Goal: Information Seeking & Learning: Learn about a topic

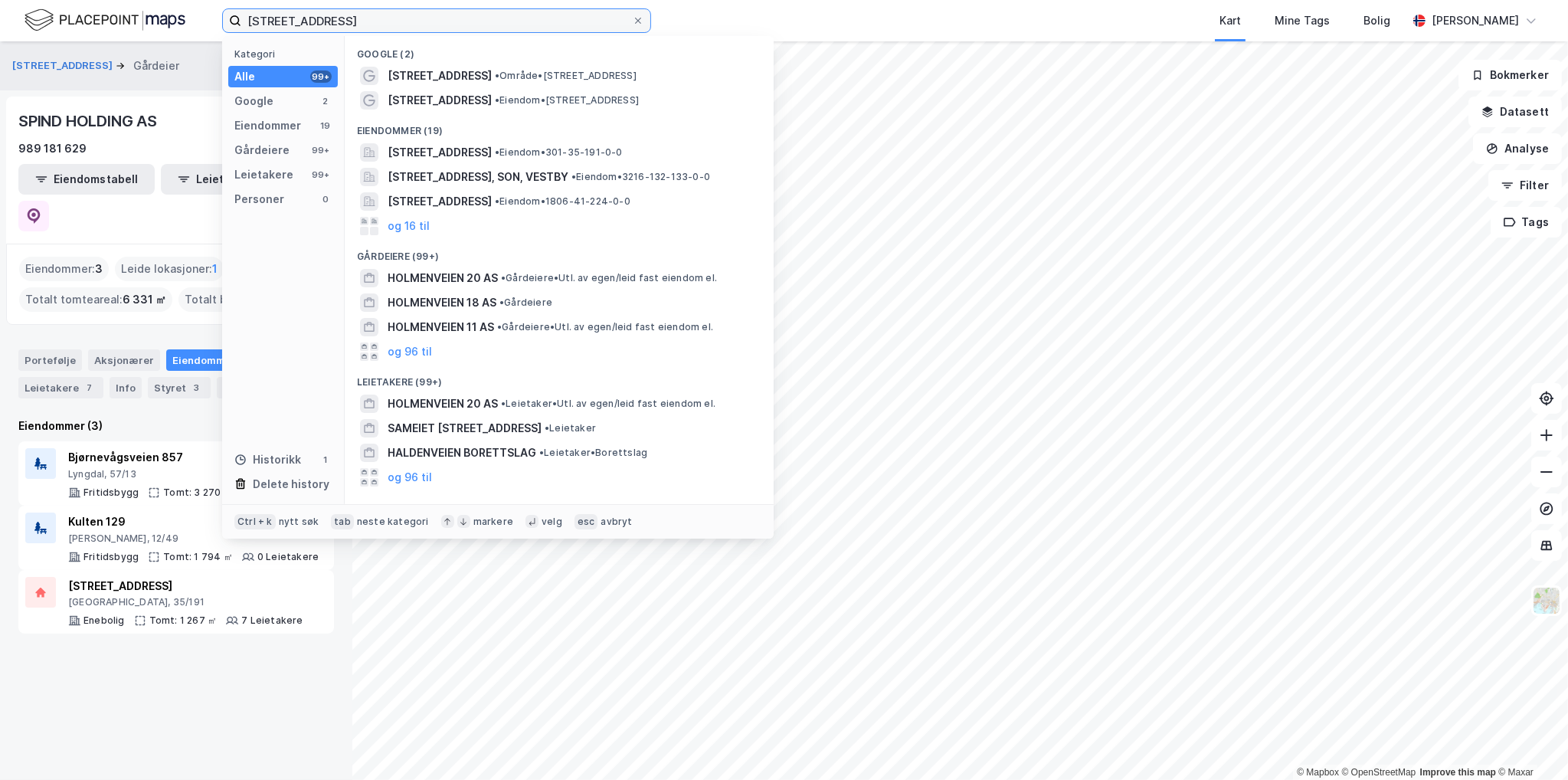
drag, startPoint x: 375, startPoint y: 21, endPoint x: -47, endPoint y: 29, distance: 422.1
click at [0, 29] on html "holmenveien 20 Kategori Alle 99+ Google 2 Eiendommer 19 Gårdeiere 99+ Leietaker…" at bounding box center [784, 390] width 1568 height 780
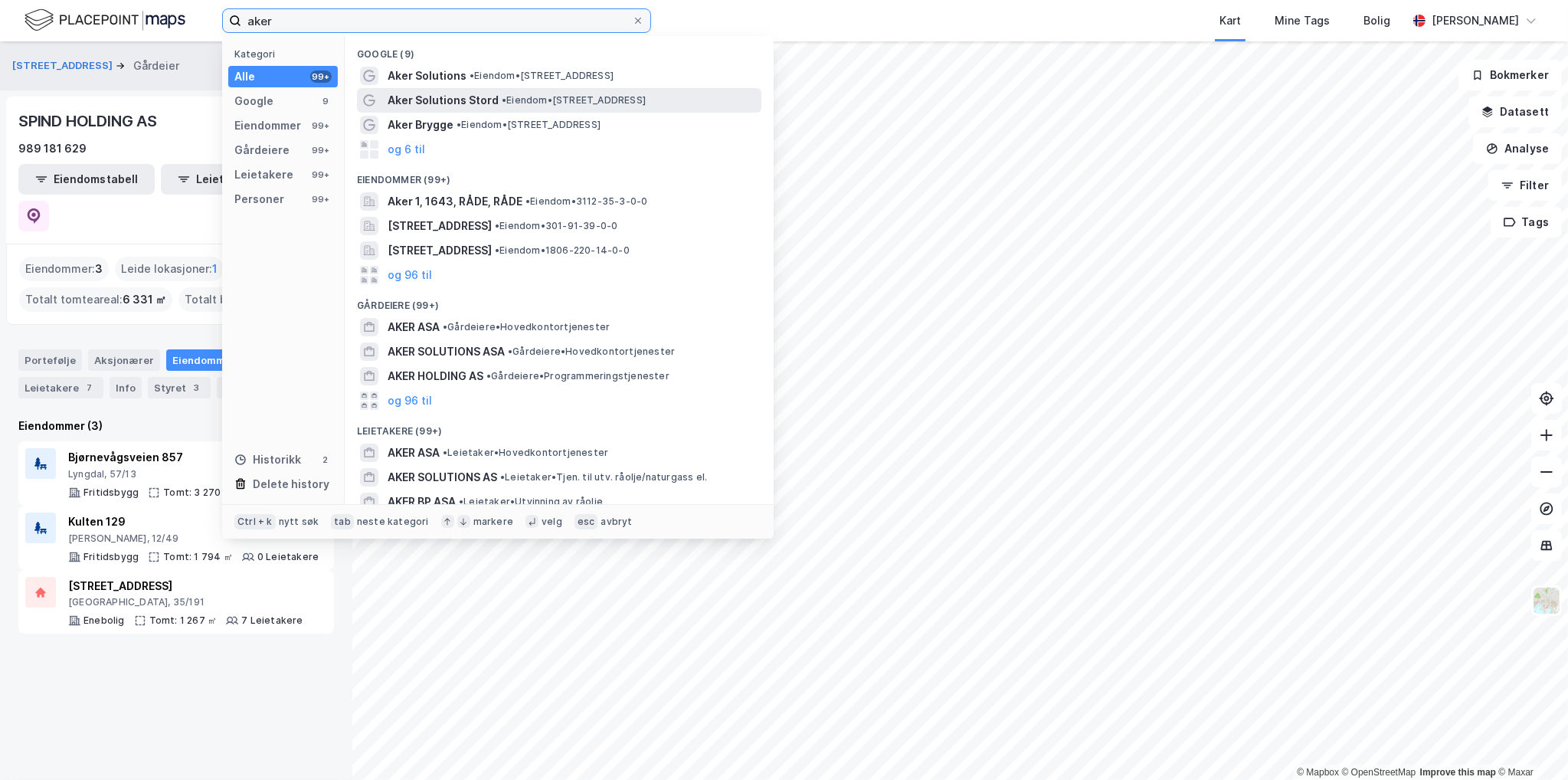
type input "aker"
click at [466, 101] on span "Aker Solutions Stord" at bounding box center [443, 101] width 111 height 19
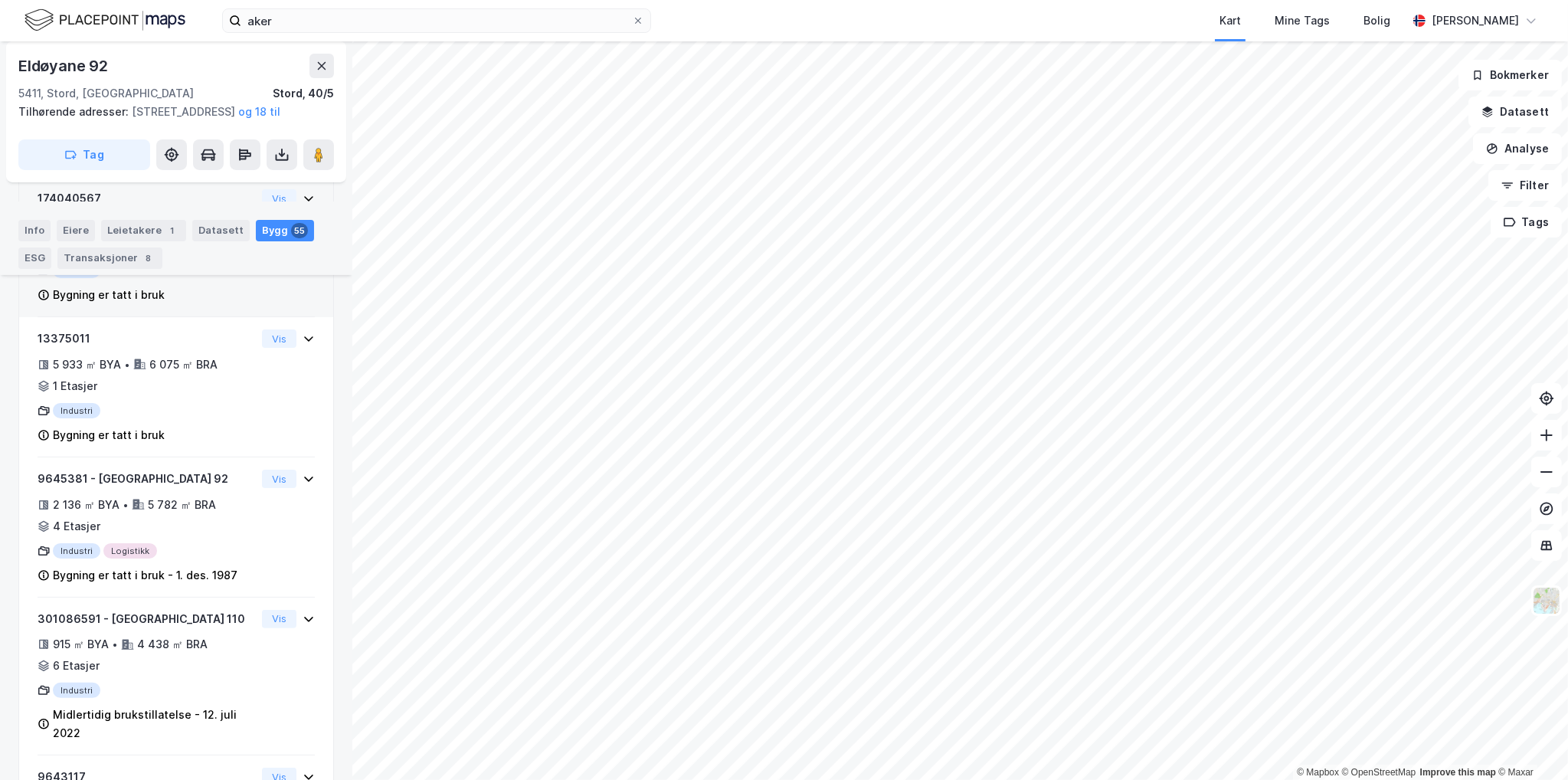
scroll to position [441, 0]
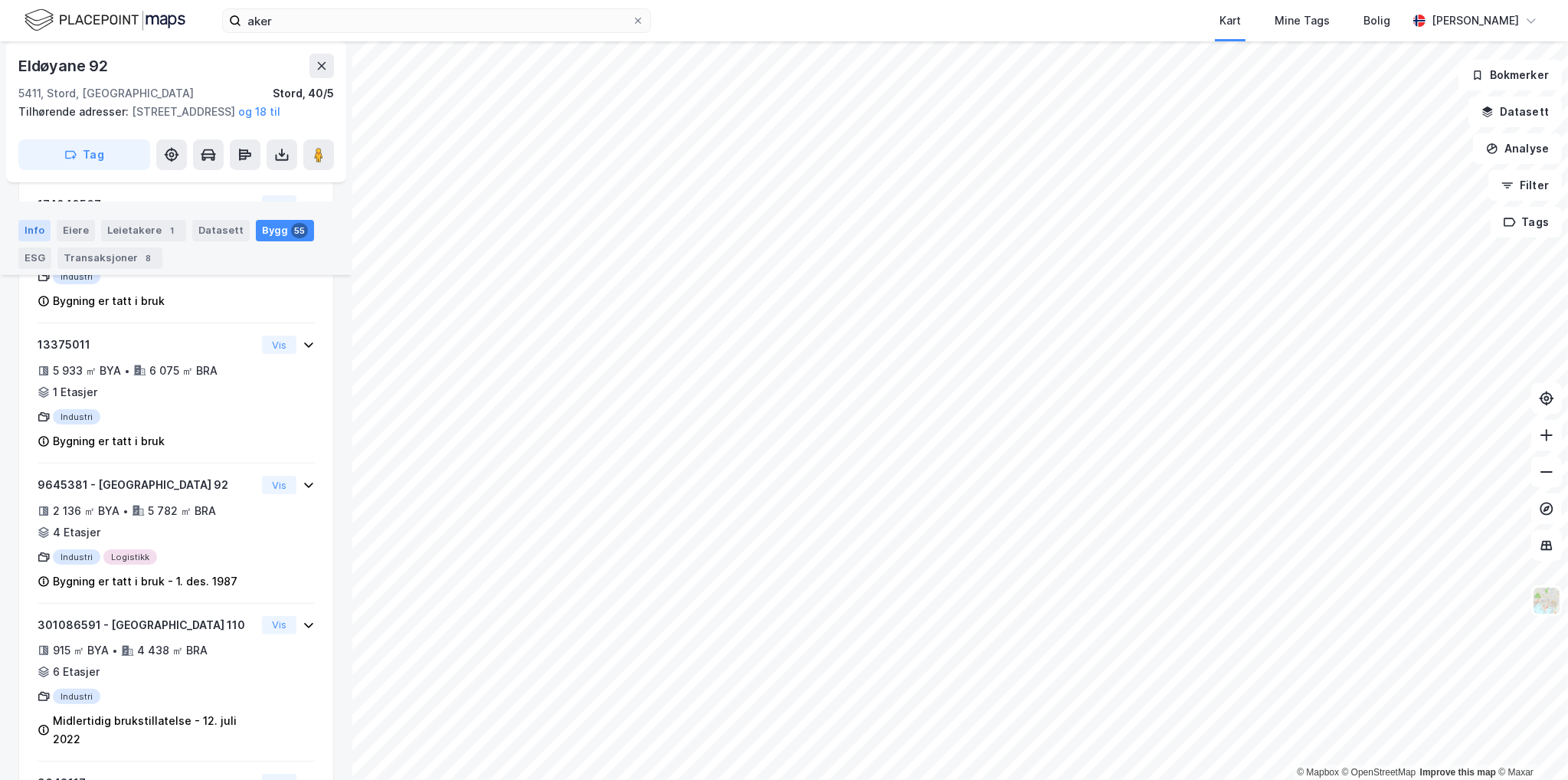
click at [41, 232] on div "Info" at bounding box center [35, 230] width 32 height 22
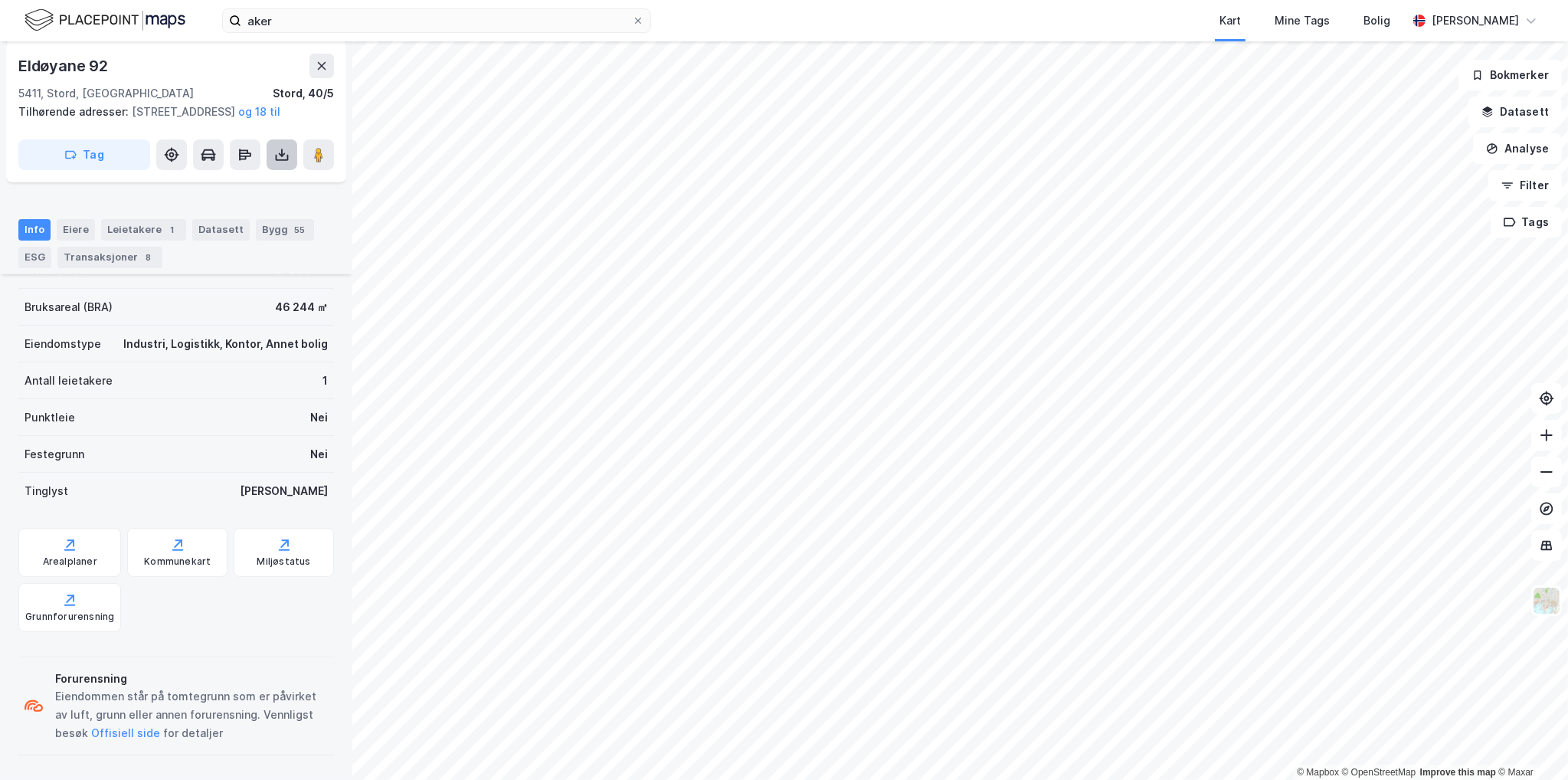
click at [281, 163] on icon at bounding box center [281, 154] width 15 height 15
click at [323, 242] on div "Info Eiere Leietakere 1 Datasett Bygg 55 ESG Transaksjoner 8" at bounding box center [176, 237] width 352 height 73
click at [40, 227] on div "Info" at bounding box center [35, 230] width 32 height 22
click at [71, 228] on div "Eiere" at bounding box center [75, 230] width 39 height 22
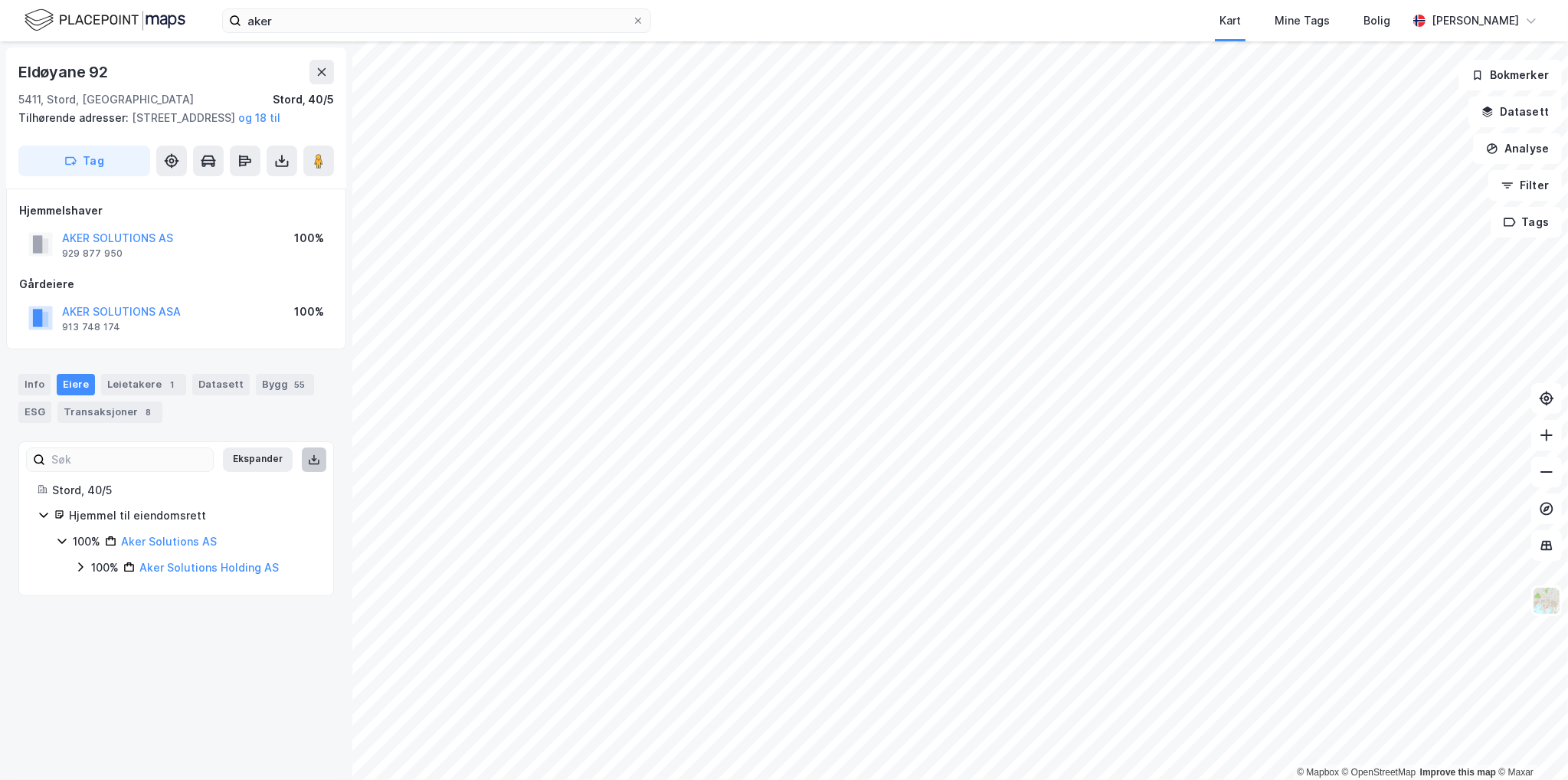
click at [308, 466] on icon at bounding box center [313, 459] width 12 height 12
click at [34, 395] on div "Info" at bounding box center [35, 384] width 32 height 22
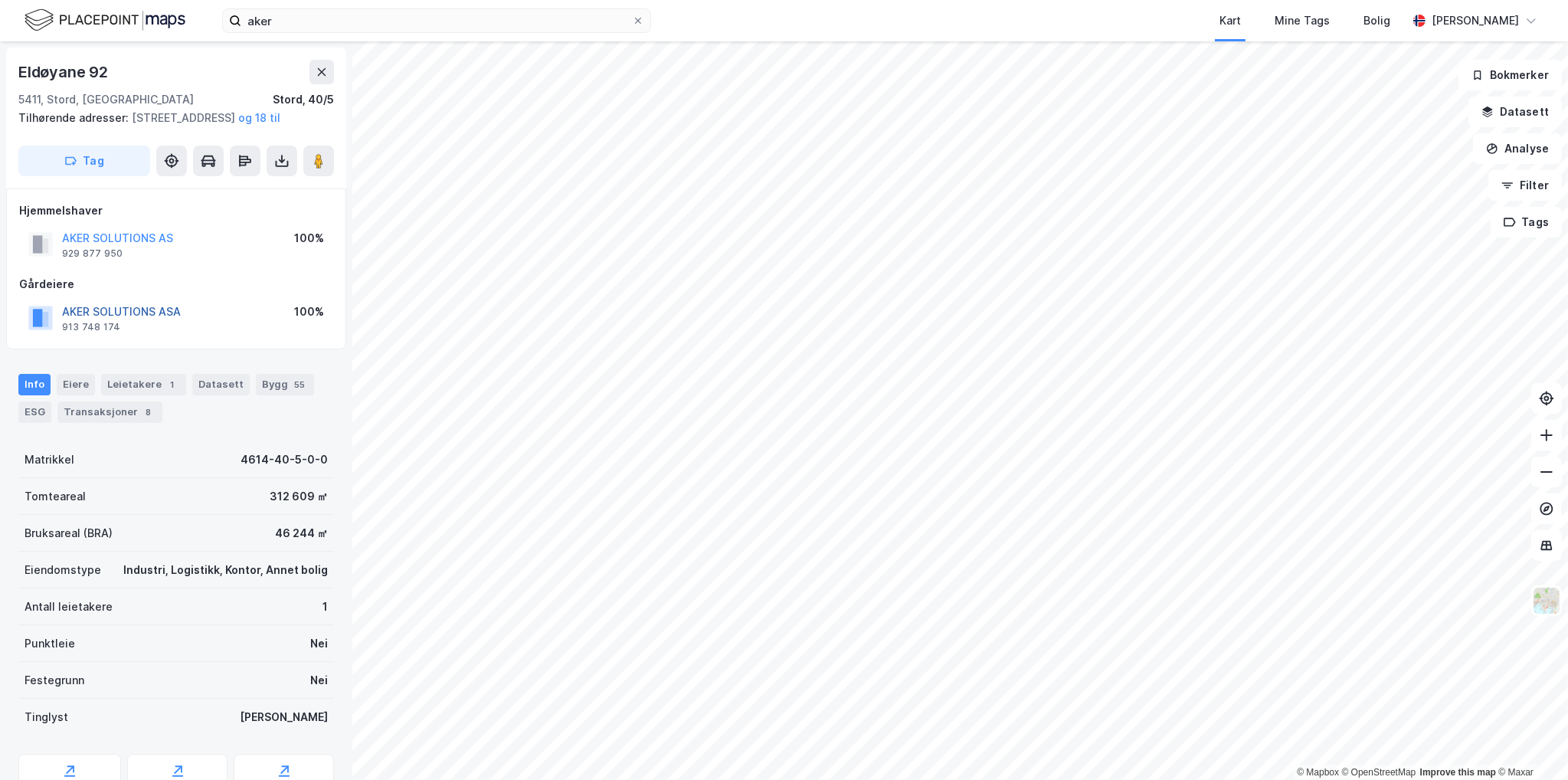
click at [0, 0] on button "AKER SOLUTIONS ASA" at bounding box center [0, 0] width 0 height 0
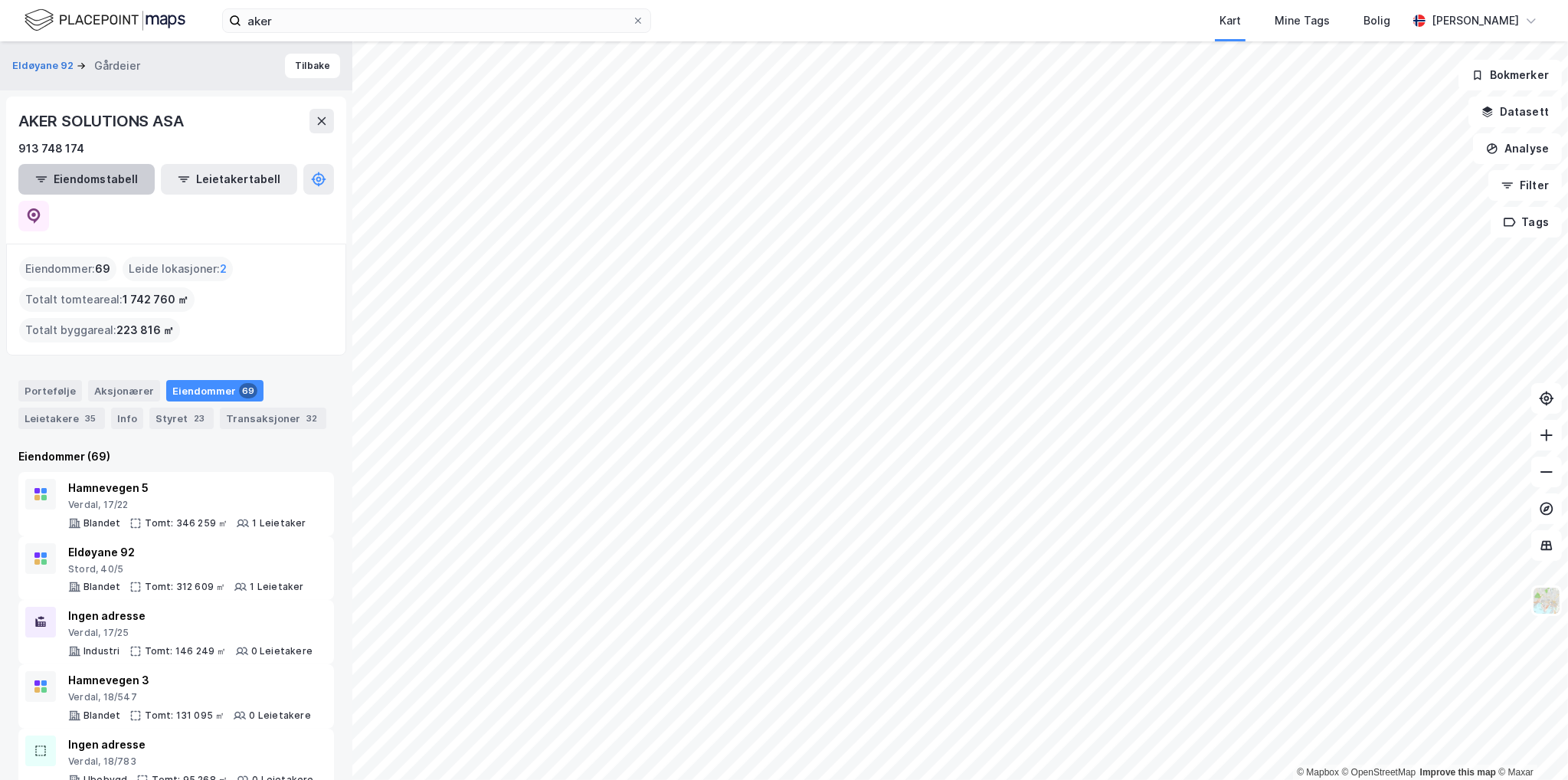
click at [96, 183] on button "Eiendomstabell" at bounding box center [87, 179] width 136 height 31
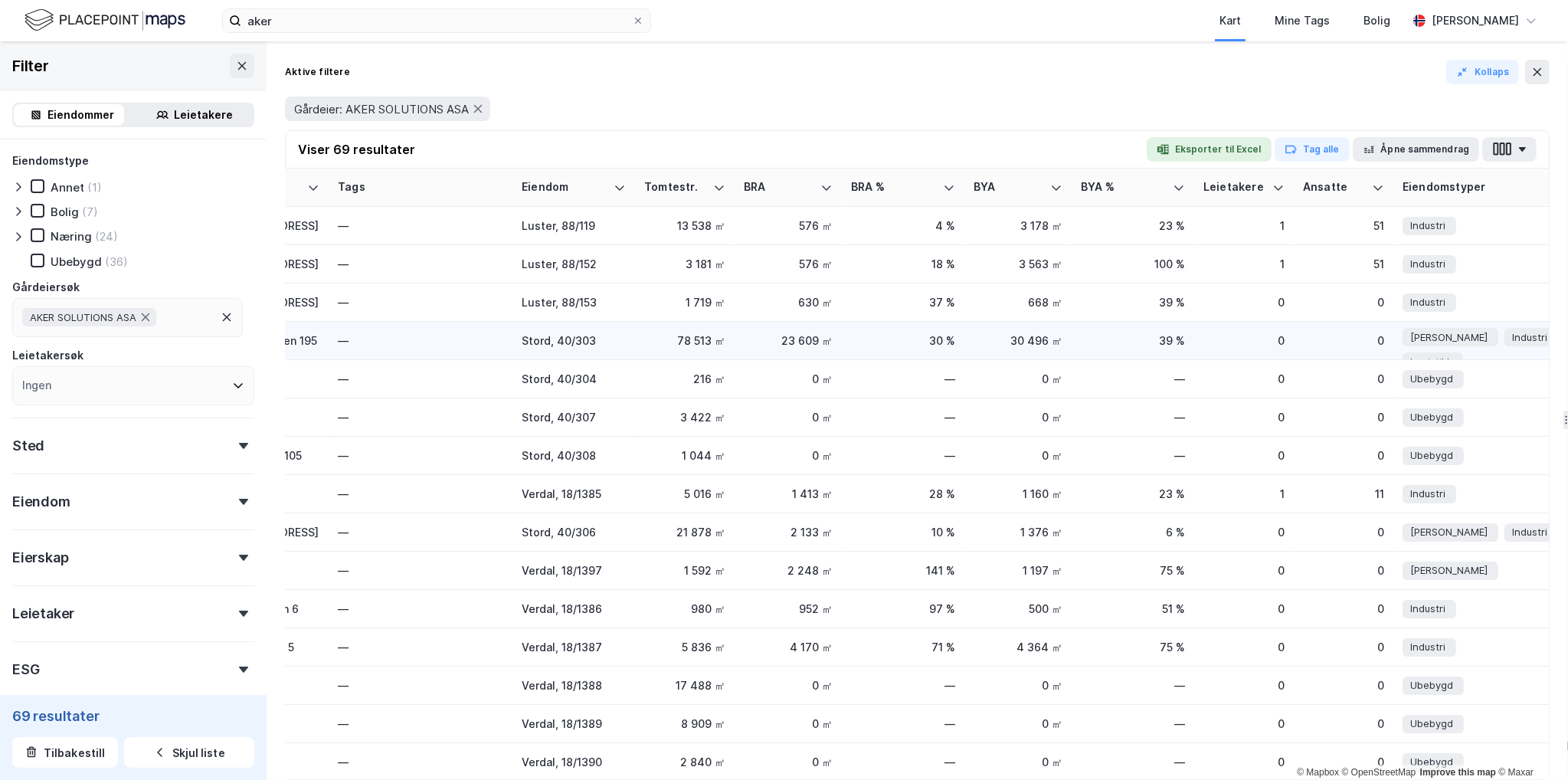
scroll to position [0, 153]
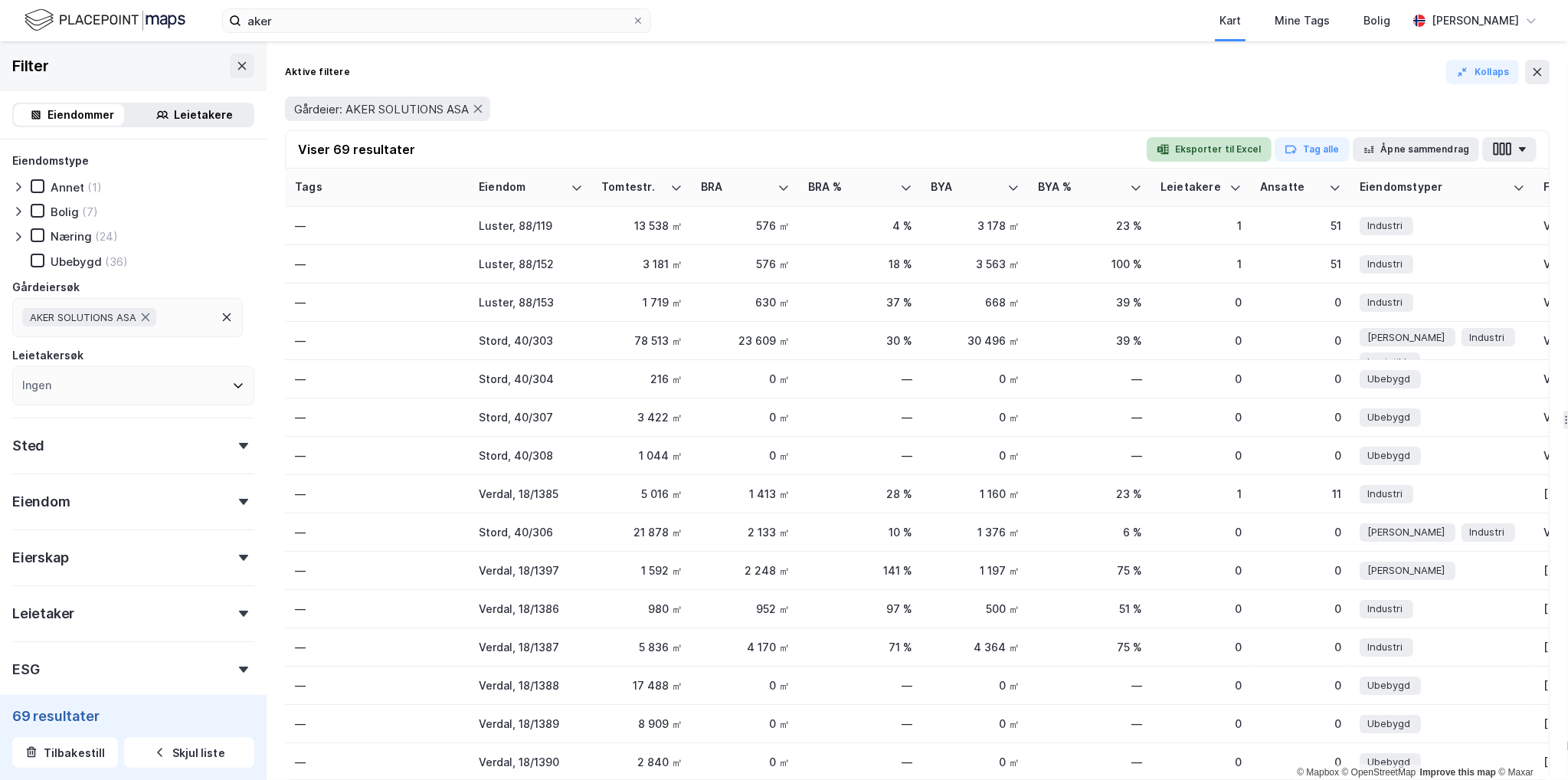
click at [1245, 146] on button "Eksporter til Excel" at bounding box center [1208, 150] width 125 height 24
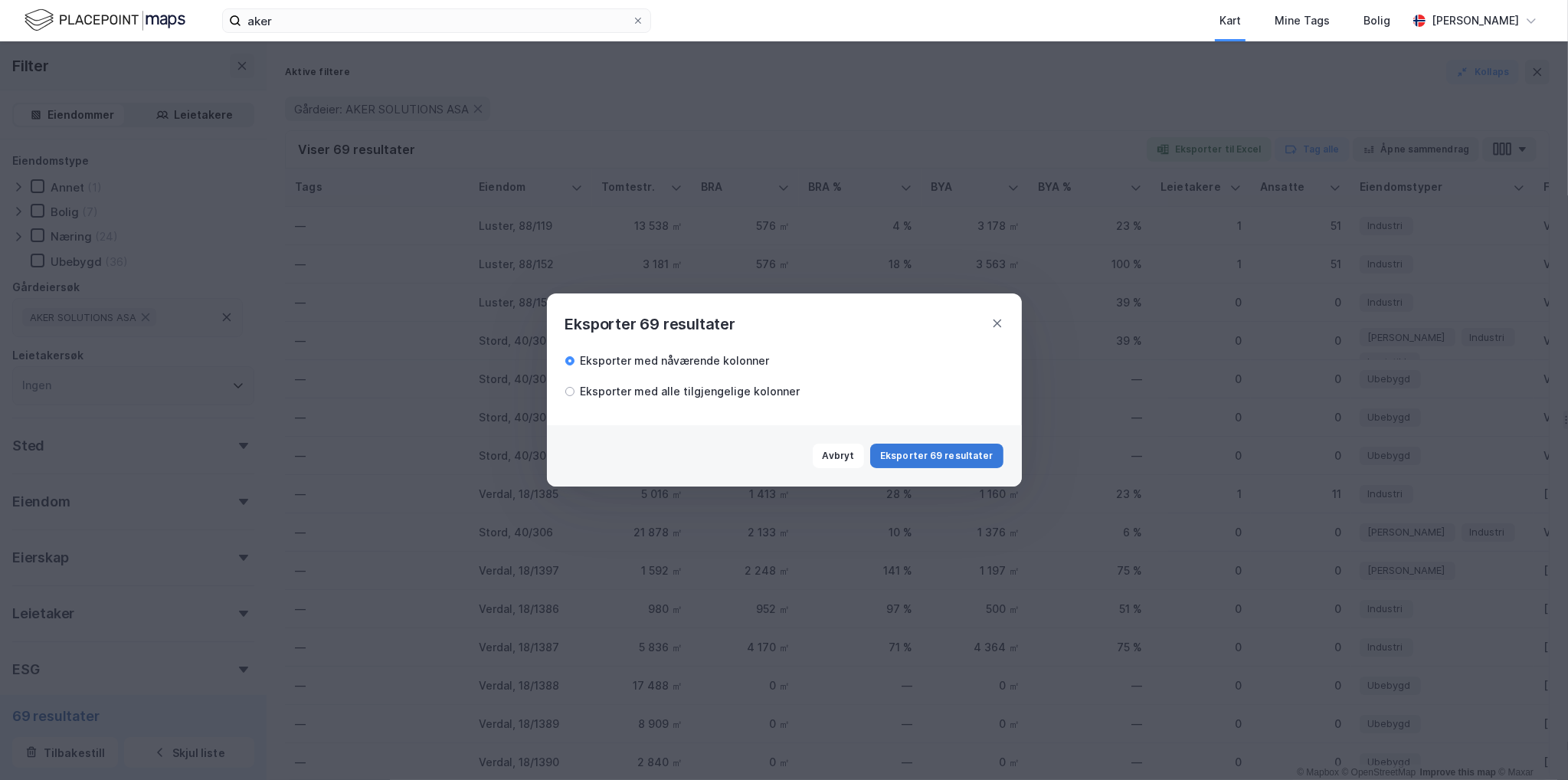
click at [933, 457] on button "Eksporter 69 resultater" at bounding box center [936, 455] width 133 height 24
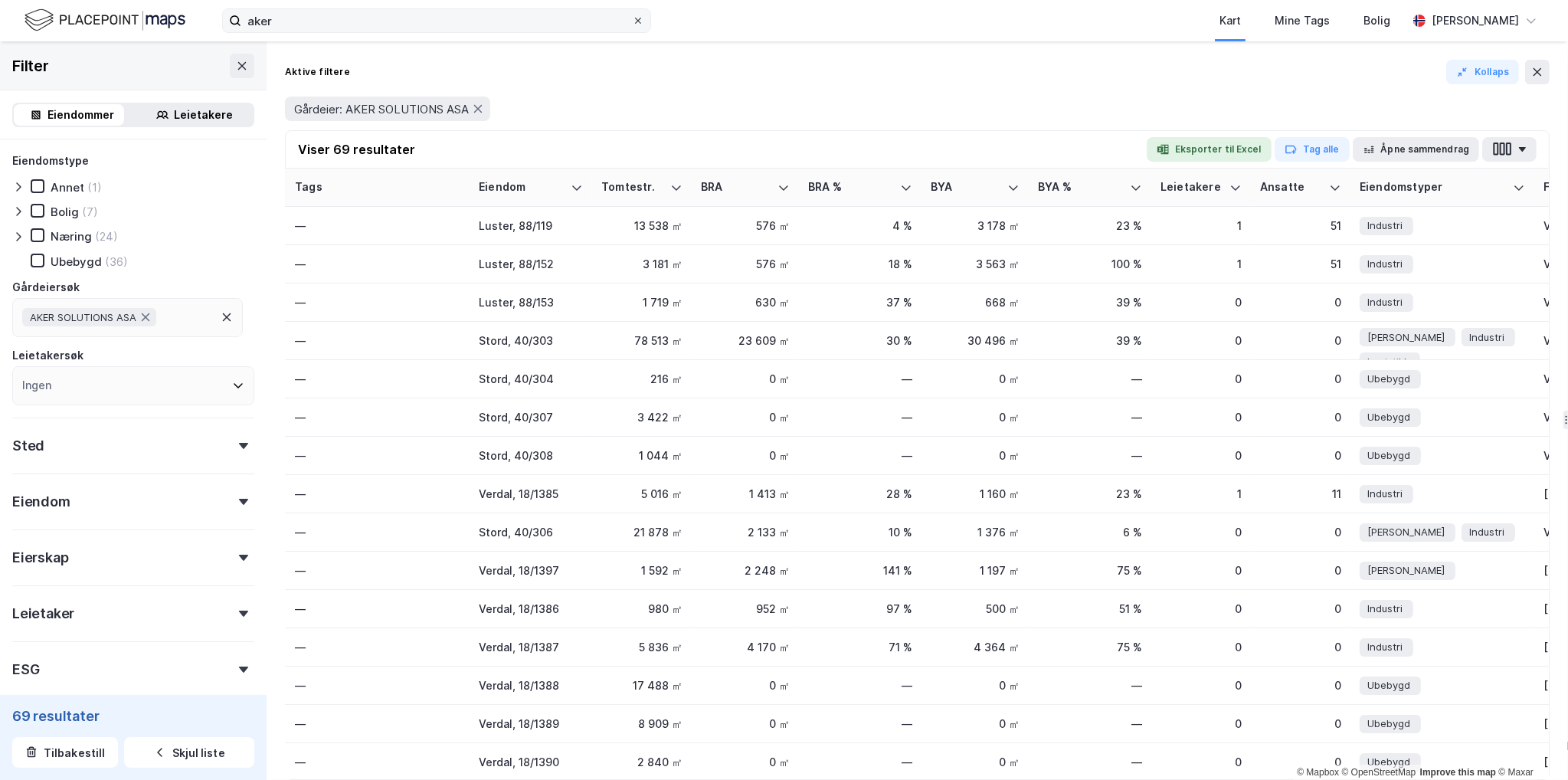
click at [638, 20] on icon at bounding box center [638, 21] width 7 height 7
click at [632, 20] on input "aker" at bounding box center [436, 21] width 391 height 23
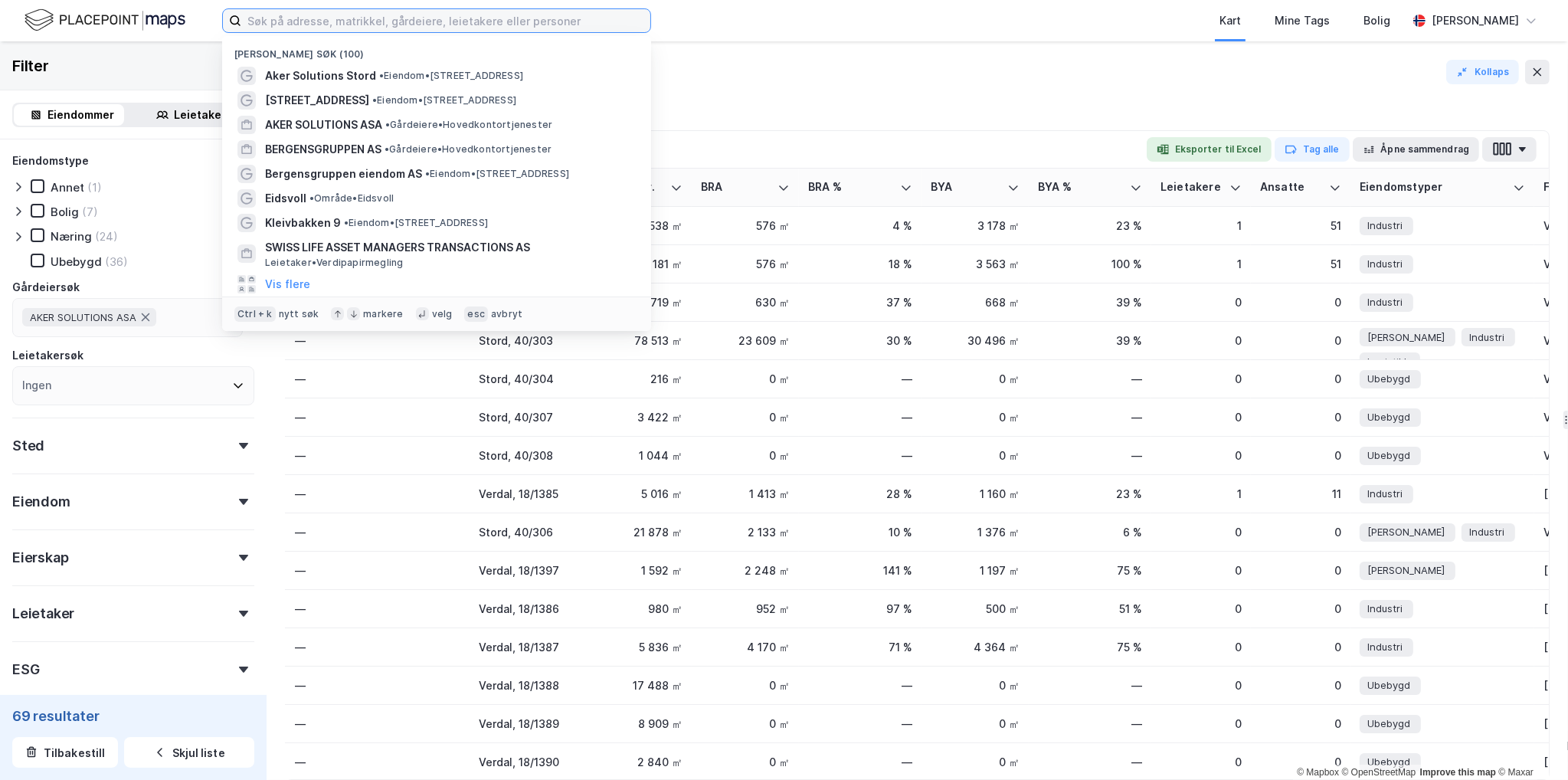
click at [530, 23] on input at bounding box center [445, 21] width 409 height 23
paste input "5038-18-1008-0-0"
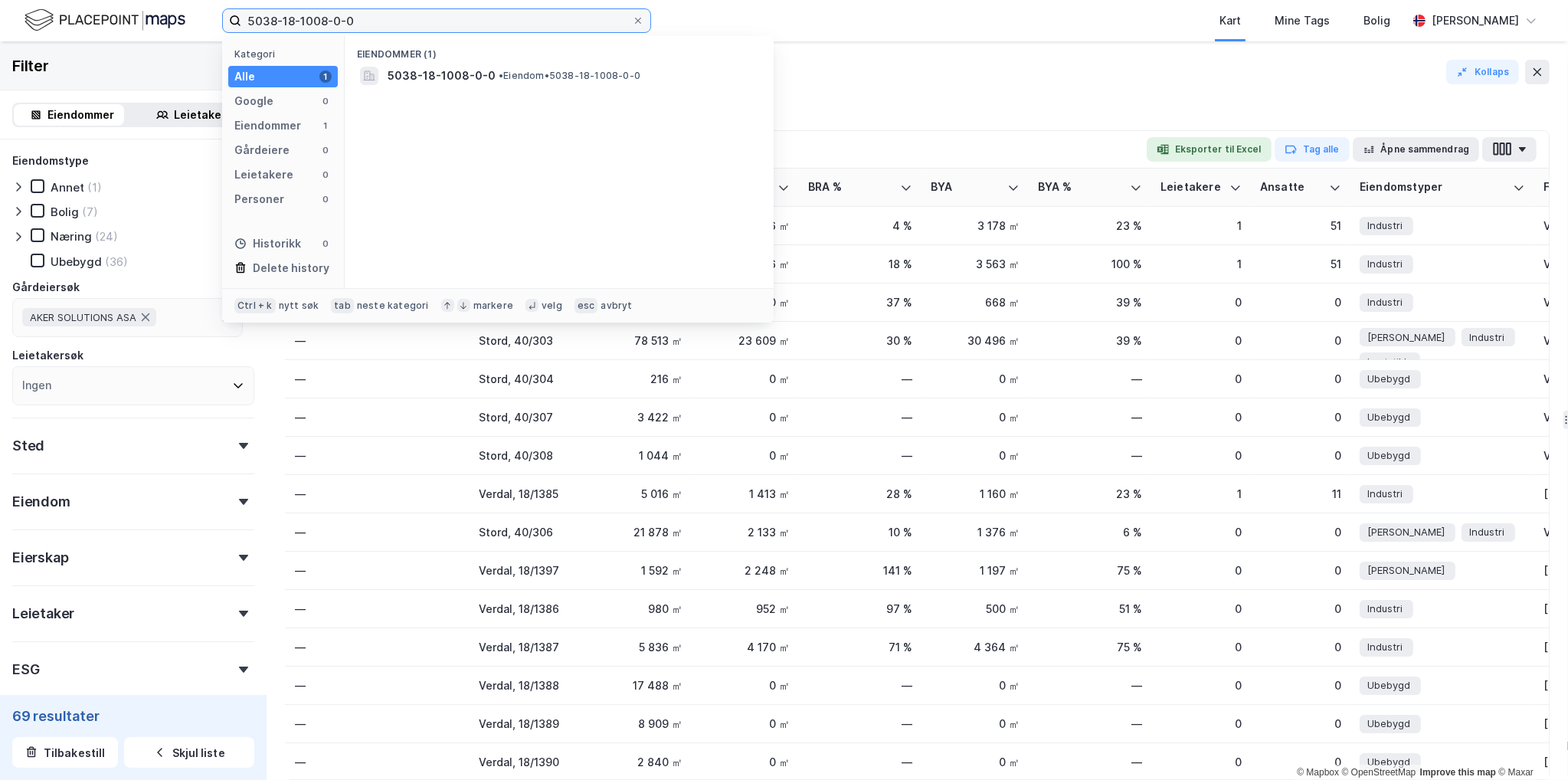
type input "5038-18-1008-0-0"
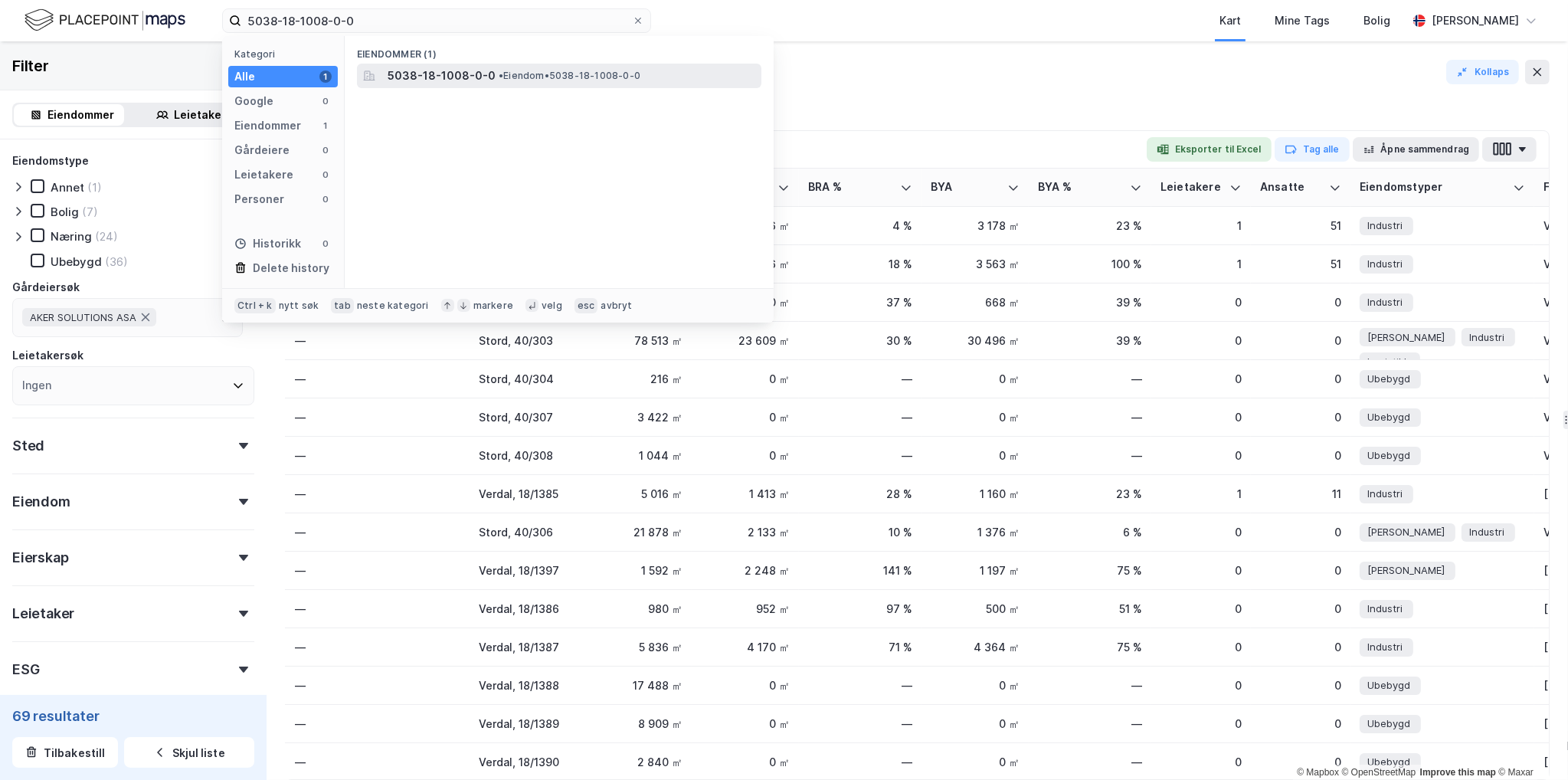
click at [545, 67] on div "5038-18-1008-0-0 • Eiendom • 5038-18-1008-0-0" at bounding box center [573, 76] width 371 height 19
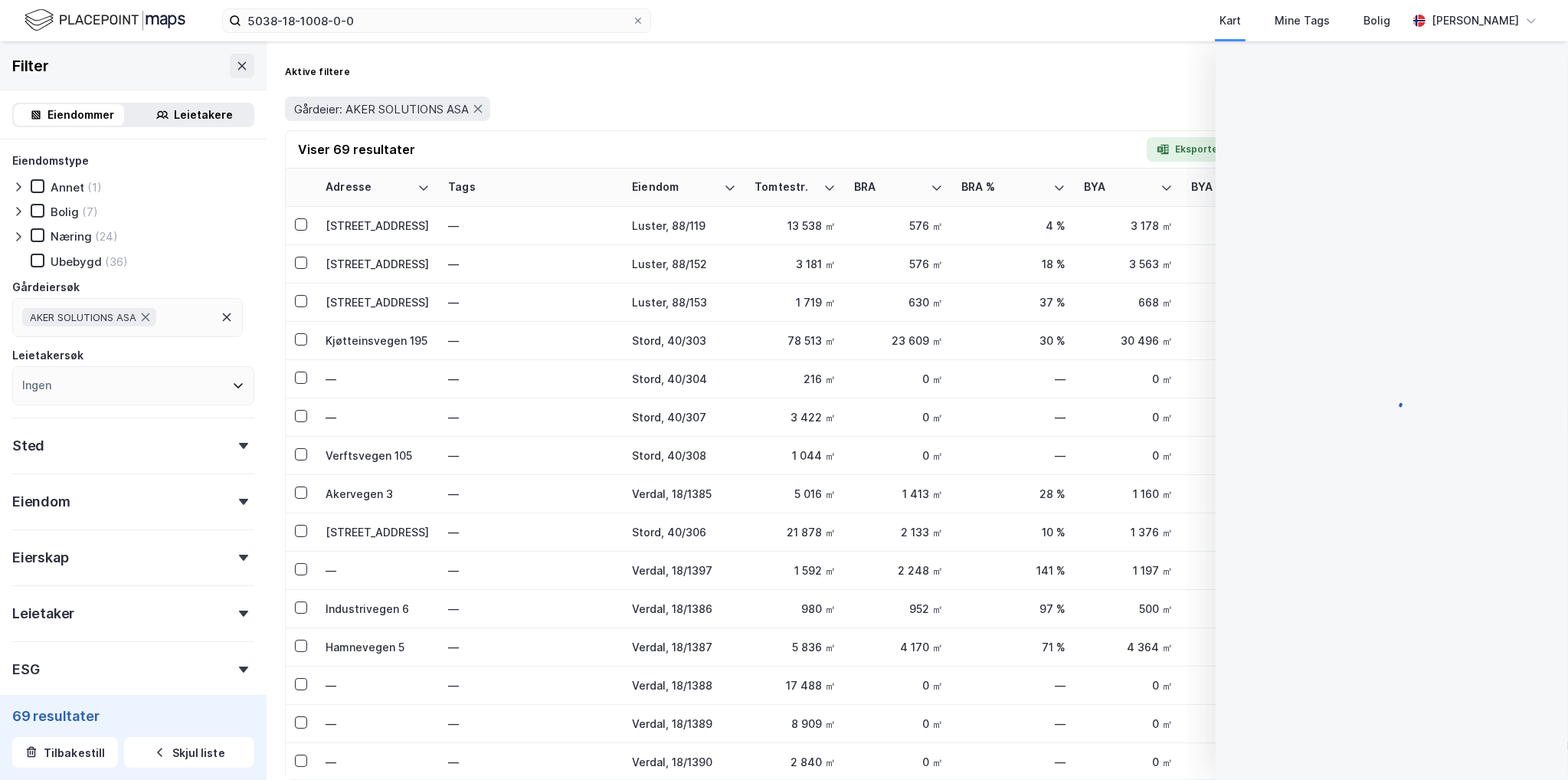
scroll to position [2, 0]
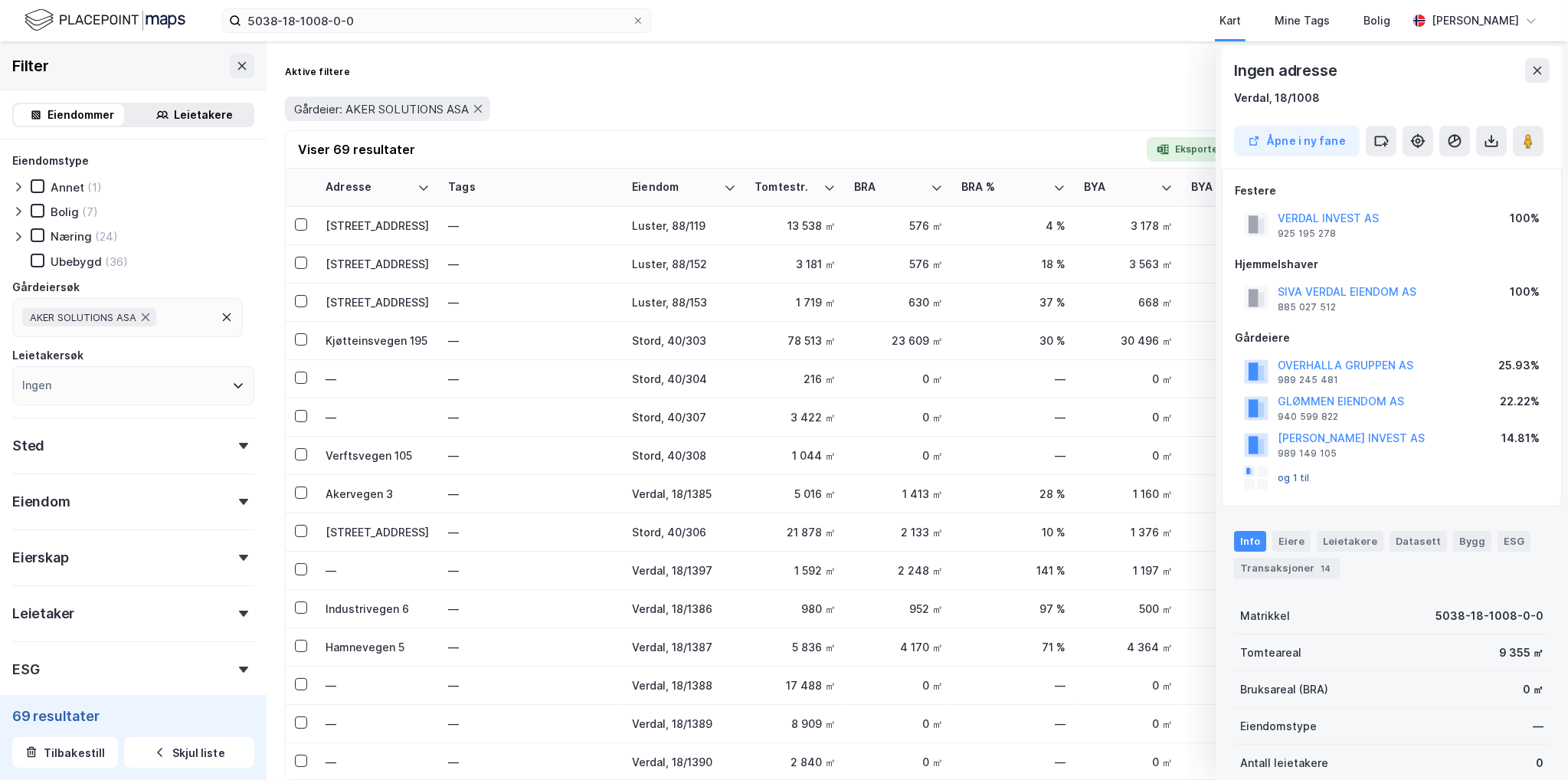
click at [0, 0] on button "og 1 til" at bounding box center [0, 0] width 0 height 0
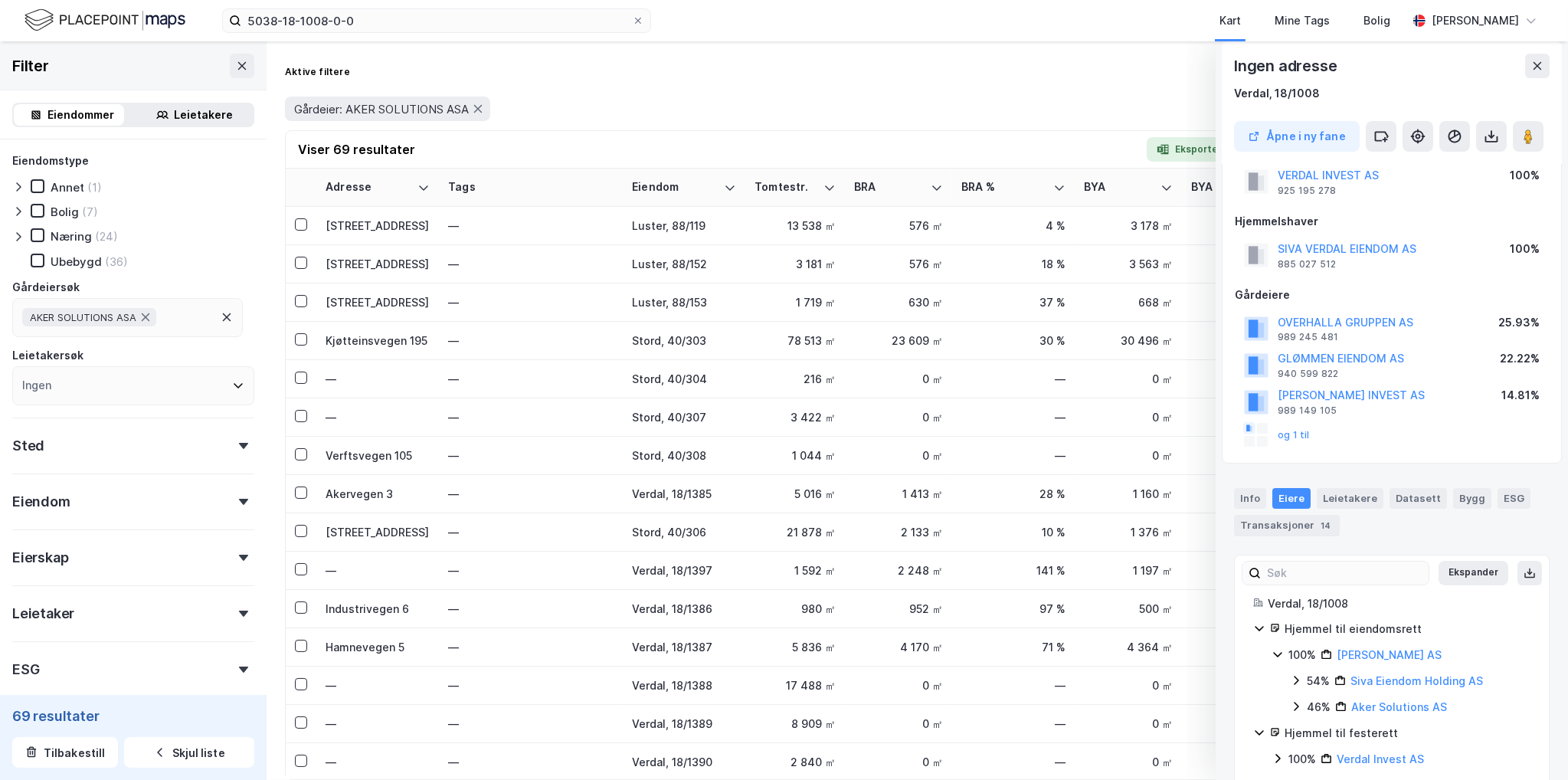
scroll to position [71, 0]
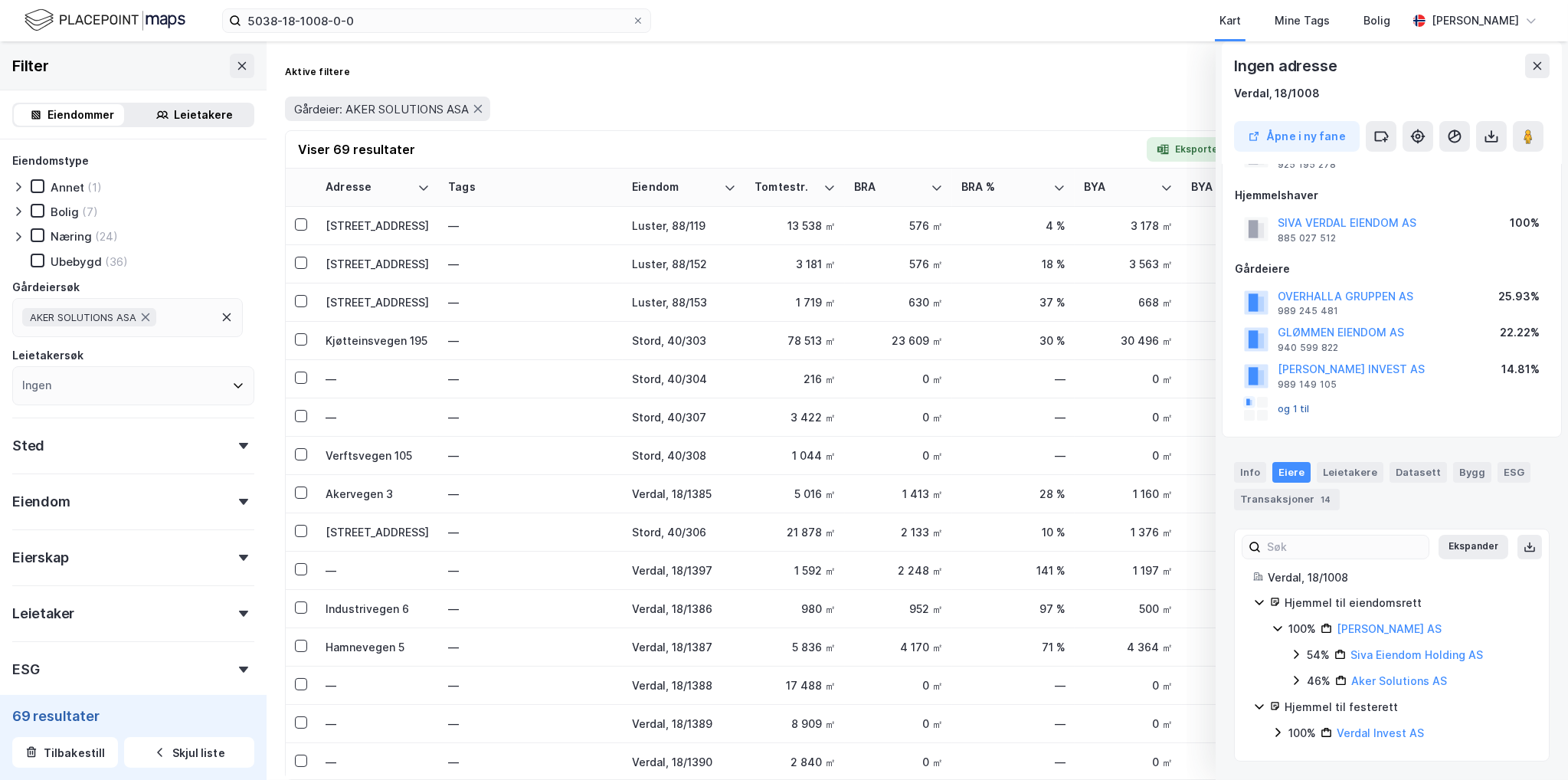
click at [0, 0] on button "og 1 til" at bounding box center [0, 0] width 0 height 0
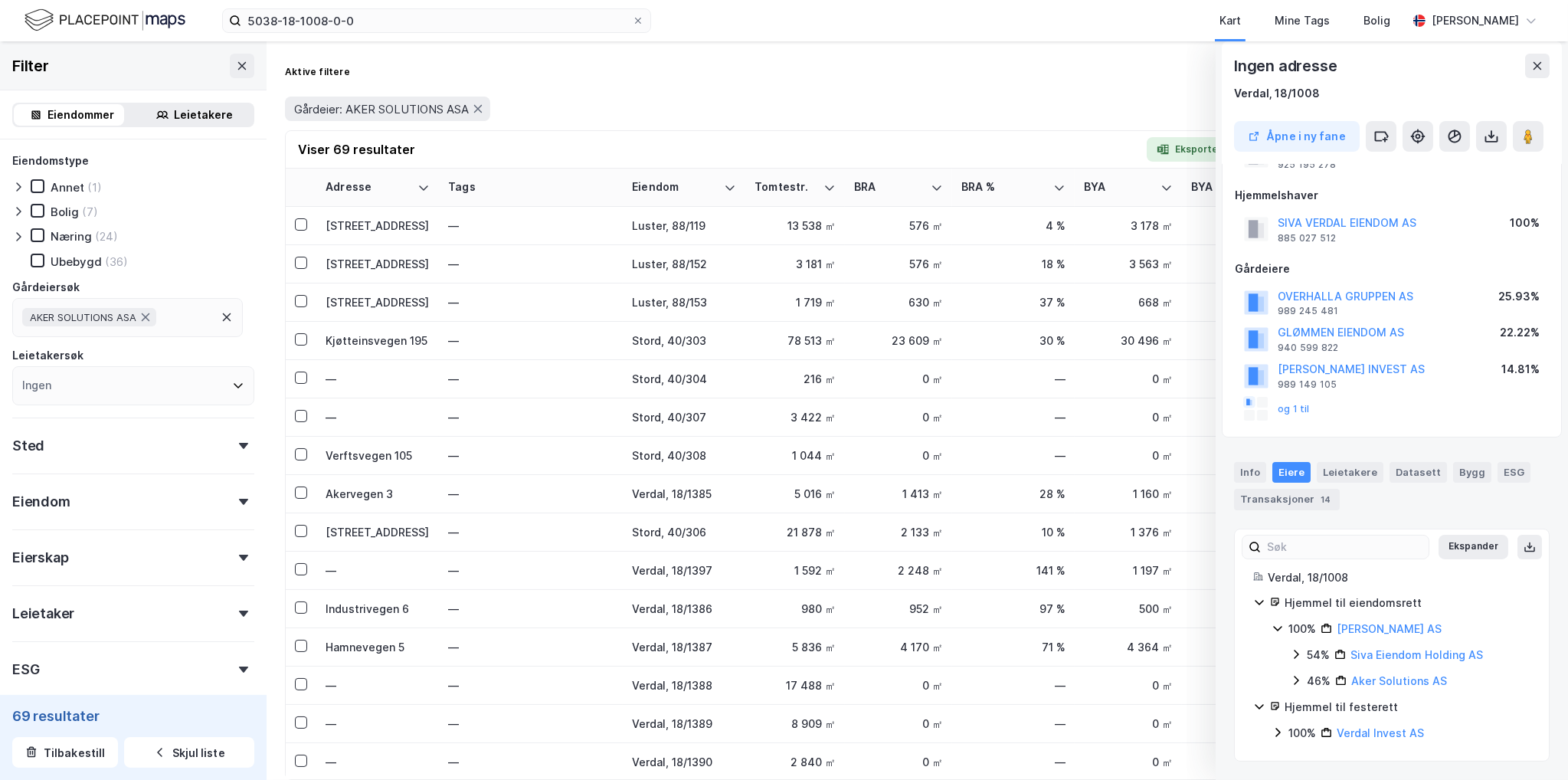
click at [1244, 409] on div at bounding box center [1249, 414] width 10 height 10
click at [1243, 406] on rect at bounding box center [1249, 402] width 12 height 12
click at [1249, 400] on rect at bounding box center [1251, 403] width 4 height 6
drag, startPoint x: 1241, startPoint y: 407, endPoint x: 1252, endPoint y: 415, distance: 13.6
click at [1244, 409] on div at bounding box center [1256, 409] width 24 height 24
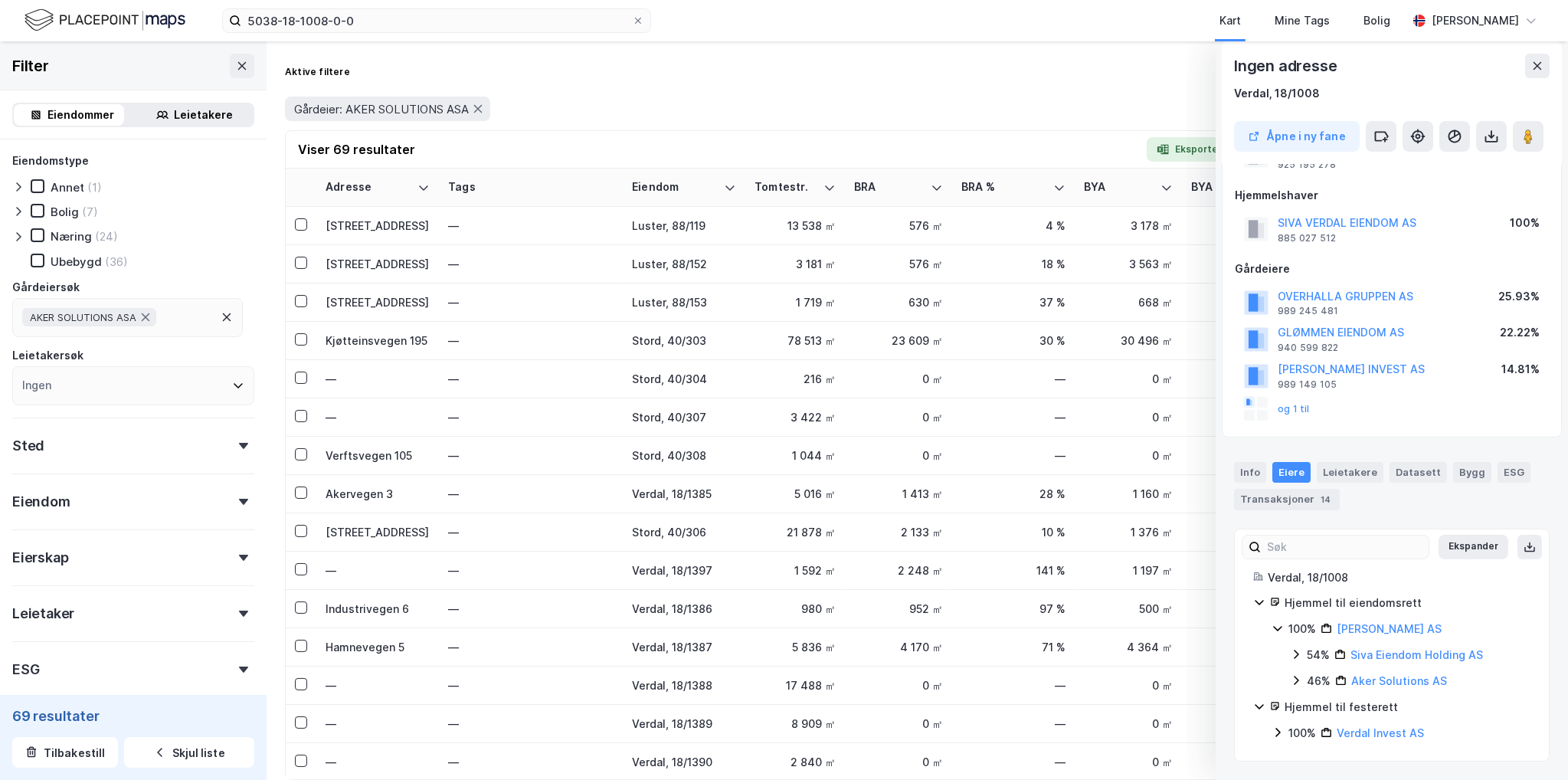
drag, startPoint x: 1255, startPoint y: 417, endPoint x: 1304, endPoint y: 410, distance: 49.5
click at [1256, 417] on div "og 1 til" at bounding box center [1277, 409] width 66 height 24
click at [1531, 71] on icon at bounding box center [1537, 65] width 12 height 12
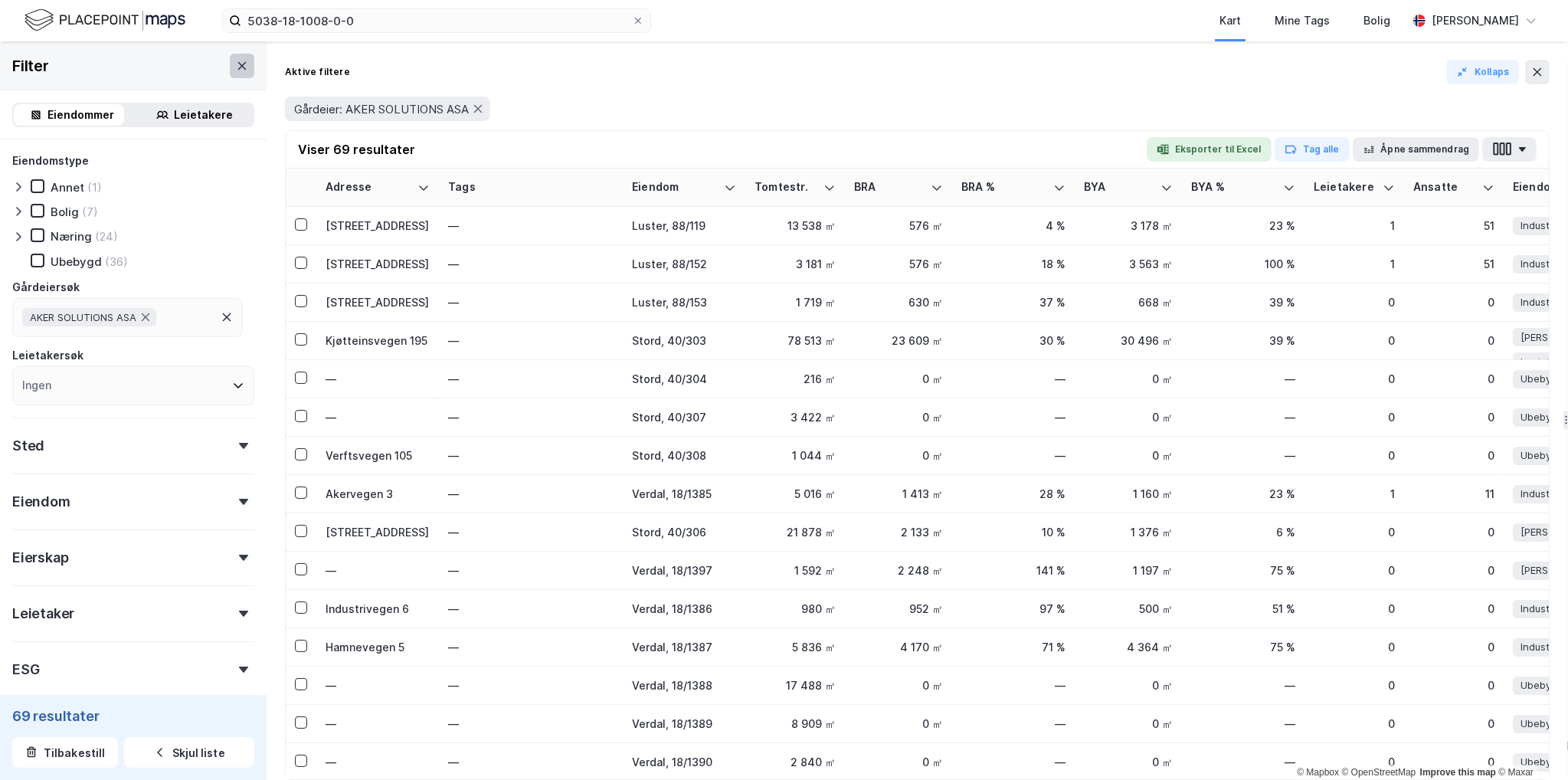
click at [236, 76] on button at bounding box center [242, 66] width 24 height 24
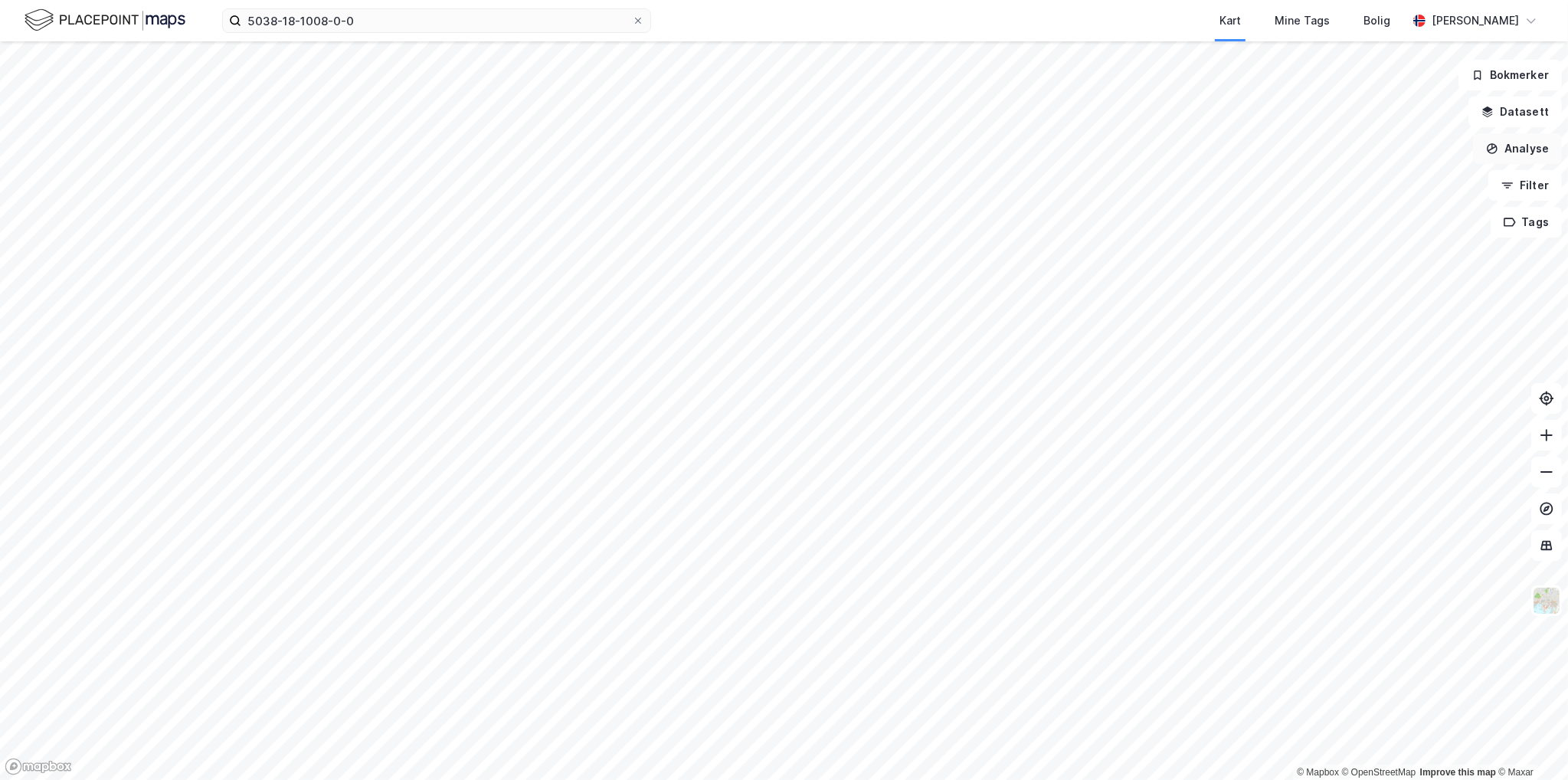
click at [1528, 153] on button "Analyse" at bounding box center [1517, 149] width 88 height 31
click at [1354, 181] on div "Tegn område" at bounding box center [1384, 182] width 134 height 13
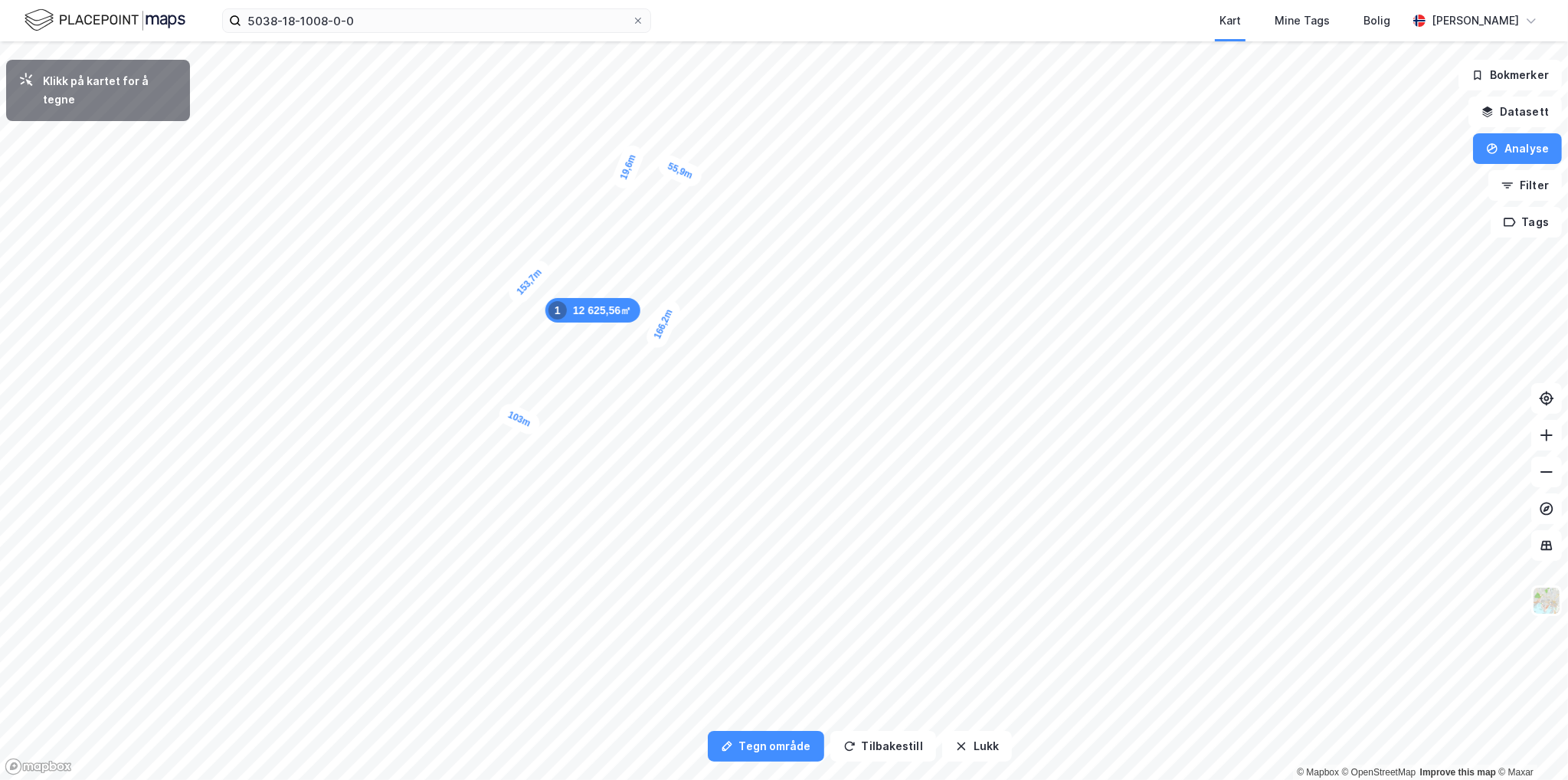
click at [622, 183] on div "19,6m" at bounding box center [628, 167] width 37 height 49
click at [603, 177] on div "11m" at bounding box center [613, 180] width 41 height 32
click at [595, 192] on div "9,9m" at bounding box center [599, 184] width 38 height 44
click at [562, 183] on div "19,9m" at bounding box center [578, 186] width 49 height 33
click at [478, 379] on div "23,4m" at bounding box center [457, 379] width 45 height 24
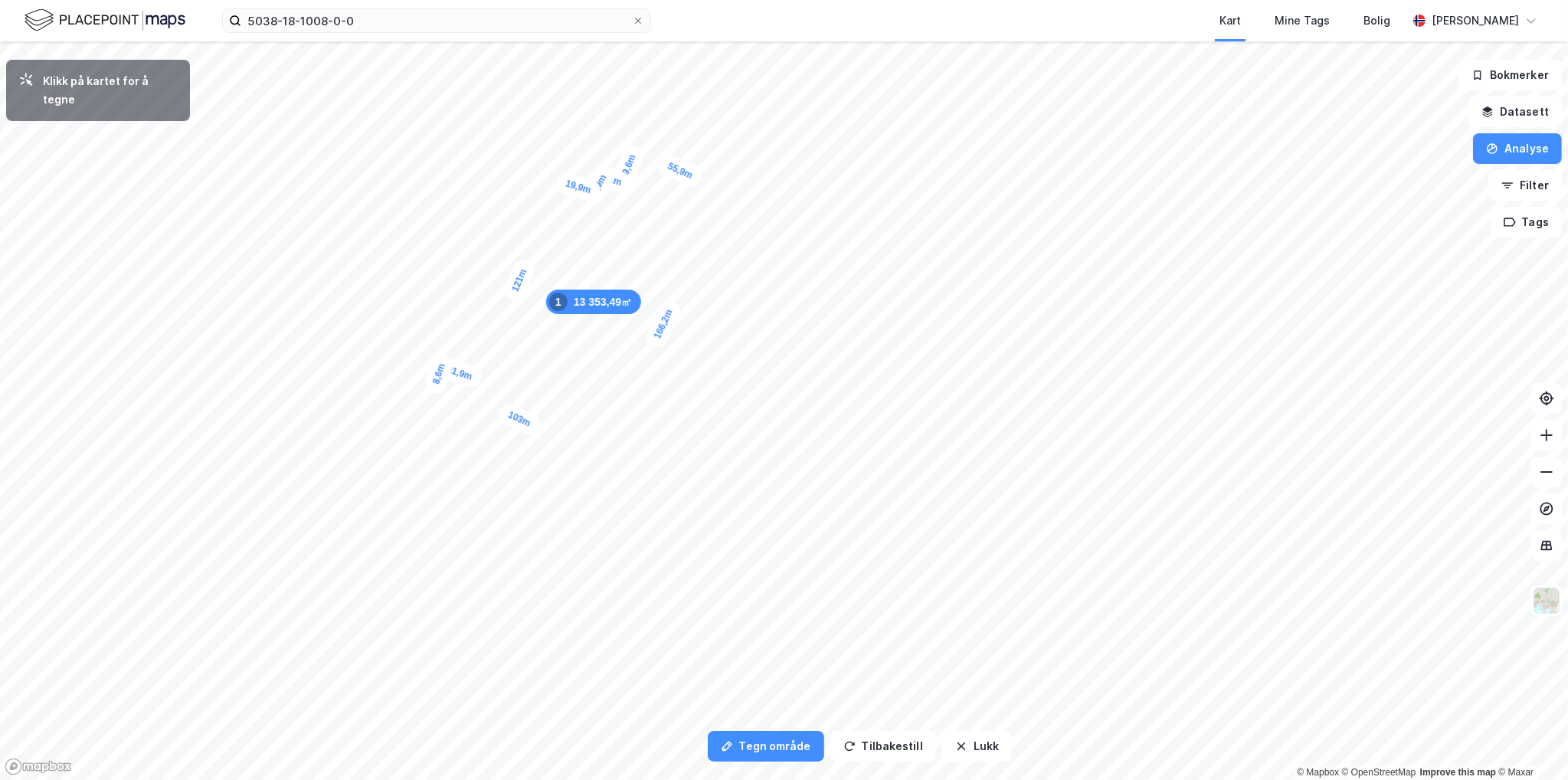
click at [441, 367] on div "8,6m" at bounding box center [439, 374] width 32 height 43
click at [435, 41] on div "13 357,06㎡ 1 103m 166,2m 55,9m 19,6m 11m 9,9m 19,9m 121m 21,9m 8,9m 0,9m" at bounding box center [784, 41] width 1568 height 0
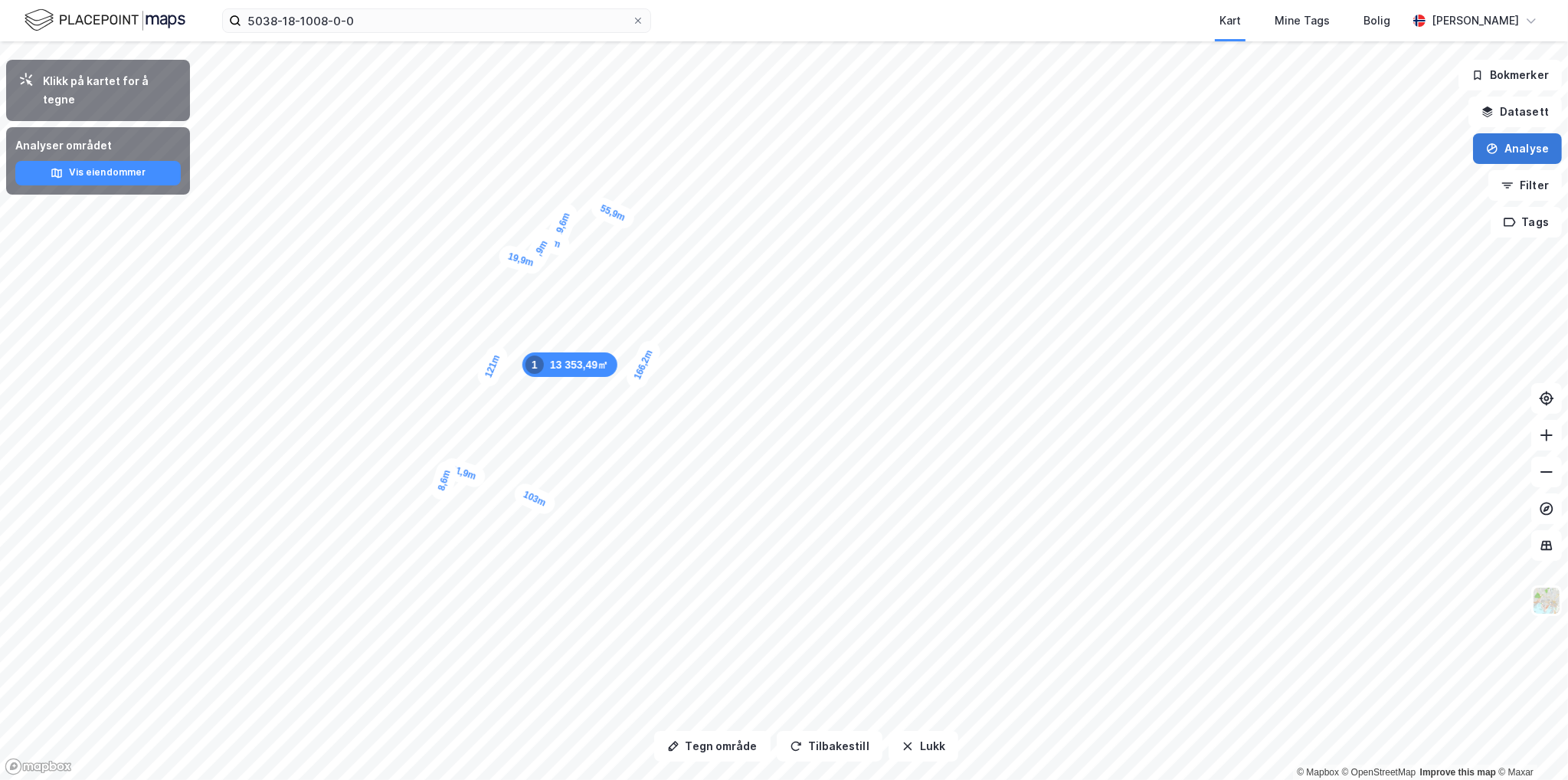
click at [1537, 159] on button "Analyse" at bounding box center [1517, 149] width 88 height 31
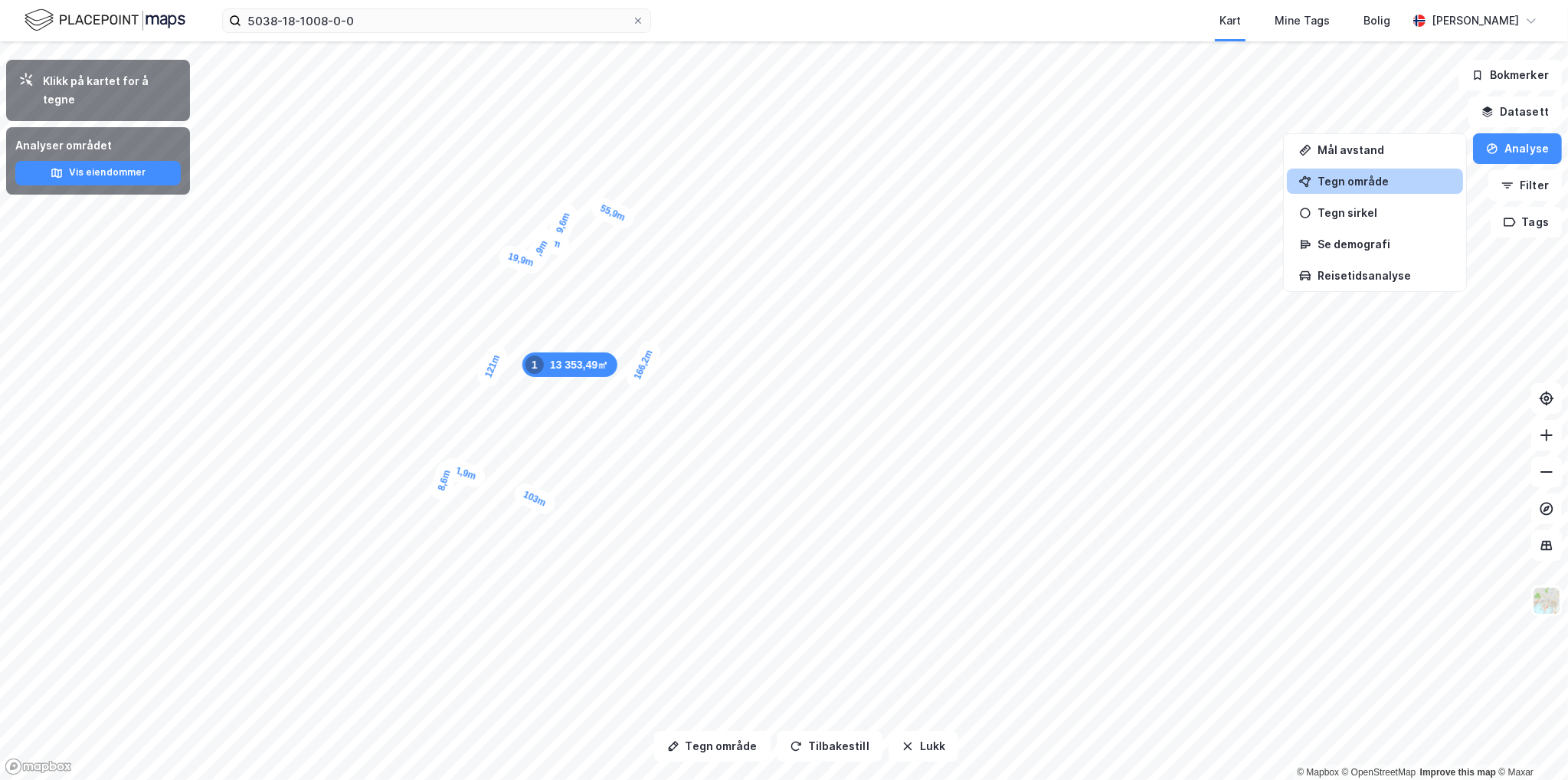
click at [1390, 172] on div "Tegn område" at bounding box center [1374, 181] width 176 height 25
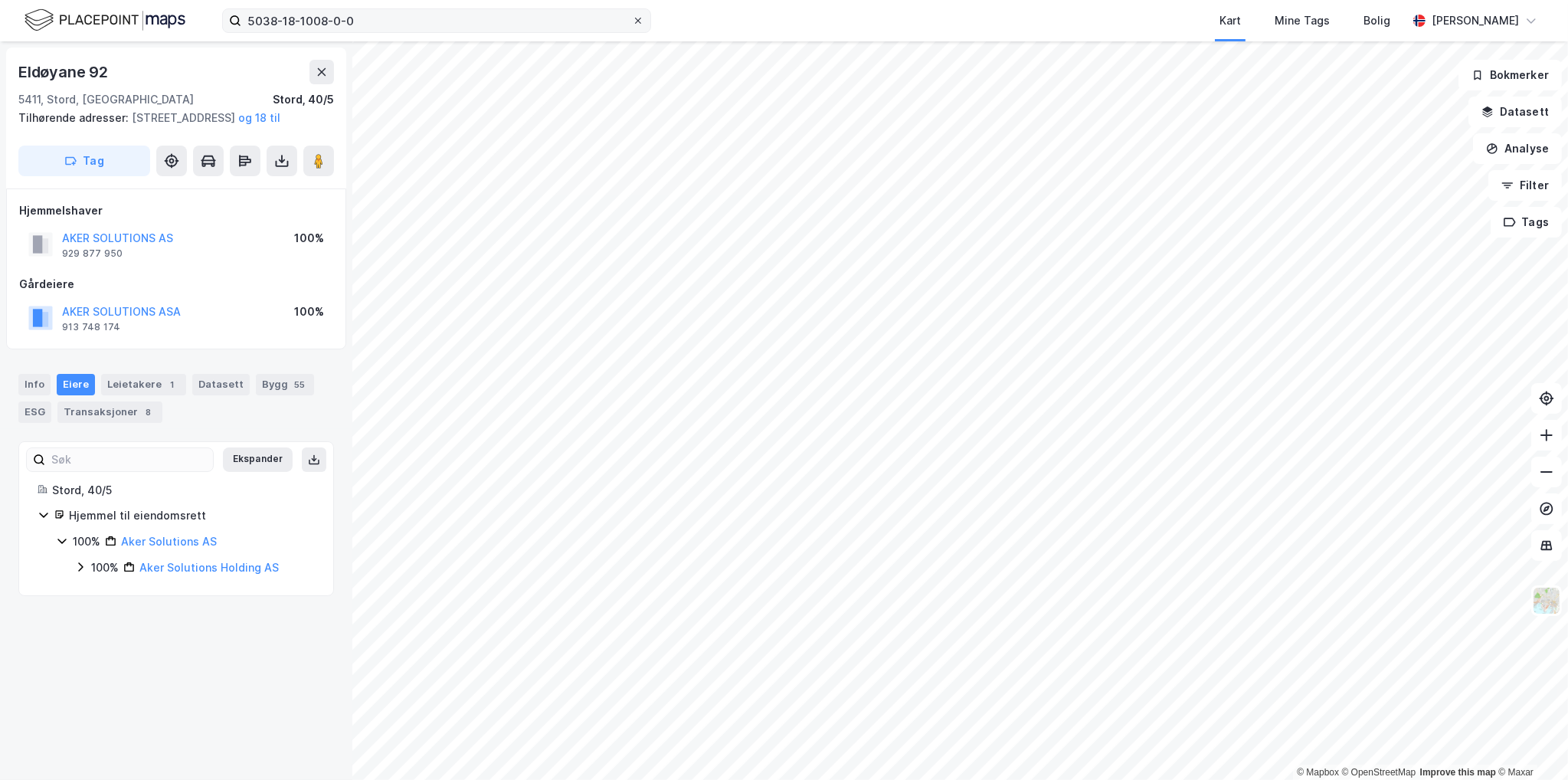
click at [639, 23] on icon at bounding box center [638, 21] width 9 height 9
click at [632, 23] on input "5038-18-1008-0-0" at bounding box center [436, 21] width 391 height 23
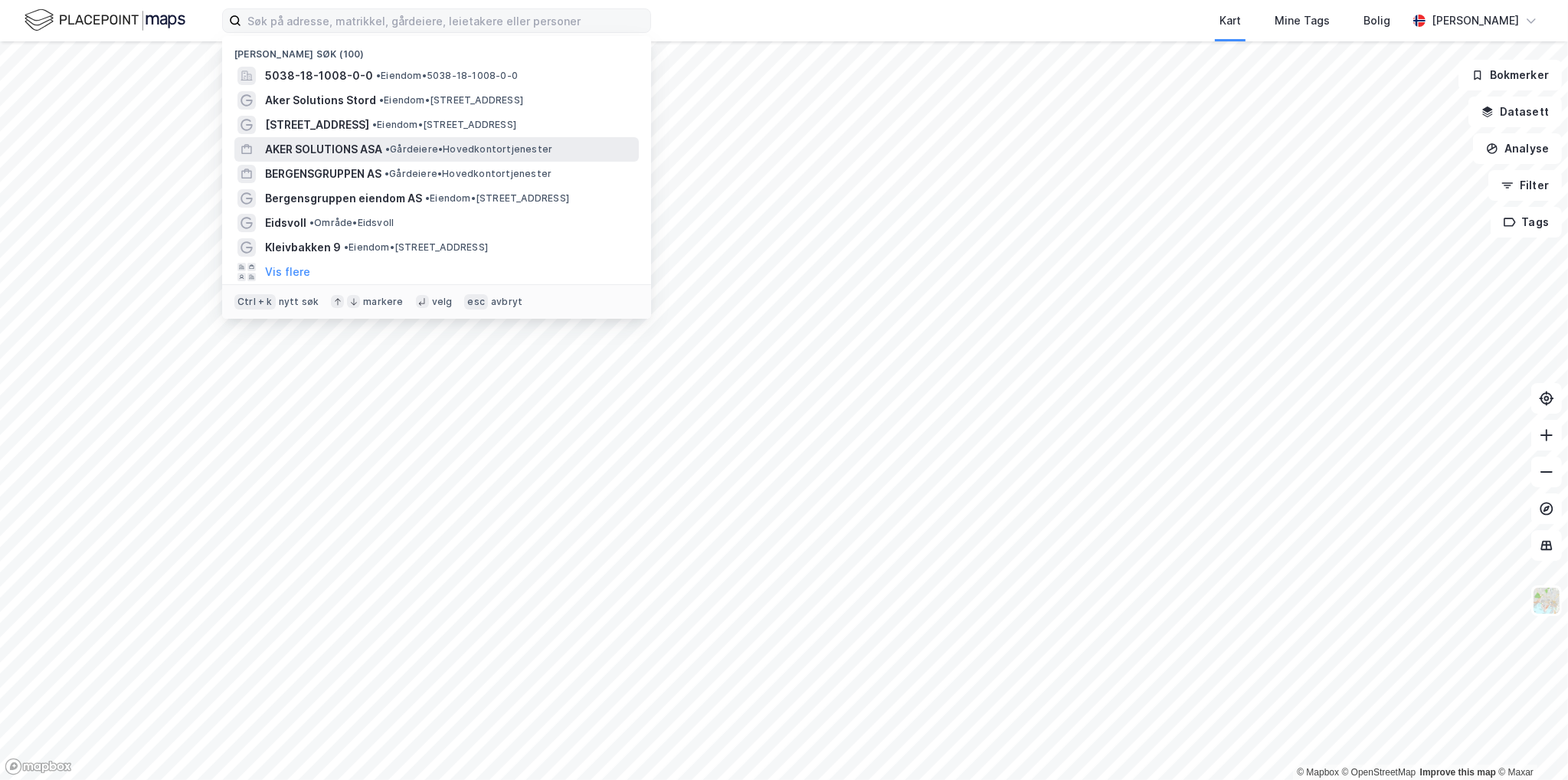
click at [339, 138] on div "AKER SOLUTIONS ASA • Gårdeiere • Hovedkontortjenester" at bounding box center [437, 150] width 405 height 24
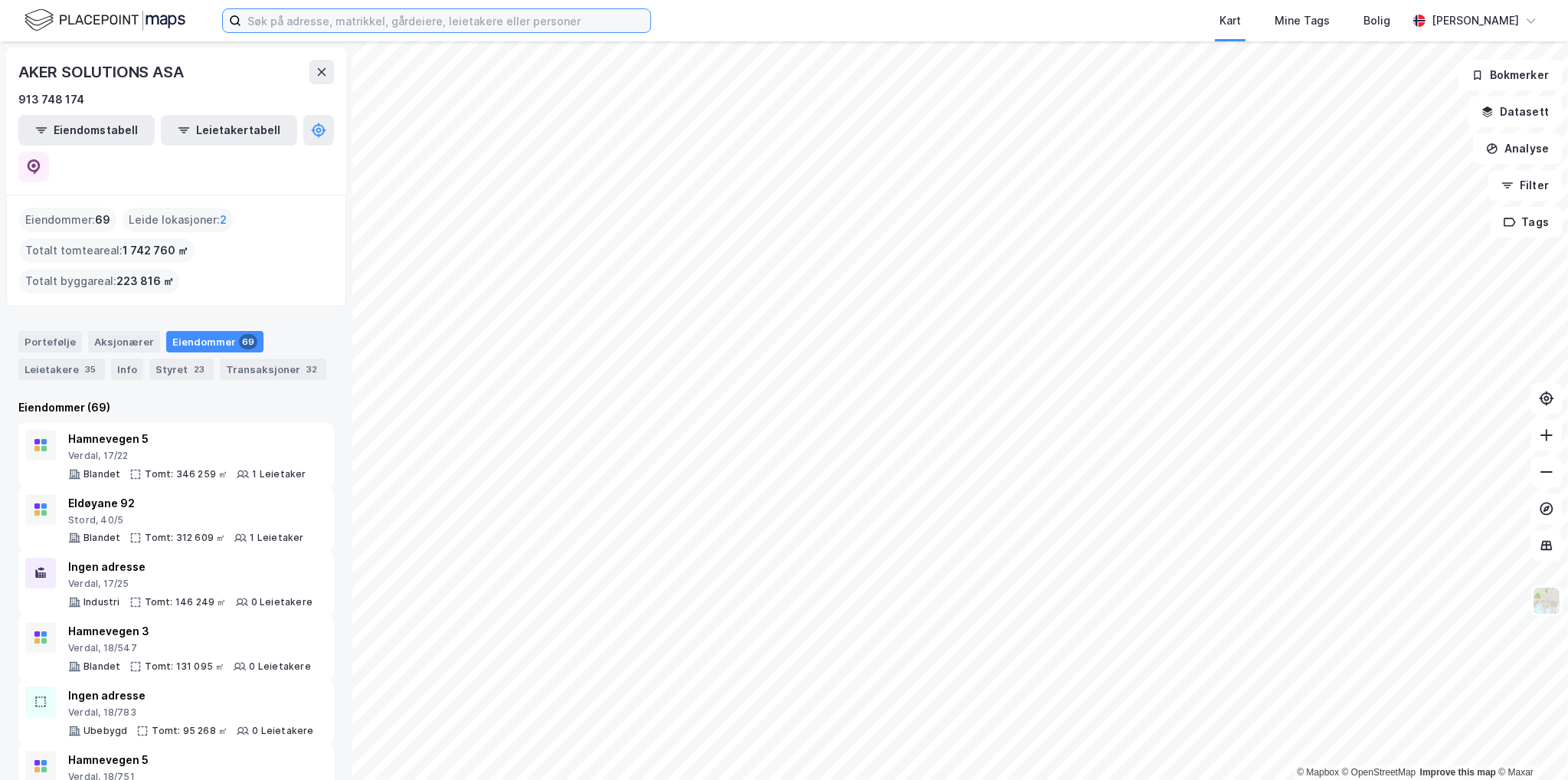
click at [356, 27] on input at bounding box center [445, 21] width 409 height 23
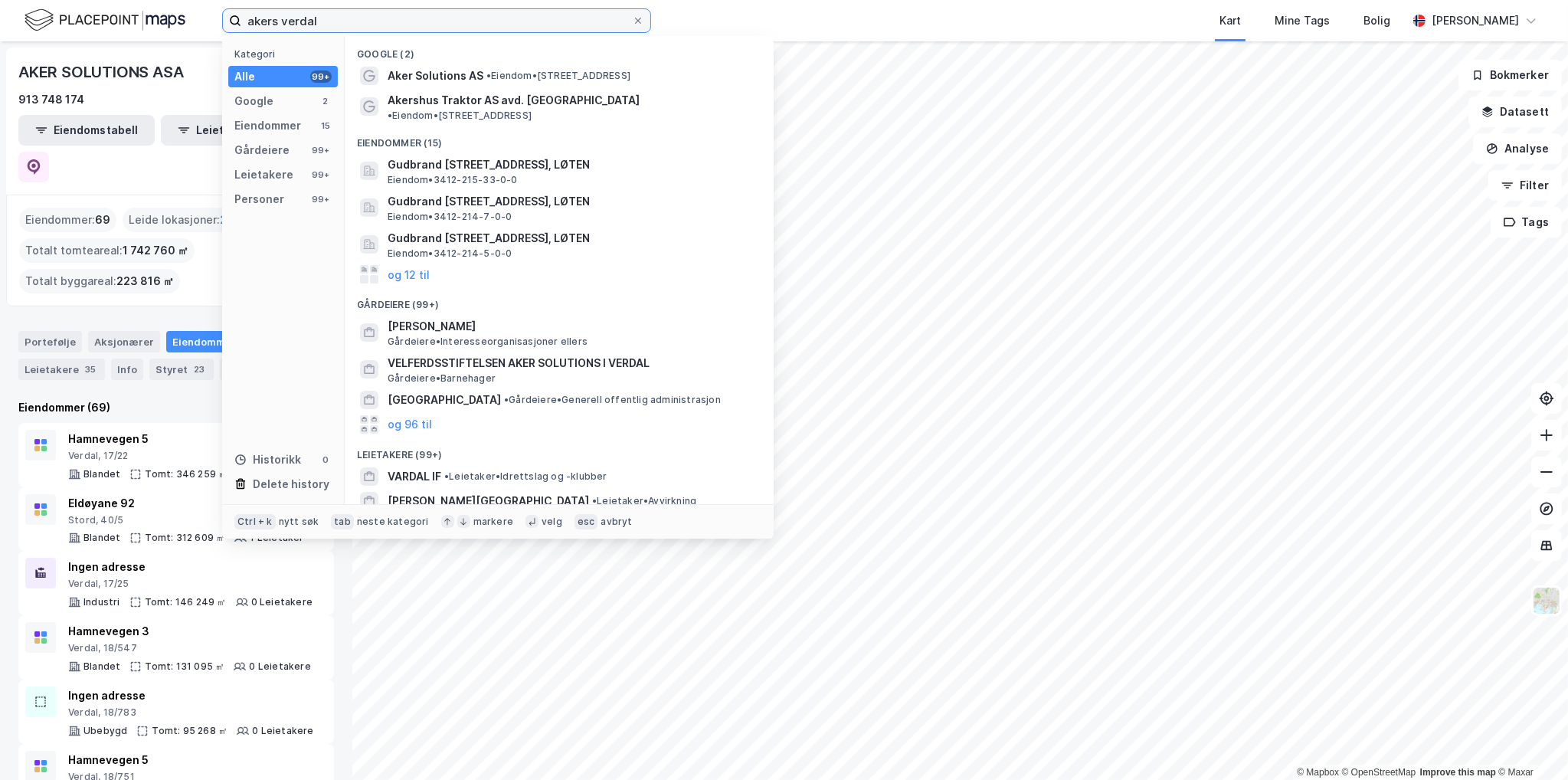
click at [362, 20] on input "akers verdal" at bounding box center [436, 21] width 391 height 23
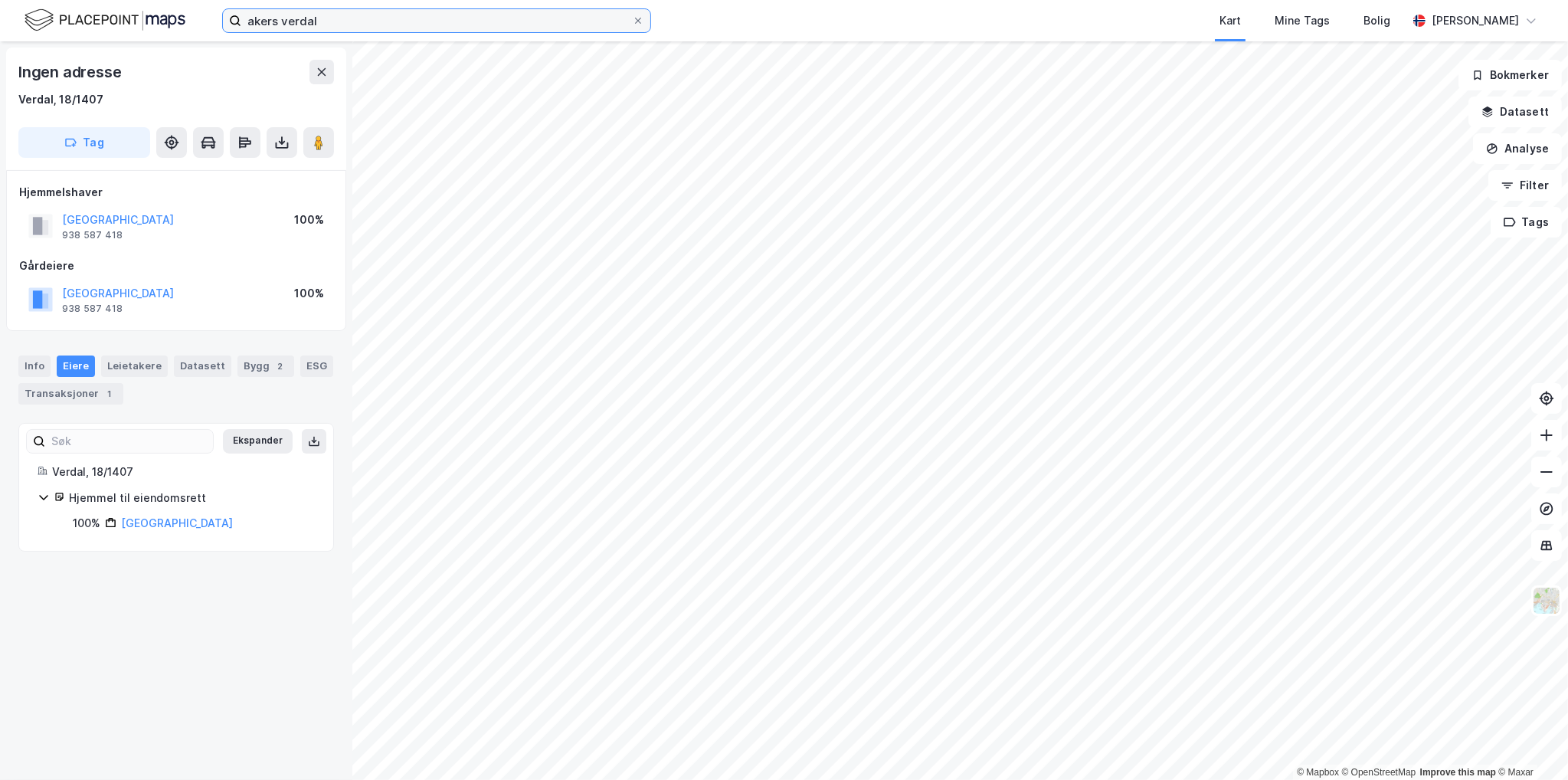
drag, startPoint x: 326, startPoint y: 16, endPoint x: 79, endPoint y: -5, distance: 247.9
click at [79, 0] on html "akers verdal Kart Mine Tags Bolig Fredrik Rost © Mapbox © OpenStreetMap Improve…" at bounding box center [784, 390] width 1568 height 780
drag, startPoint x: 376, startPoint y: 19, endPoint x: 253, endPoint y: 16, distance: 123.0
click at [253, 16] on input "aker solutions asa" at bounding box center [436, 21] width 391 height 23
type input "a"
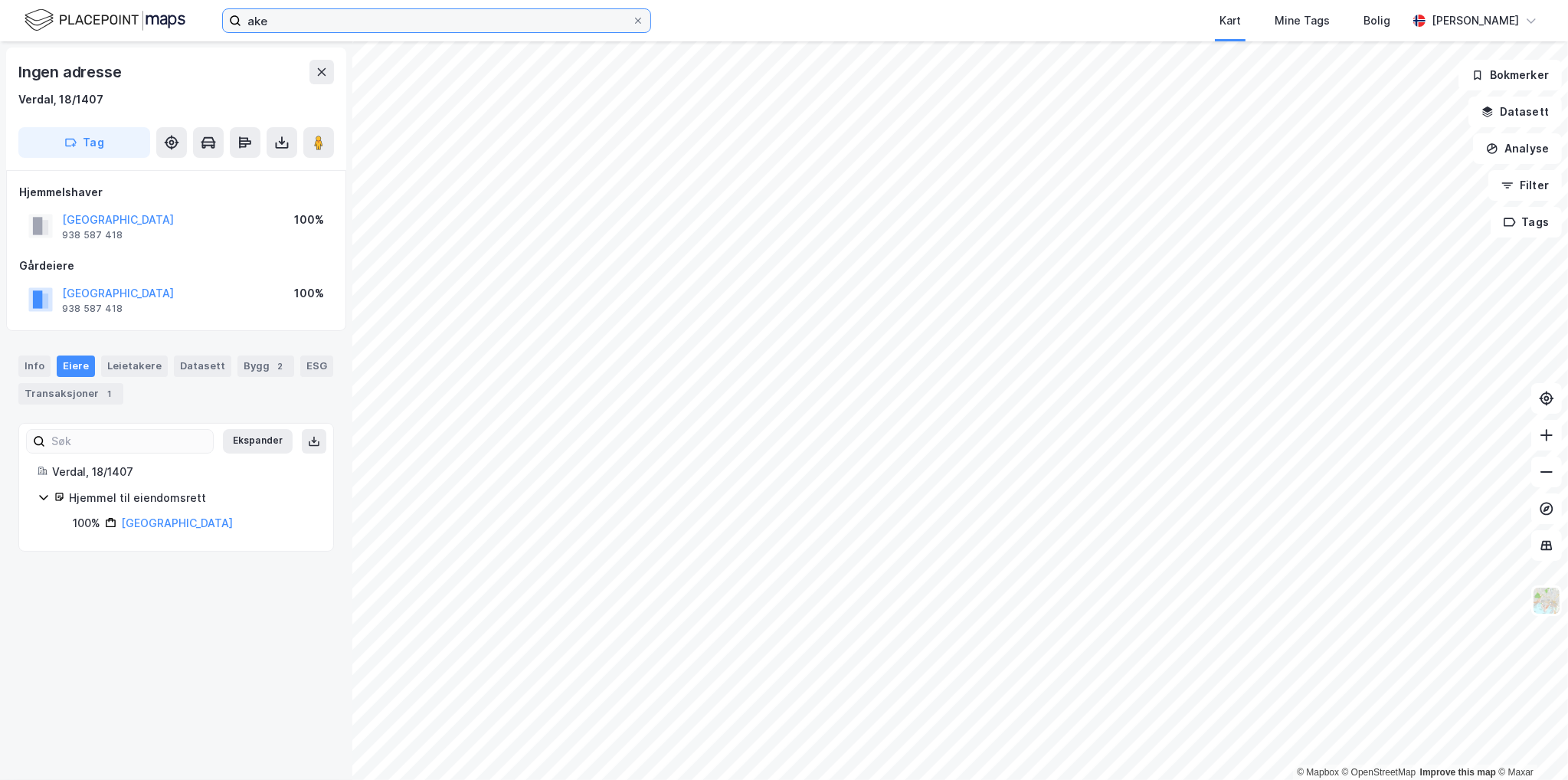
type input "aker"
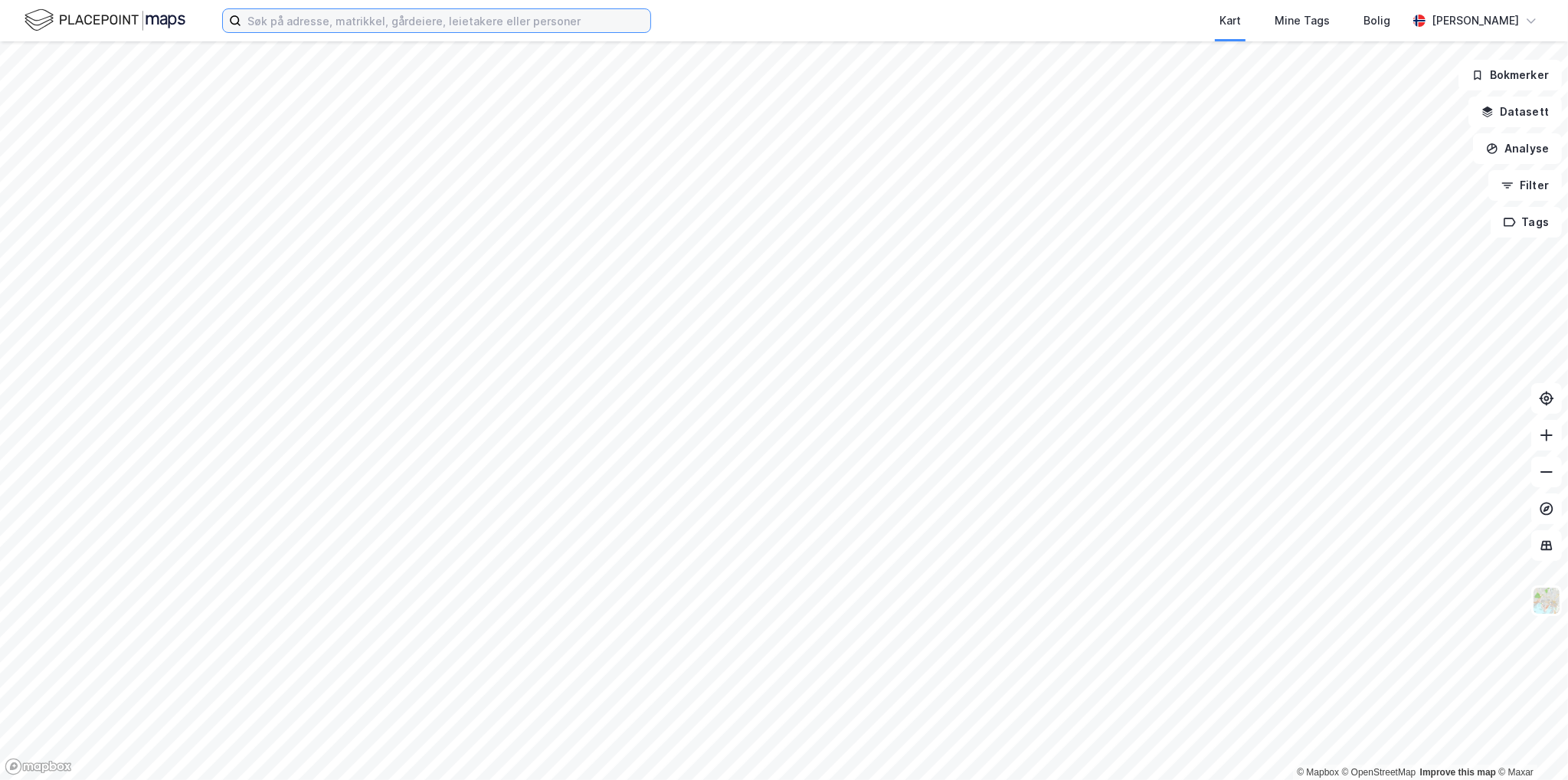
click at [292, 26] on input at bounding box center [445, 21] width 409 height 23
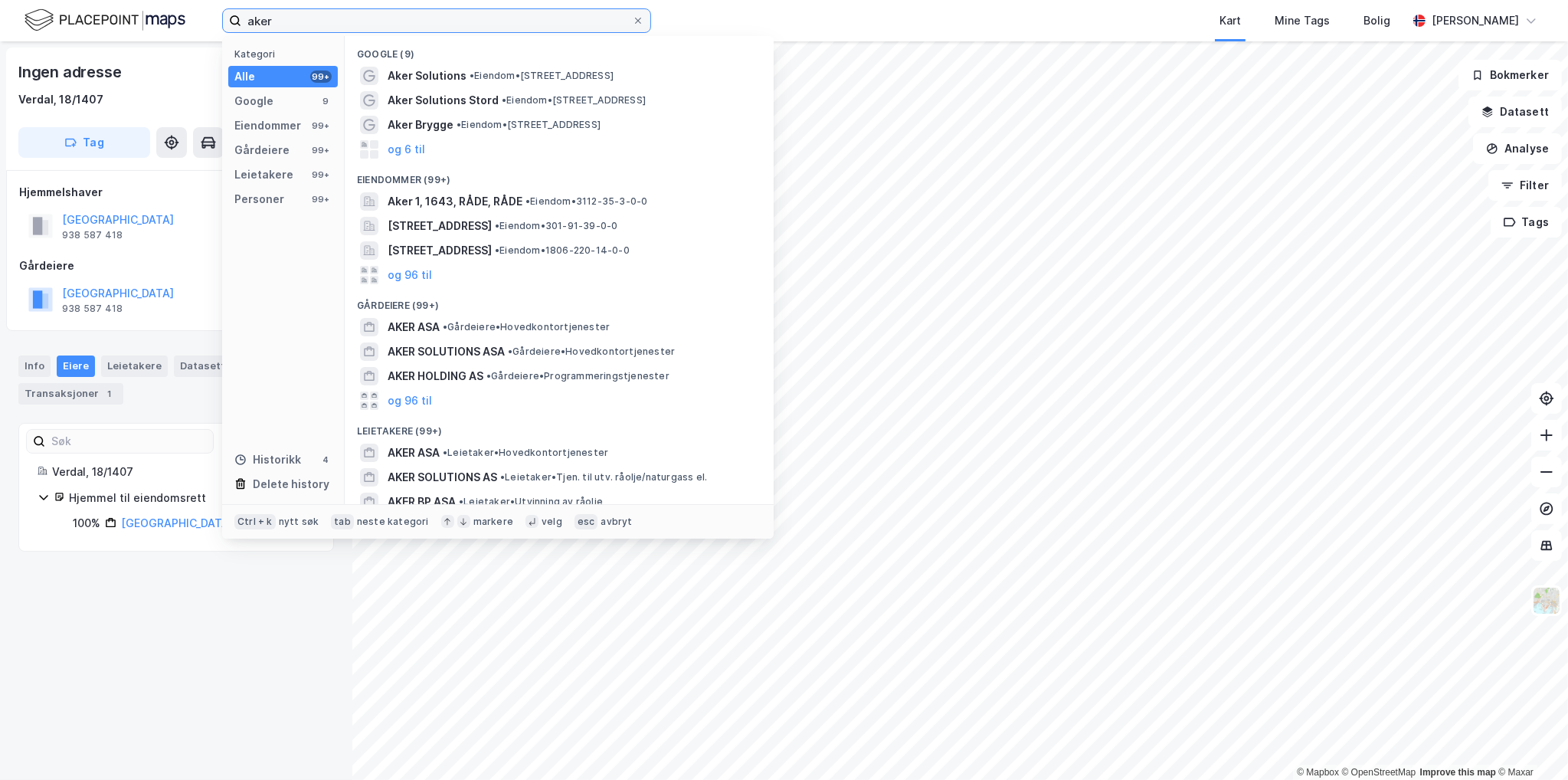
click at [419, 22] on input "aker" at bounding box center [436, 21] width 391 height 23
type input "aker solutions verdal"
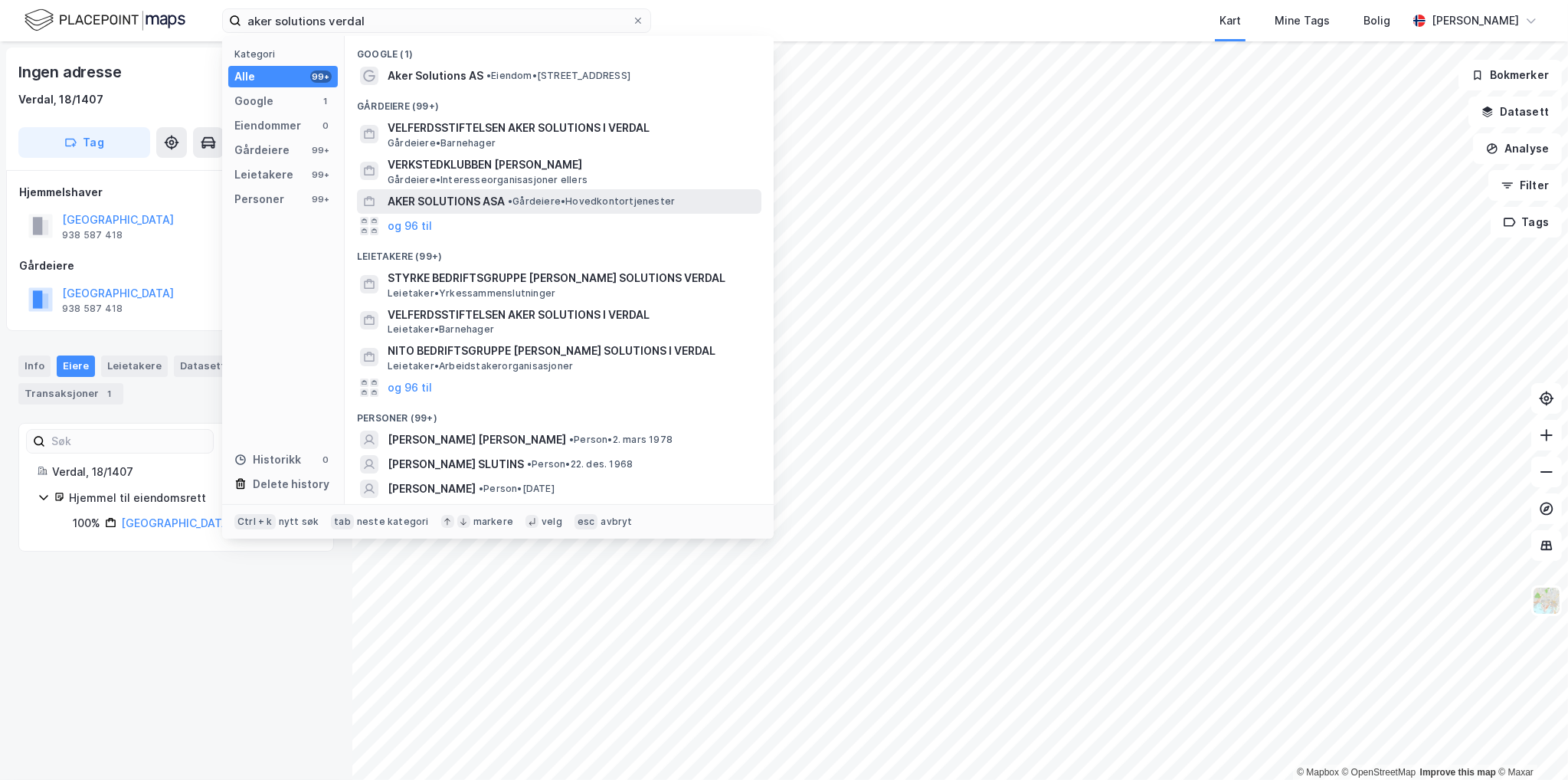
click at [475, 199] on span "AKER SOLUTIONS ASA" at bounding box center [446, 201] width 118 height 19
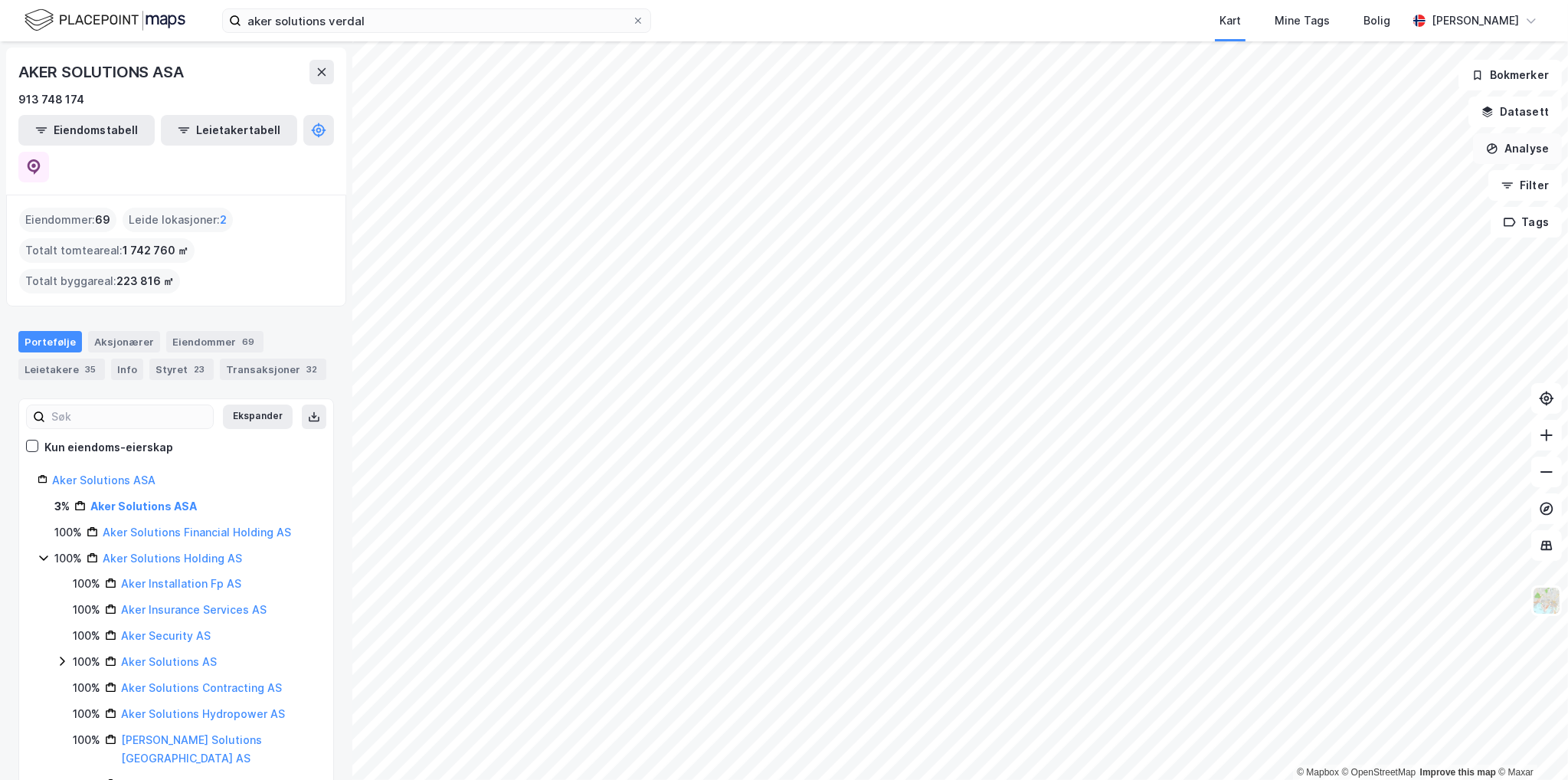
click at [1504, 141] on button "Analyse" at bounding box center [1517, 149] width 88 height 31
click at [1382, 187] on div "Tegn område" at bounding box center [1384, 182] width 134 height 13
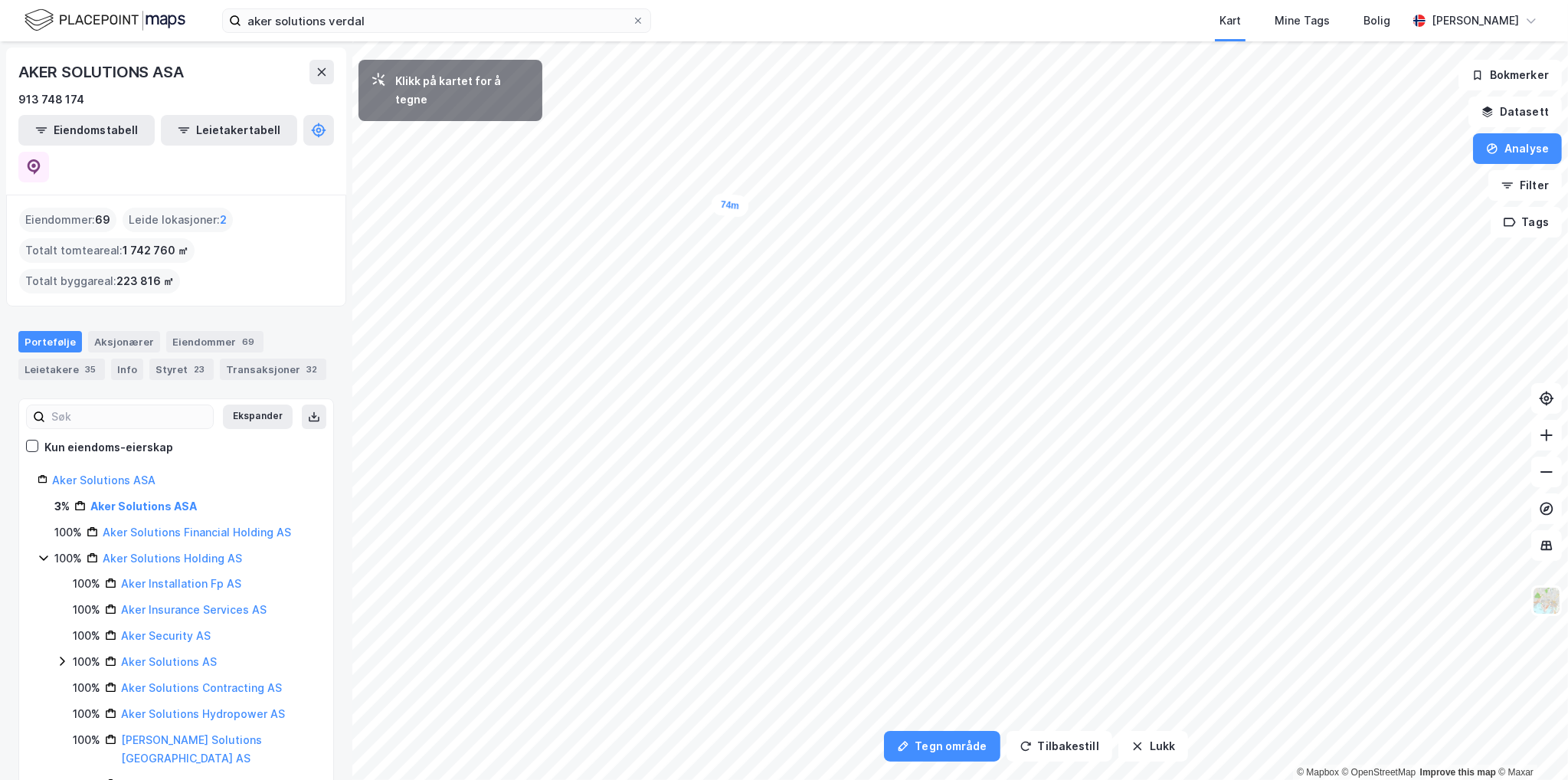
click at [747, 207] on div "74m" at bounding box center [729, 205] width 39 height 24
click at [901, 274] on div "40,9m" at bounding box center [896, 265] width 43 height 49
click at [1054, 753] on button "Tilbakestill" at bounding box center [1060, 746] width 105 height 31
click at [1077, 746] on button "Tilbakestill" at bounding box center [1060, 746] width 105 height 31
click at [1079, 749] on button "Tilbakestill" at bounding box center [1060, 746] width 105 height 31
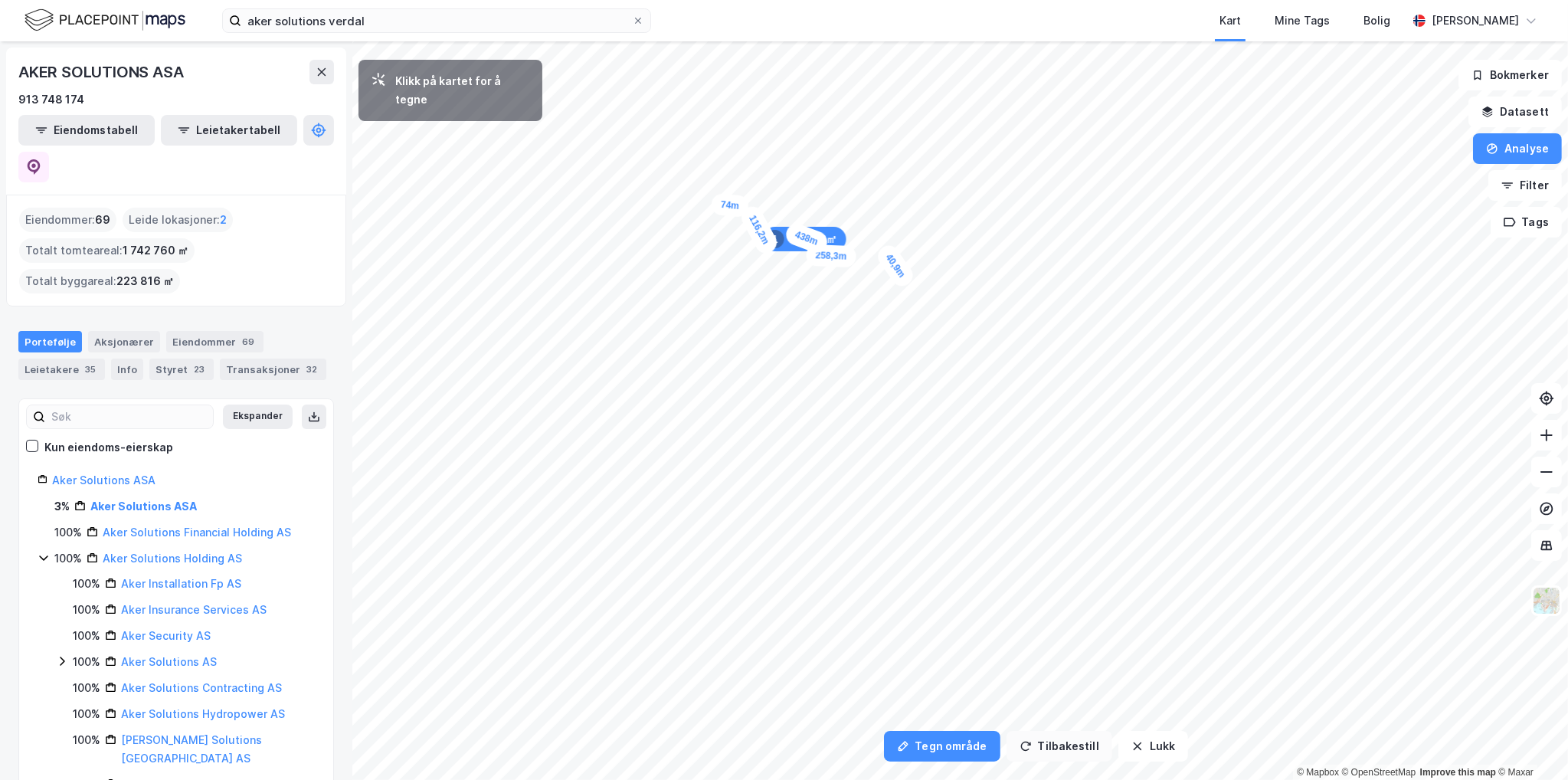
click at [1079, 749] on button "Tilbakestill" at bounding box center [1060, 746] width 105 height 31
click at [1068, 742] on button "Tilbakestill" at bounding box center [1060, 746] width 105 height 31
click at [1043, 742] on button "Tilbakestill" at bounding box center [1060, 746] width 105 height 31
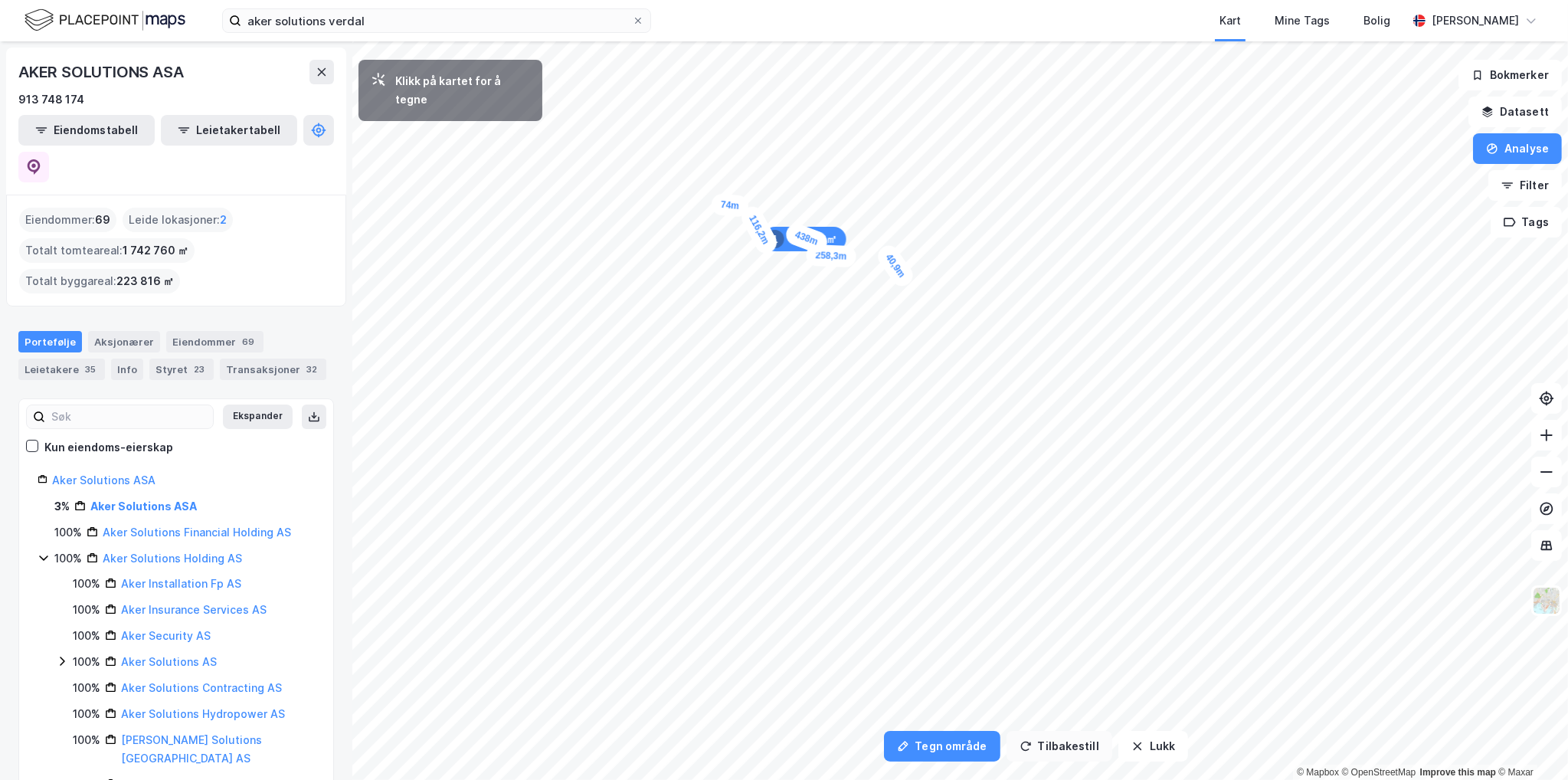
click at [1043, 742] on button "Tilbakestill" at bounding box center [1060, 746] width 105 height 31
click at [962, 739] on button "Tegn område" at bounding box center [942, 746] width 117 height 31
click at [955, 743] on button "Tegn område" at bounding box center [942, 746] width 117 height 31
click at [1521, 147] on button "Analyse" at bounding box center [1517, 149] width 88 height 31
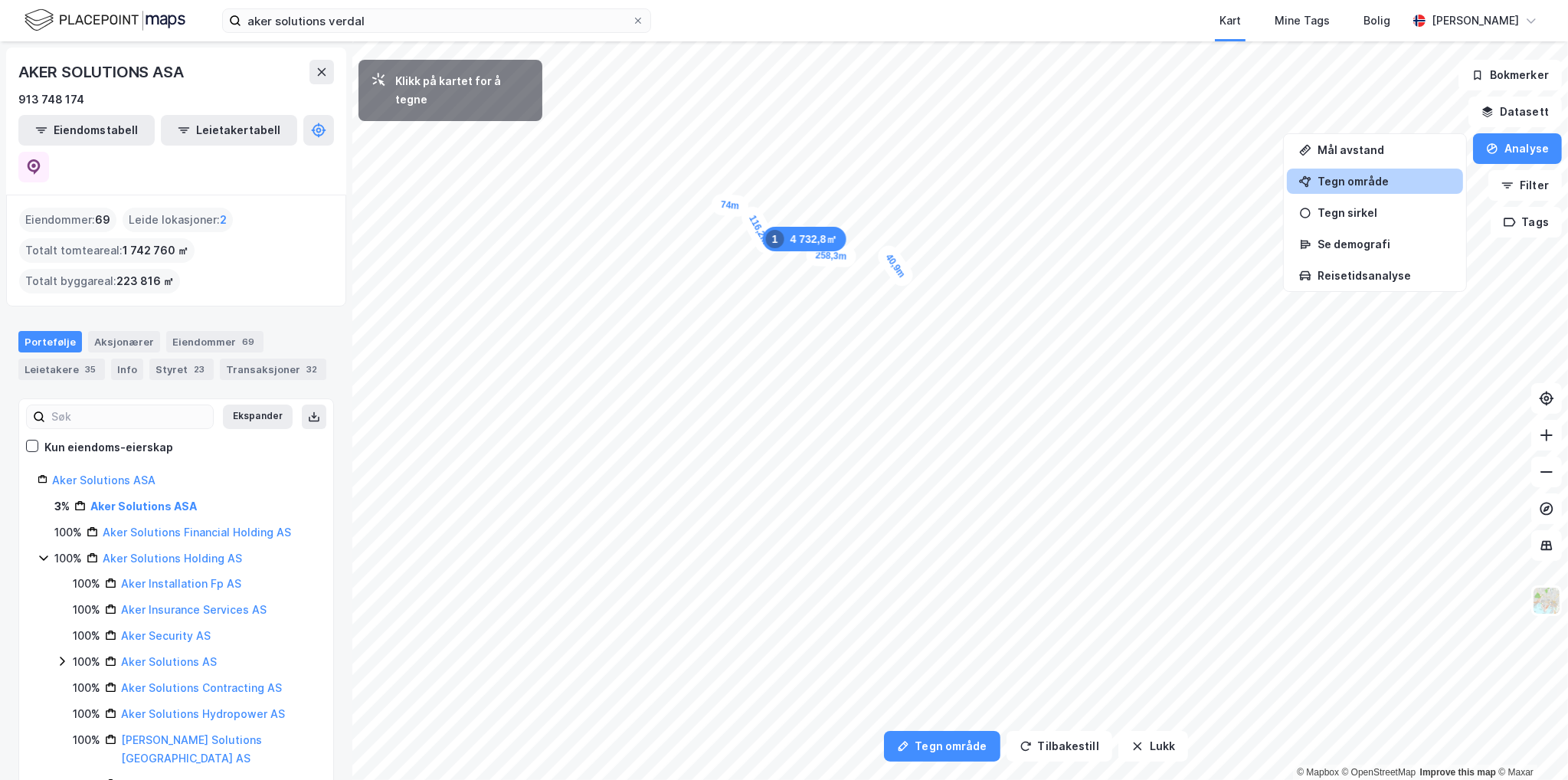
click at [1388, 179] on div "Tegn område" at bounding box center [1384, 182] width 134 height 13
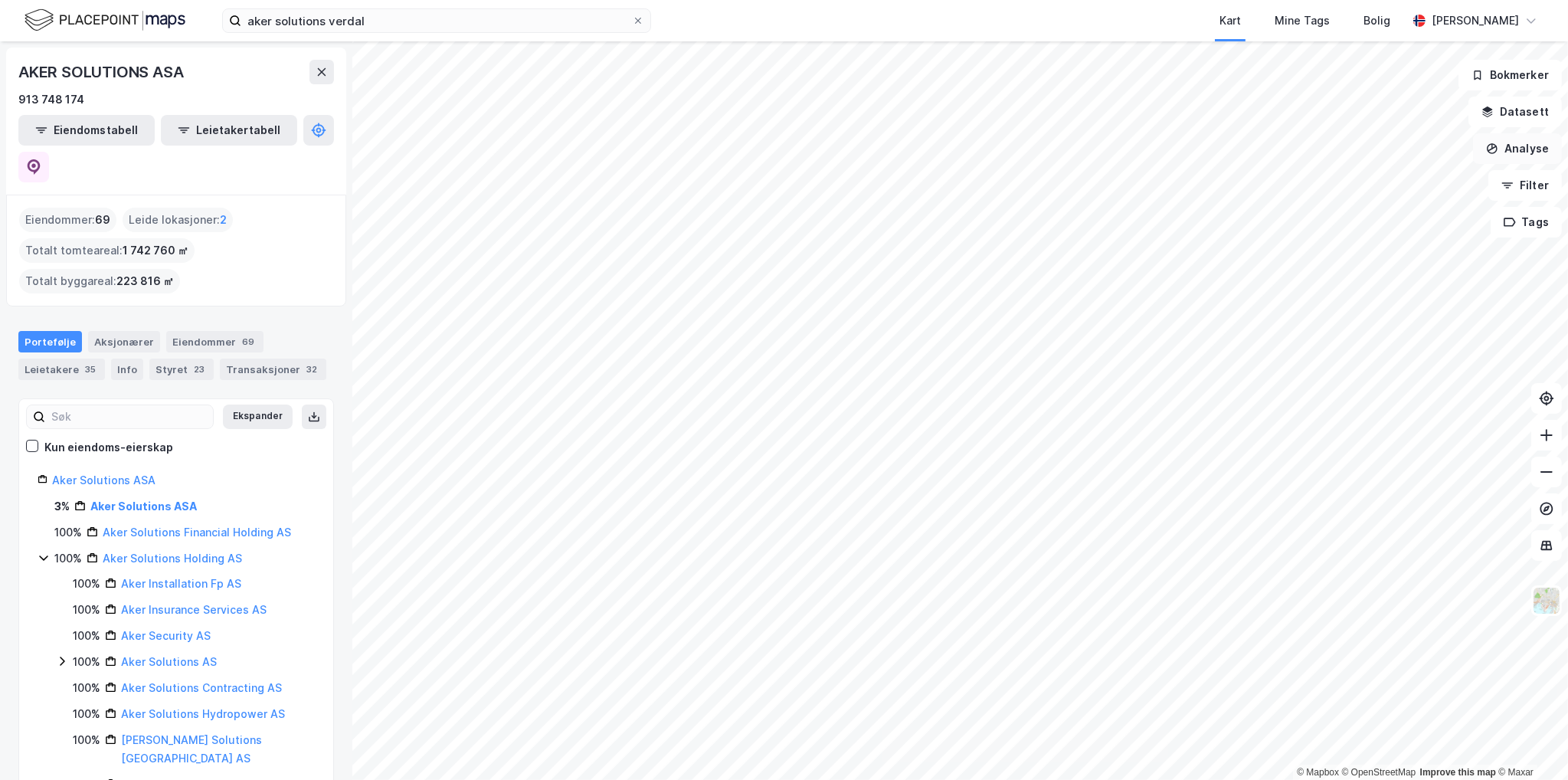
click at [1510, 147] on button "Analyse" at bounding box center [1517, 149] width 88 height 31
click at [1403, 185] on div "Tegn område" at bounding box center [1384, 182] width 134 height 13
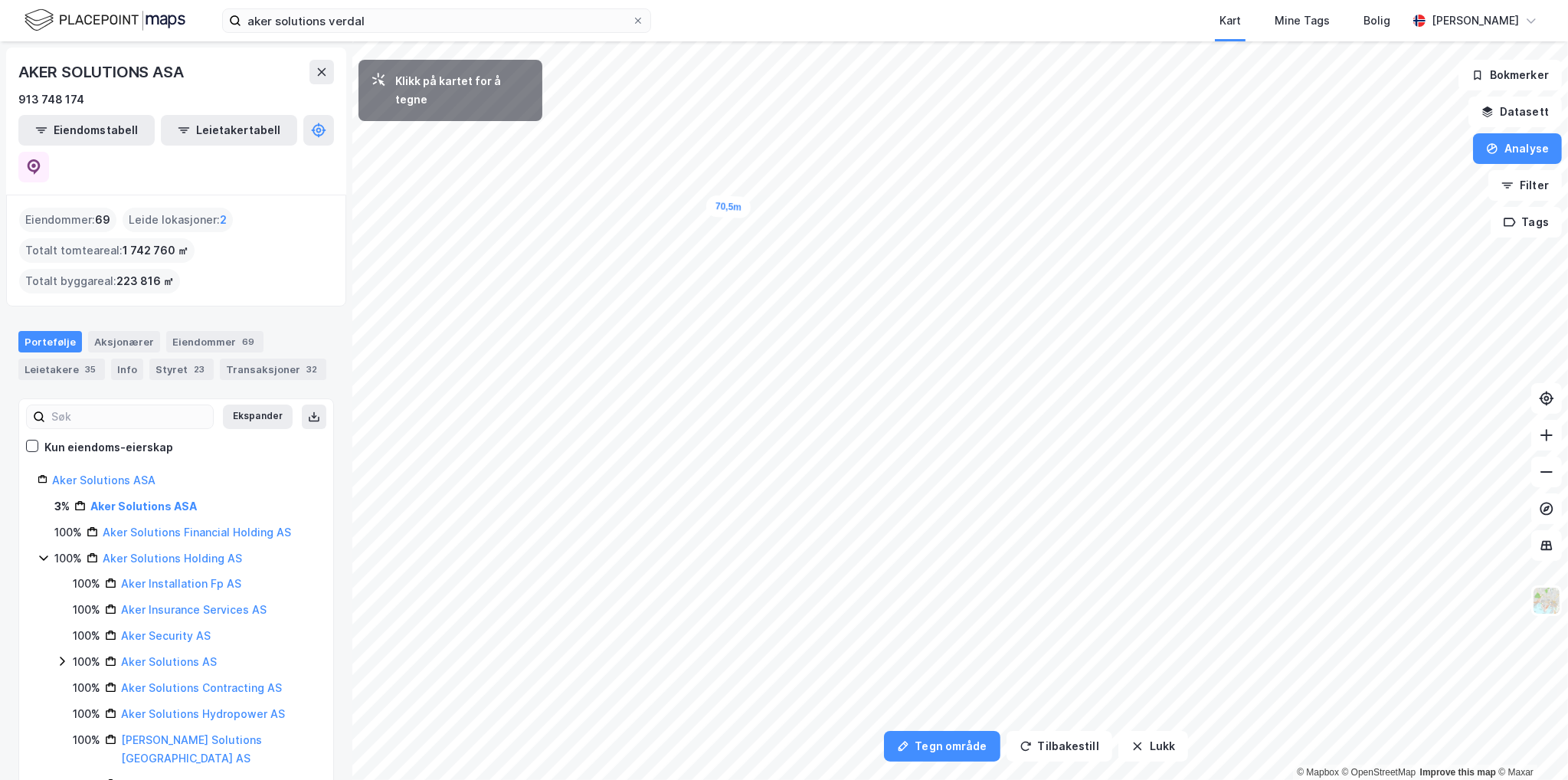
click at [744, 208] on div "70,5m" at bounding box center [728, 207] width 45 height 24
click at [901, 278] on div "50,5m" at bounding box center [900, 267] width 26 height 47
click at [825, 296] on div "36,9m" at bounding box center [824, 288] width 24 height 45
click at [903, 310] on div "22,5m" at bounding box center [901, 307] width 40 height 49
click at [901, 327] on div "37m" at bounding box center [902, 319] width 24 height 39
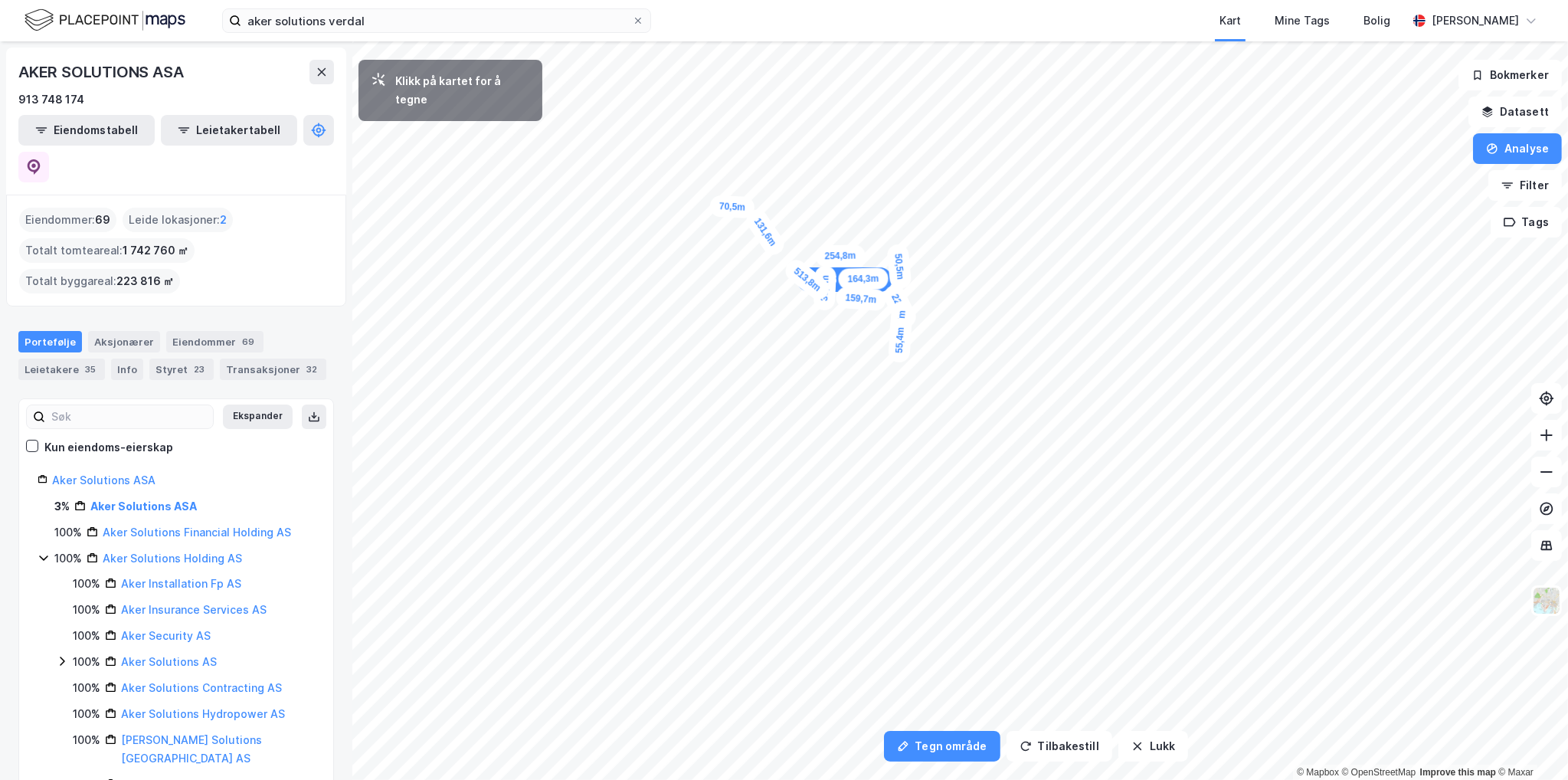
click at [900, 353] on div "55,4m" at bounding box center [899, 340] width 24 height 46
click at [902, 369] on div "33,7m" at bounding box center [901, 361] width 26 height 47
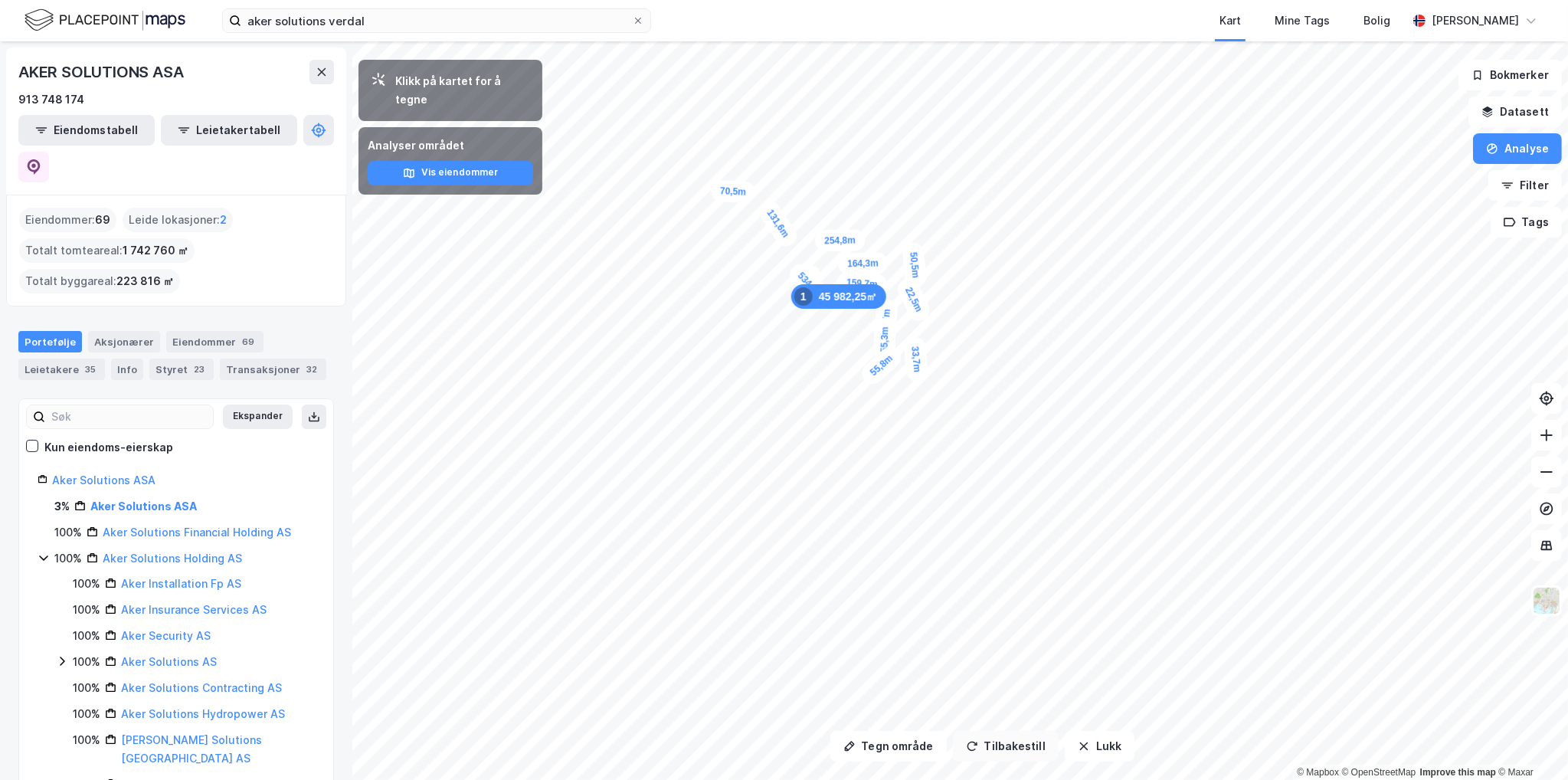
click at [974, 738] on button "Tilbakestill" at bounding box center [1006, 746] width 105 height 31
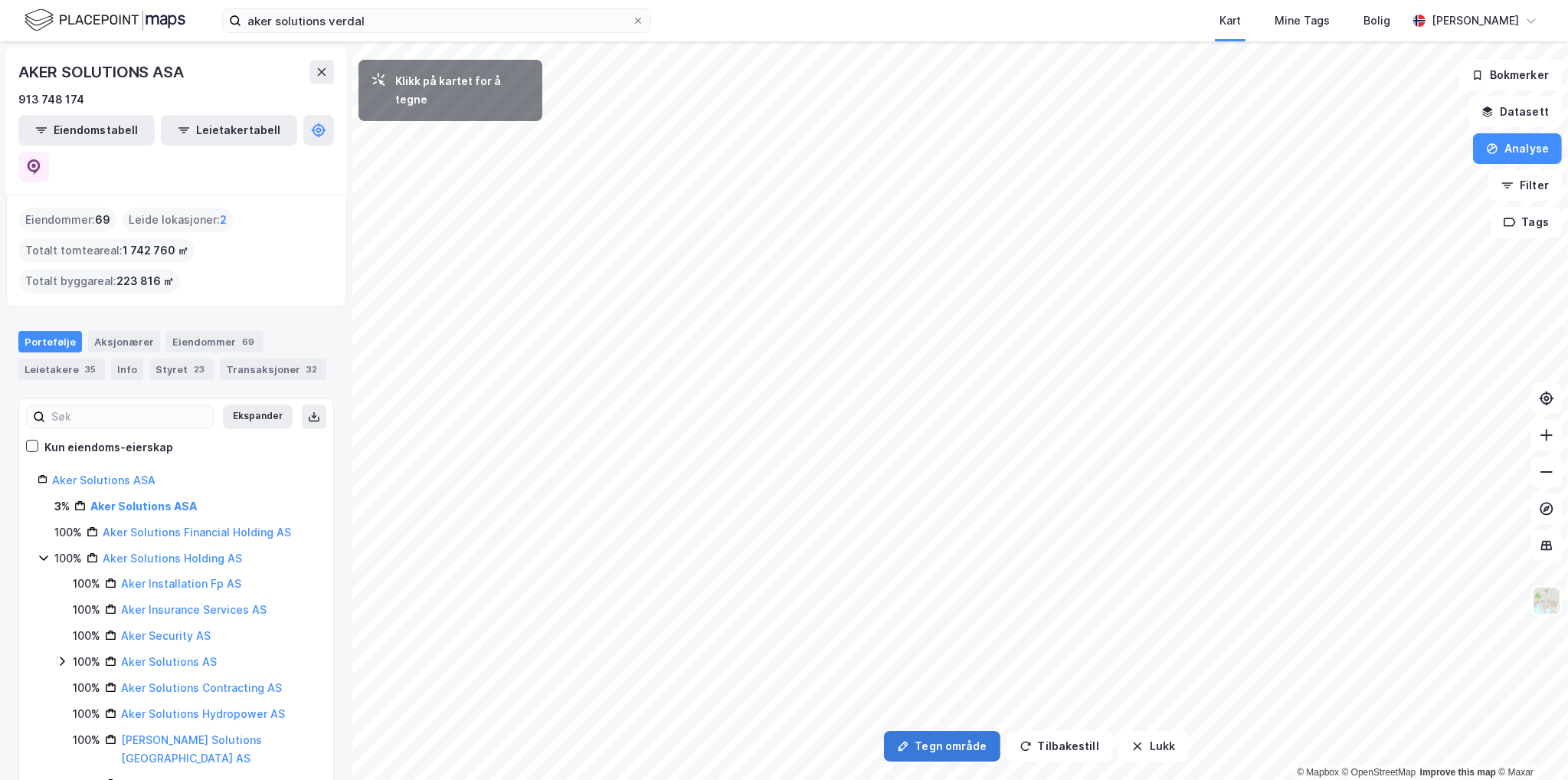
click at [925, 748] on button "Tegn område" at bounding box center [942, 746] width 117 height 31
click at [936, 743] on button "Tegn område" at bounding box center [942, 746] width 117 height 31
click at [1489, 160] on button "Analyse" at bounding box center [1517, 149] width 88 height 31
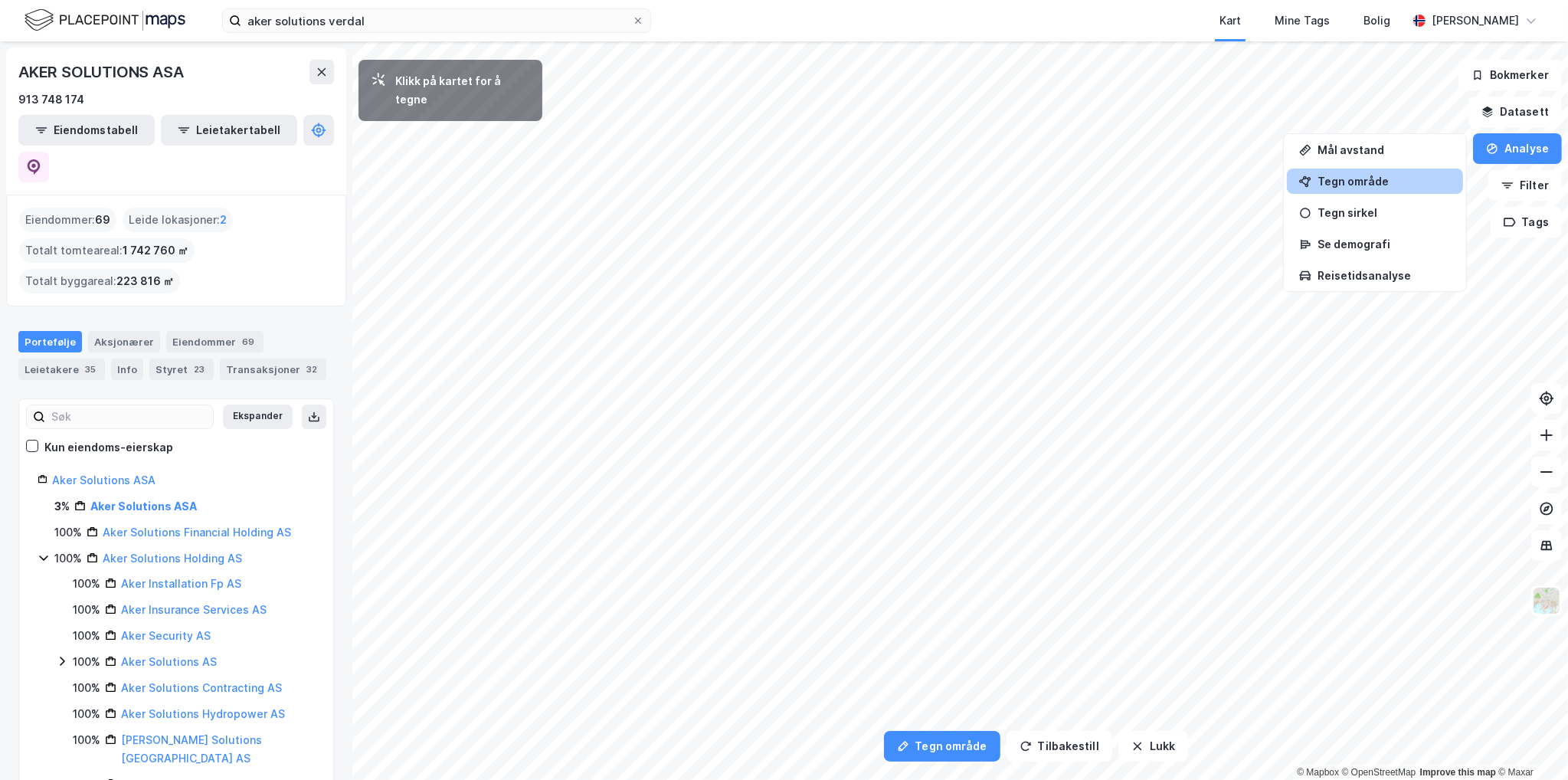
click at [1364, 190] on div "Tegn område" at bounding box center [1374, 181] width 176 height 25
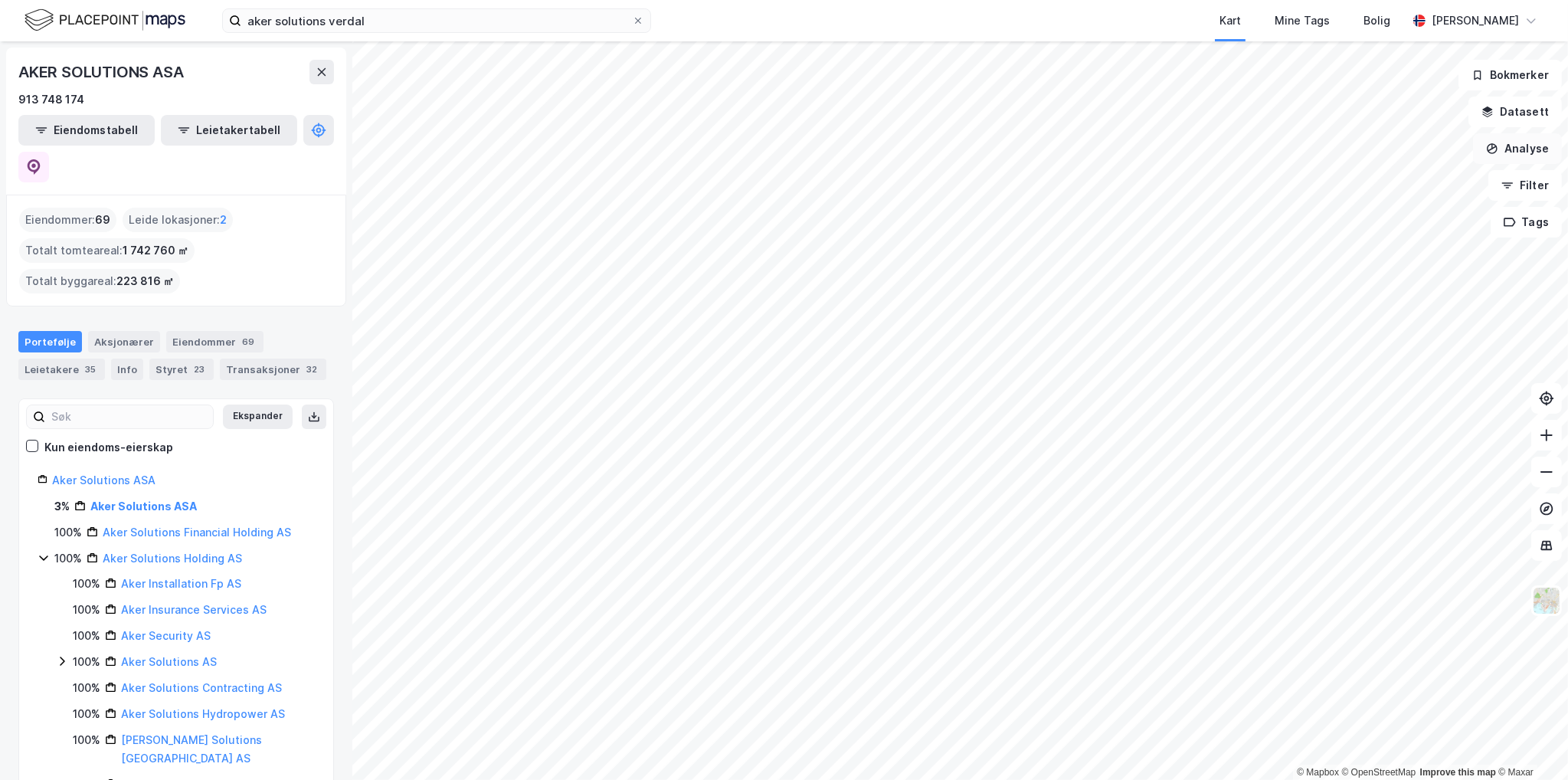
click at [1506, 151] on button "Analyse" at bounding box center [1517, 149] width 88 height 31
click at [1389, 190] on div "Tegn område" at bounding box center [1374, 181] width 176 height 25
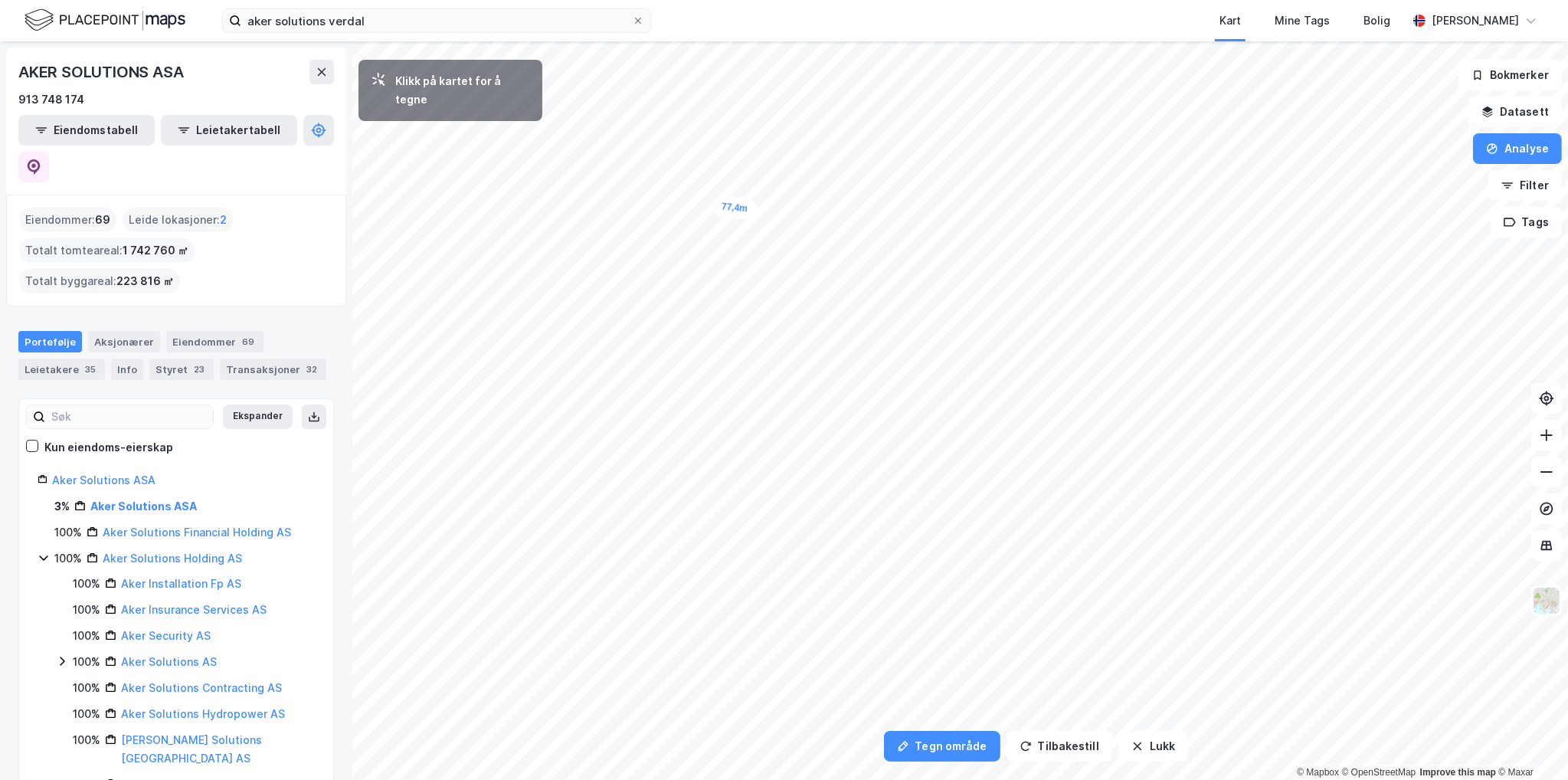
click at [752, 209] on div "77,4m" at bounding box center [734, 208] width 46 height 25
click at [903, 274] on div "36,9m" at bounding box center [902, 265] width 22 height 44
click at [886, 389] on div "55,7m" at bounding box center [893, 379] width 46 height 47
click at [730, 315] on div "20,4m" at bounding box center [734, 314] width 47 height 28
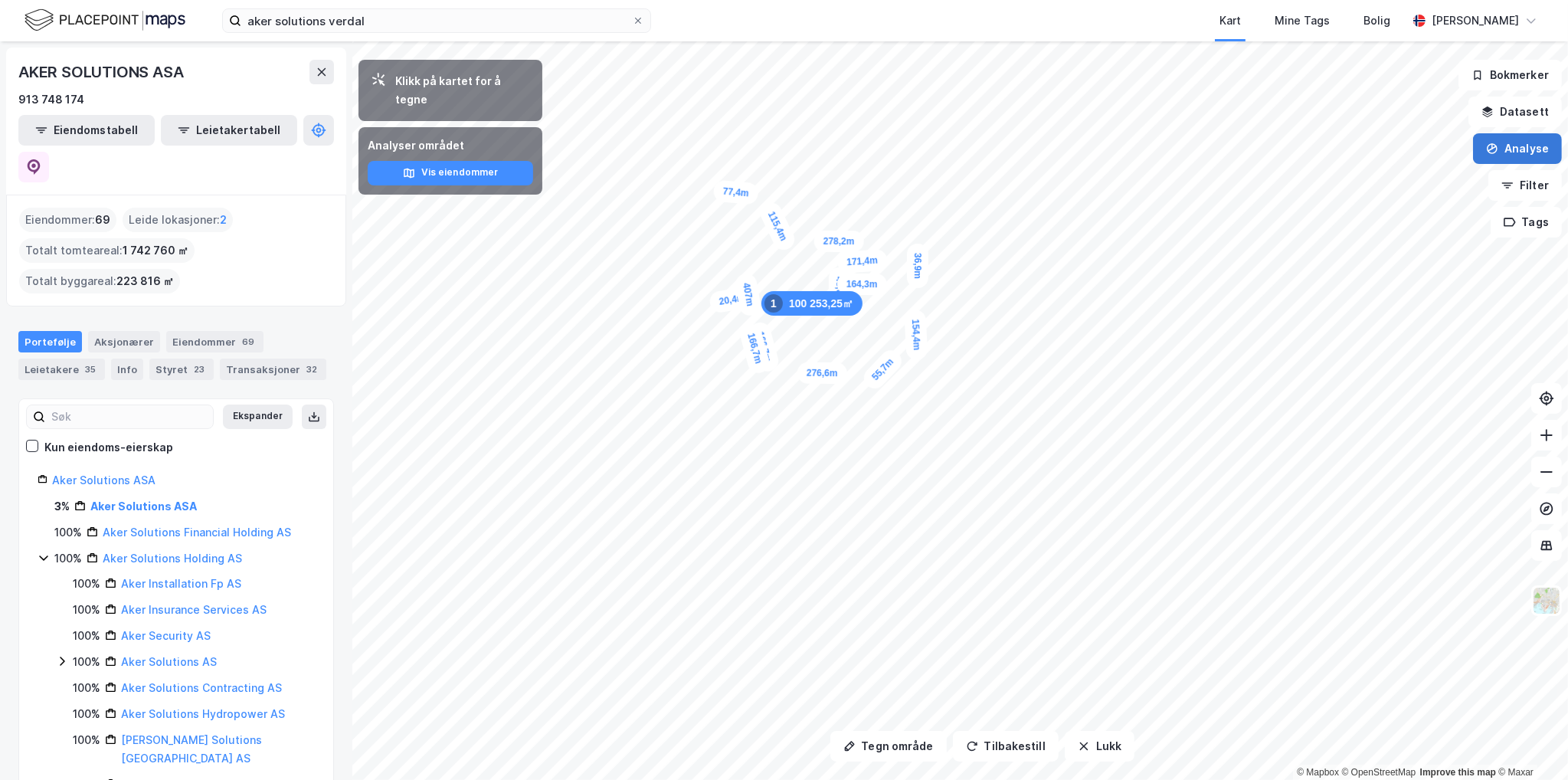
click at [1529, 154] on button "Analyse" at bounding box center [1517, 149] width 88 height 31
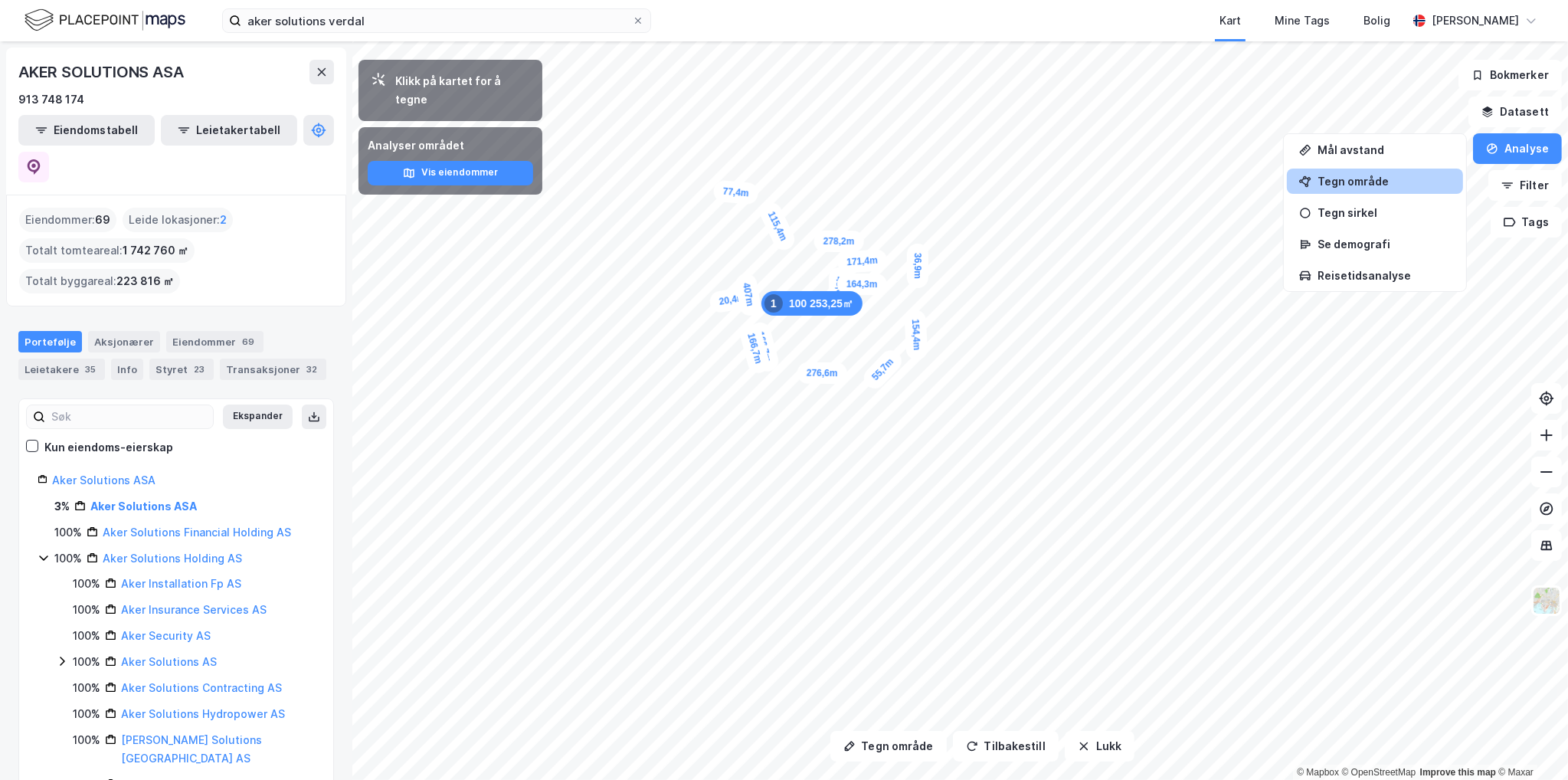
click at [1403, 184] on div "Tegn område" at bounding box center [1384, 182] width 134 height 13
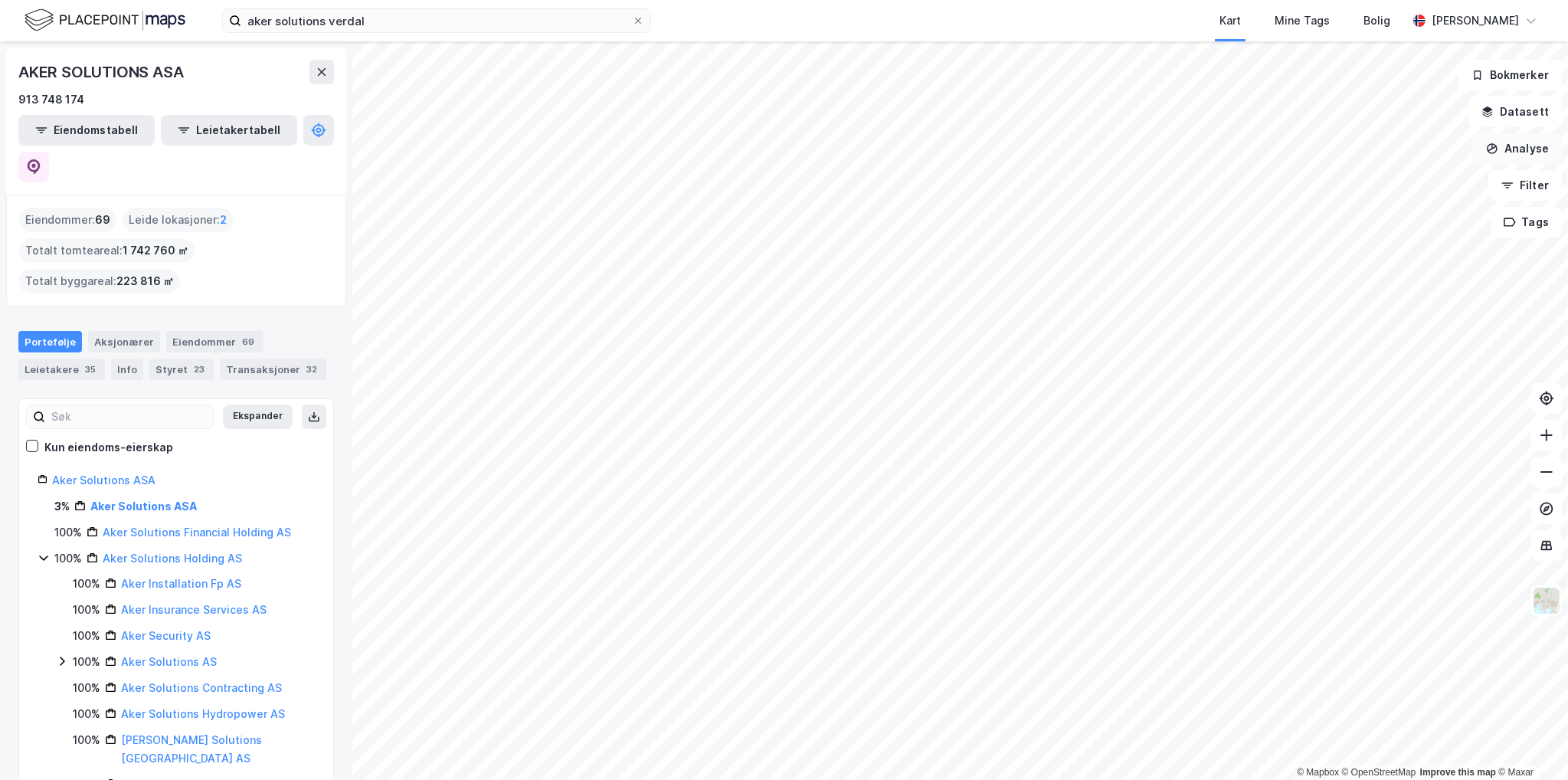
click at [1513, 145] on button "Analyse" at bounding box center [1517, 149] width 88 height 31
click at [1432, 178] on div "Tegn område" at bounding box center [1384, 182] width 134 height 13
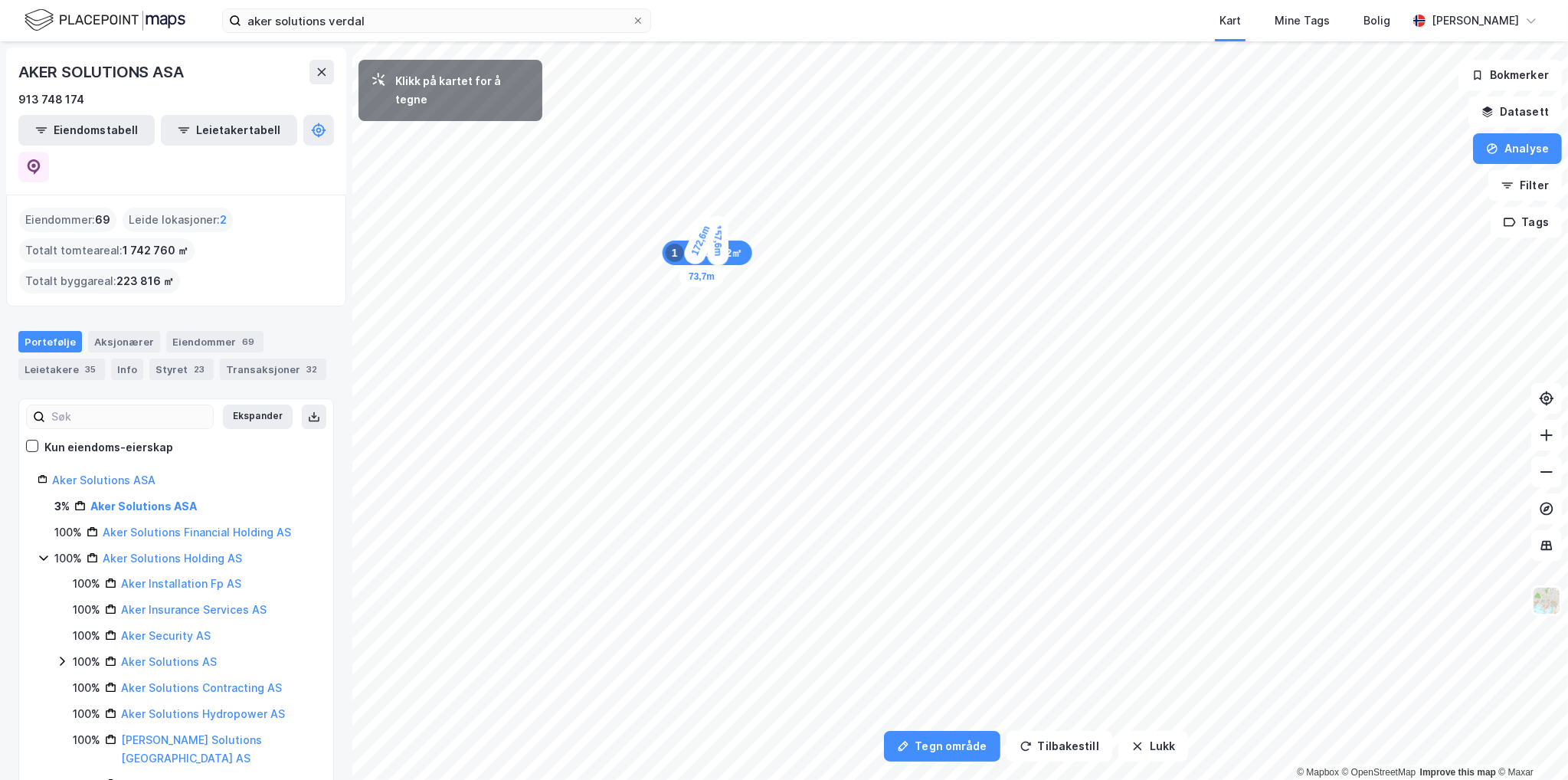
click at [685, 278] on div "73,7m" at bounding box center [701, 276] width 44 height 22
click at [1051, 745] on button "Tilbakestill" at bounding box center [1060, 746] width 105 height 31
click at [1509, 149] on button "Analyse" at bounding box center [1517, 149] width 88 height 31
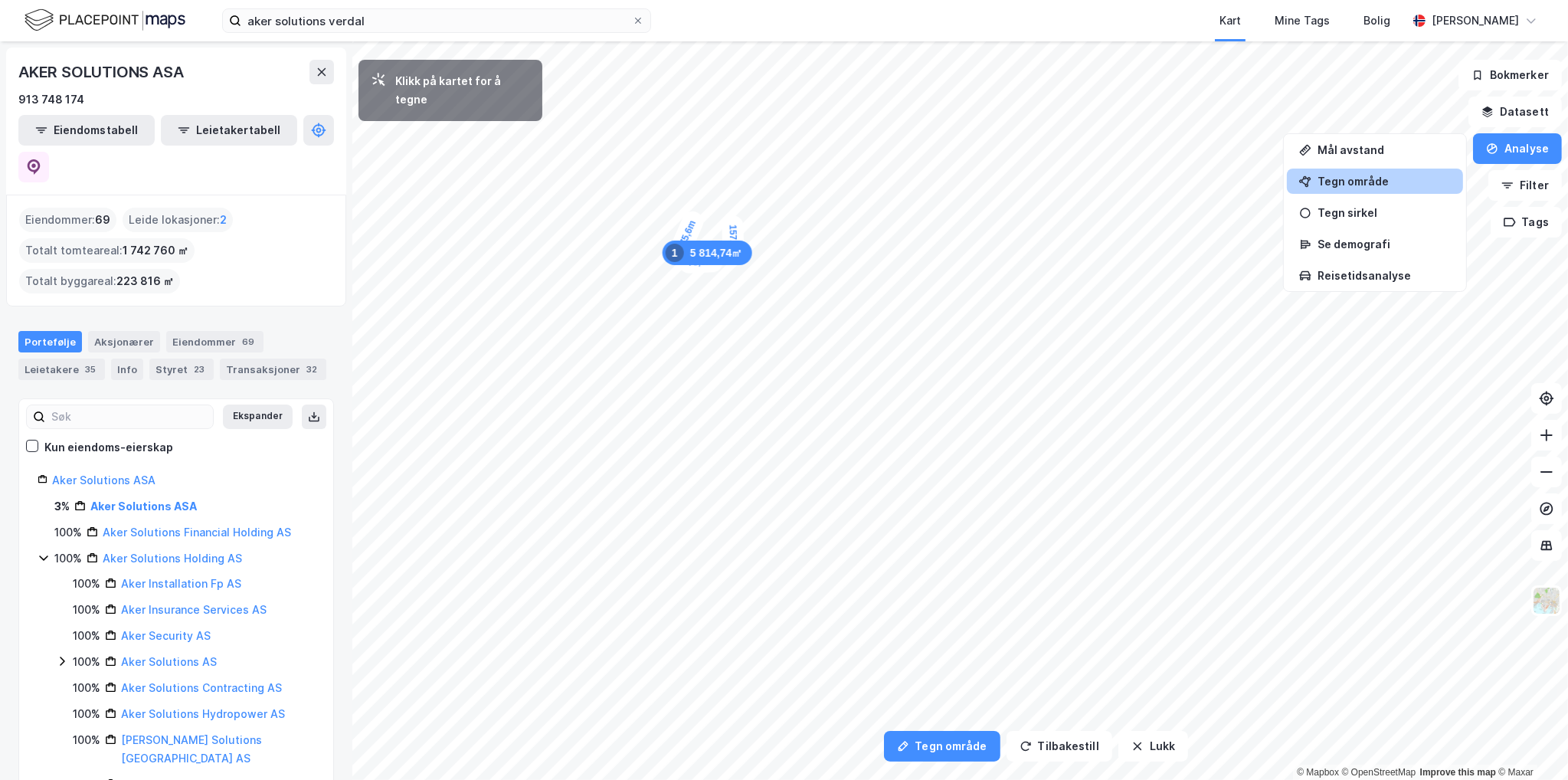
click at [1360, 180] on div "Tegn område" at bounding box center [1384, 182] width 134 height 13
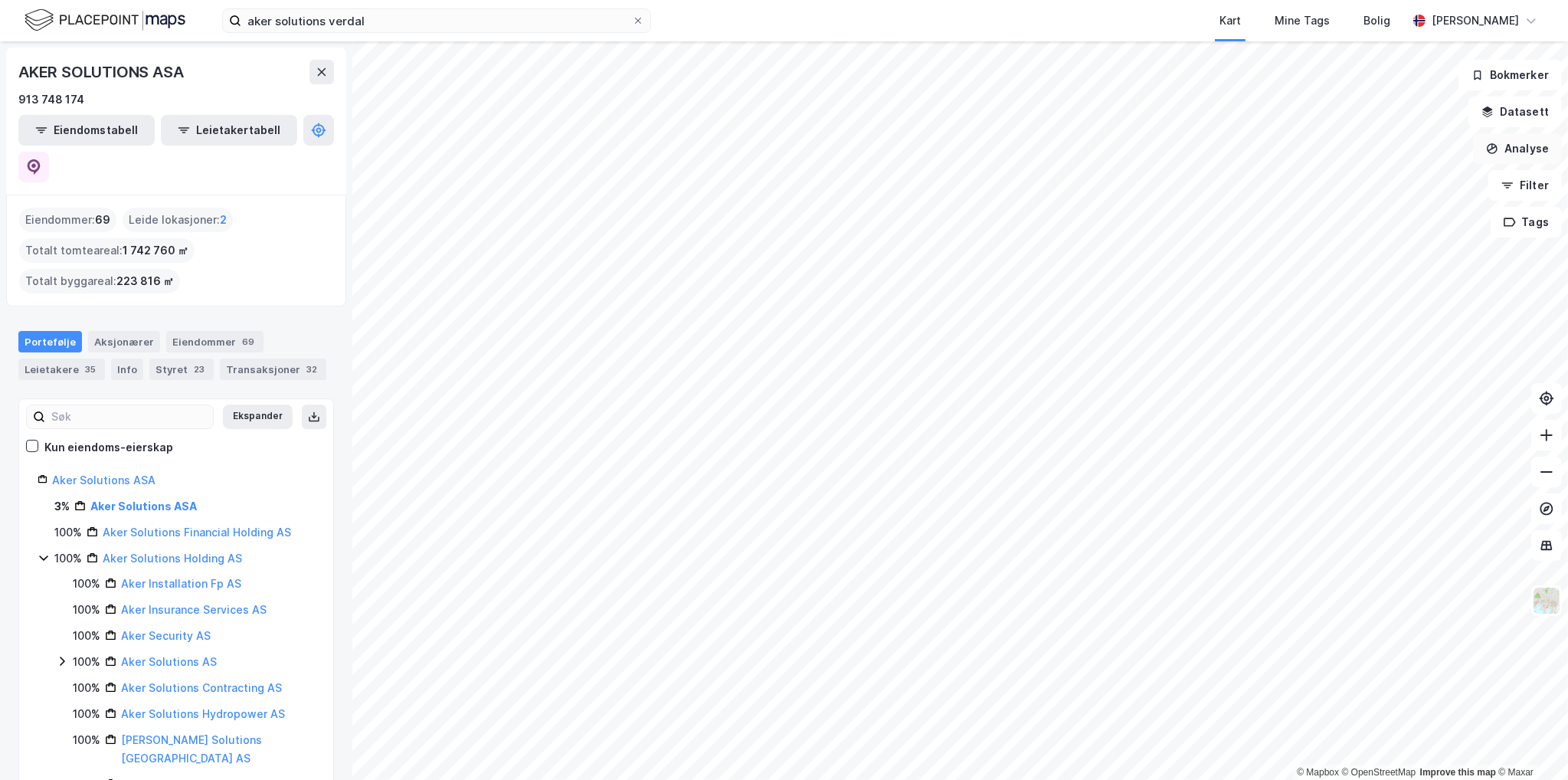
click at [1513, 150] on button "Analyse" at bounding box center [1517, 149] width 88 height 31
click at [1338, 177] on div "Tegn område" at bounding box center [1384, 182] width 134 height 13
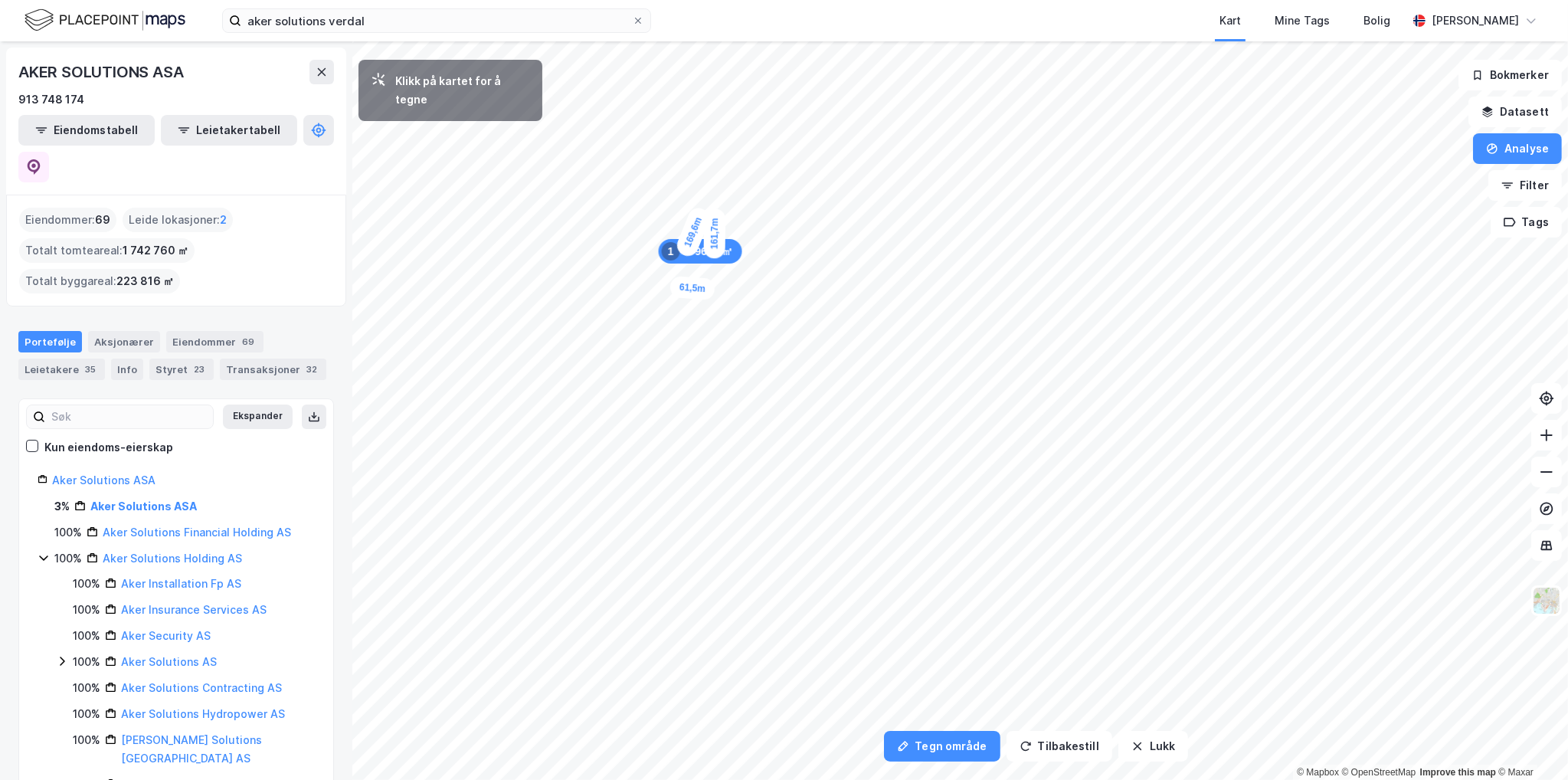
click at [672, 286] on div "61,5m" at bounding box center [692, 288] width 46 height 24
click at [845, 376] on div "20,1m" at bounding box center [852, 375] width 45 height 24
click at [844, 332] on div "64,7m" at bounding box center [845, 355] width 23 height 45
click at [862, 334] on div "25,7m" at bounding box center [853, 333] width 46 height 25
click at [910, 521] on div "33,5m" at bounding box center [907, 524] width 32 height 48
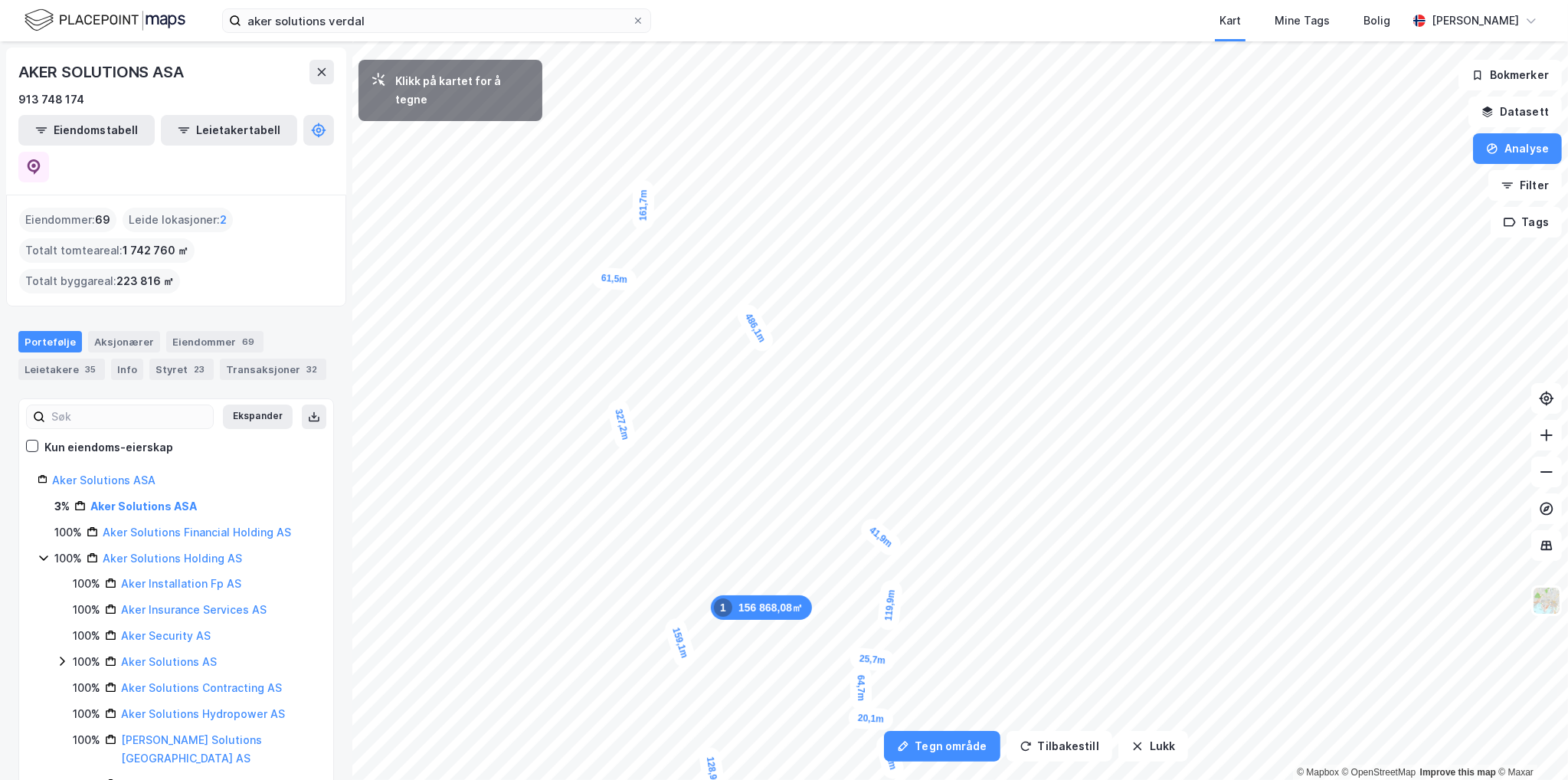
click at [866, 525] on div "41,9m" at bounding box center [881, 536] width 48 height 44
click at [696, 356] on div "29,8m" at bounding box center [682, 355] width 47 height 26
click at [751, 510] on div "24,3m" at bounding box center [741, 504] width 49 height 40
click at [861, 281] on div "44,5m" at bounding box center [861, 301] width 23 height 45
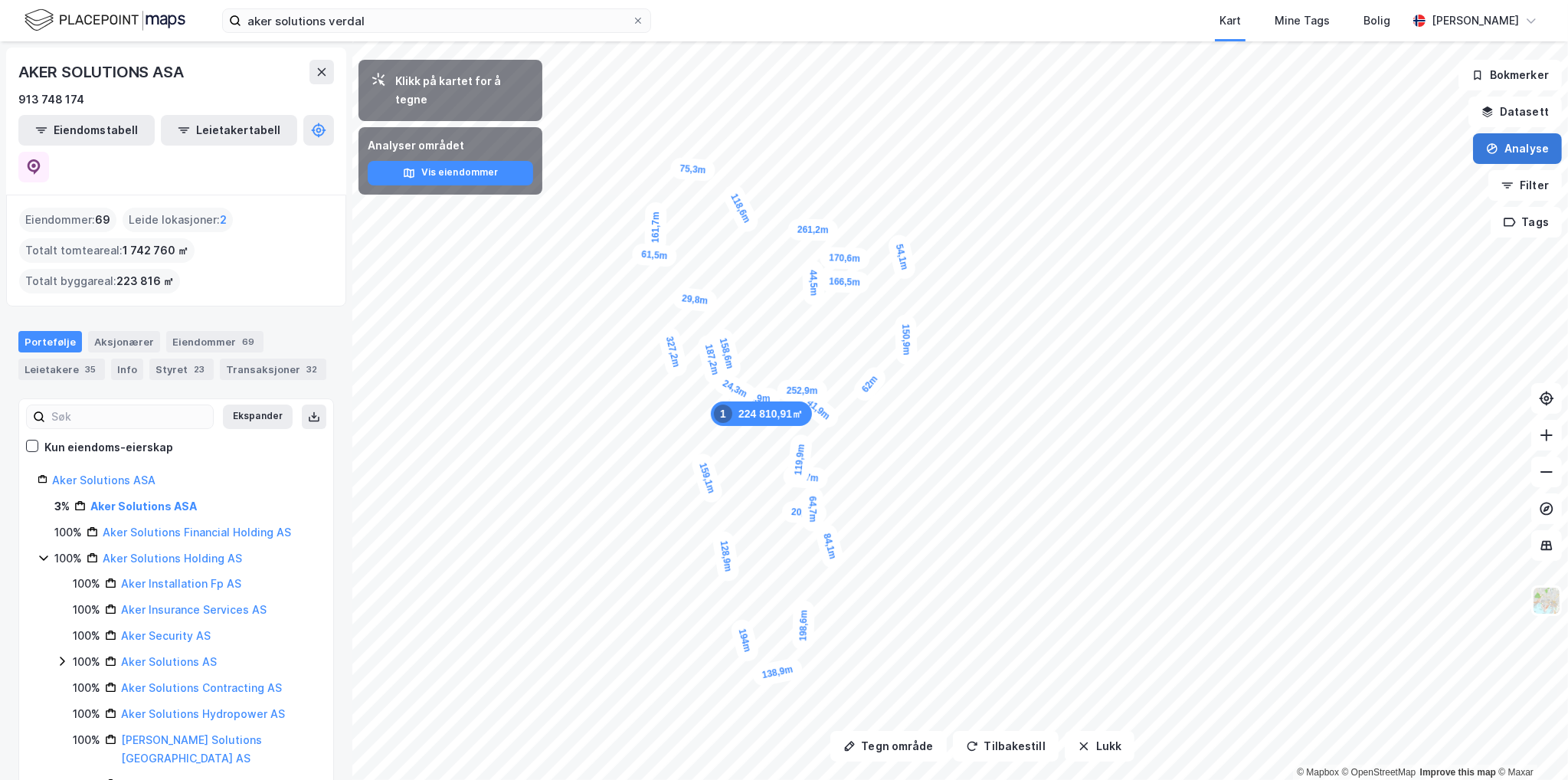
click at [1512, 143] on button "Analyse" at bounding box center [1517, 149] width 88 height 31
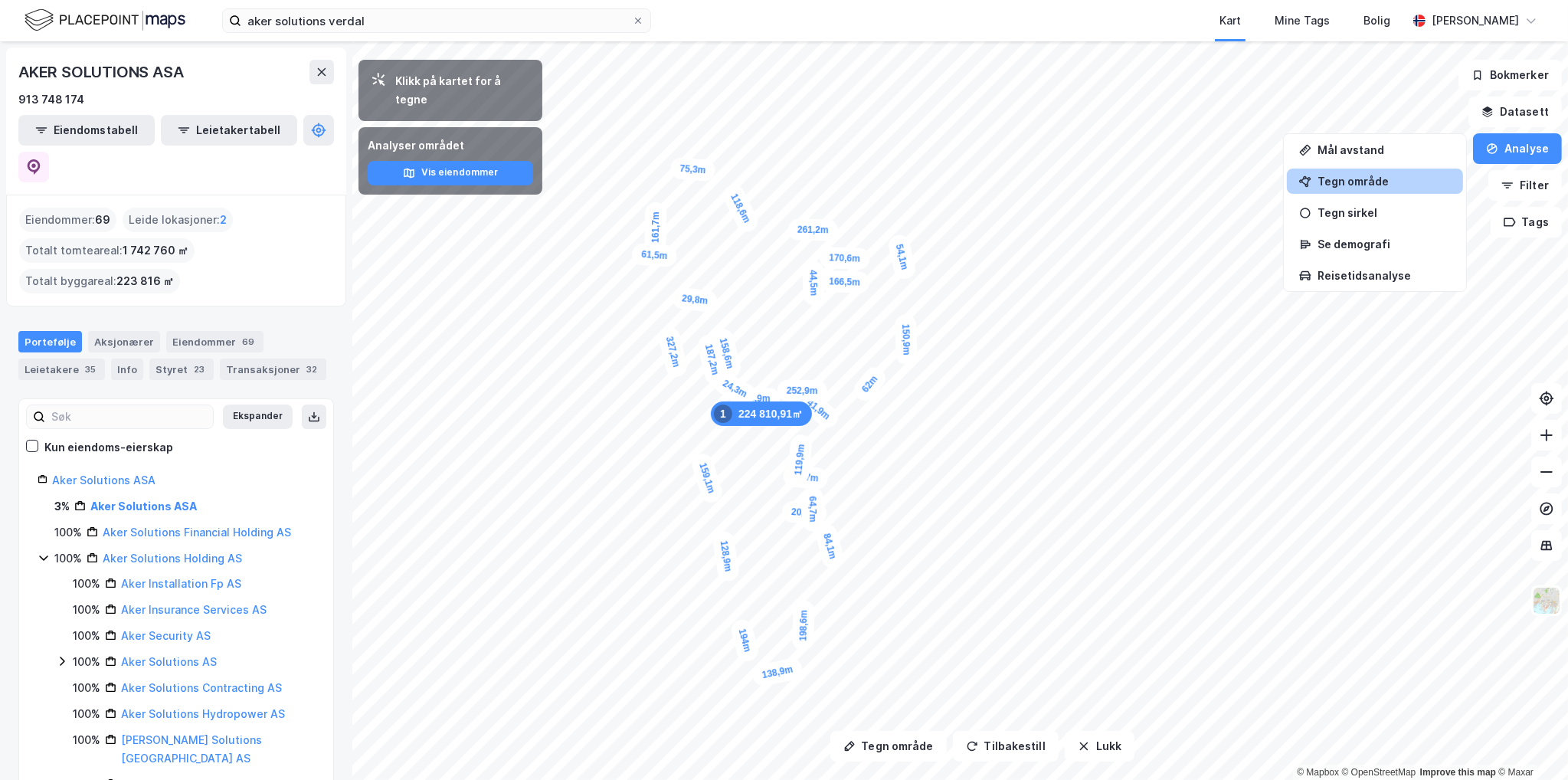
click at [1333, 178] on div "Tegn område" at bounding box center [1384, 182] width 134 height 13
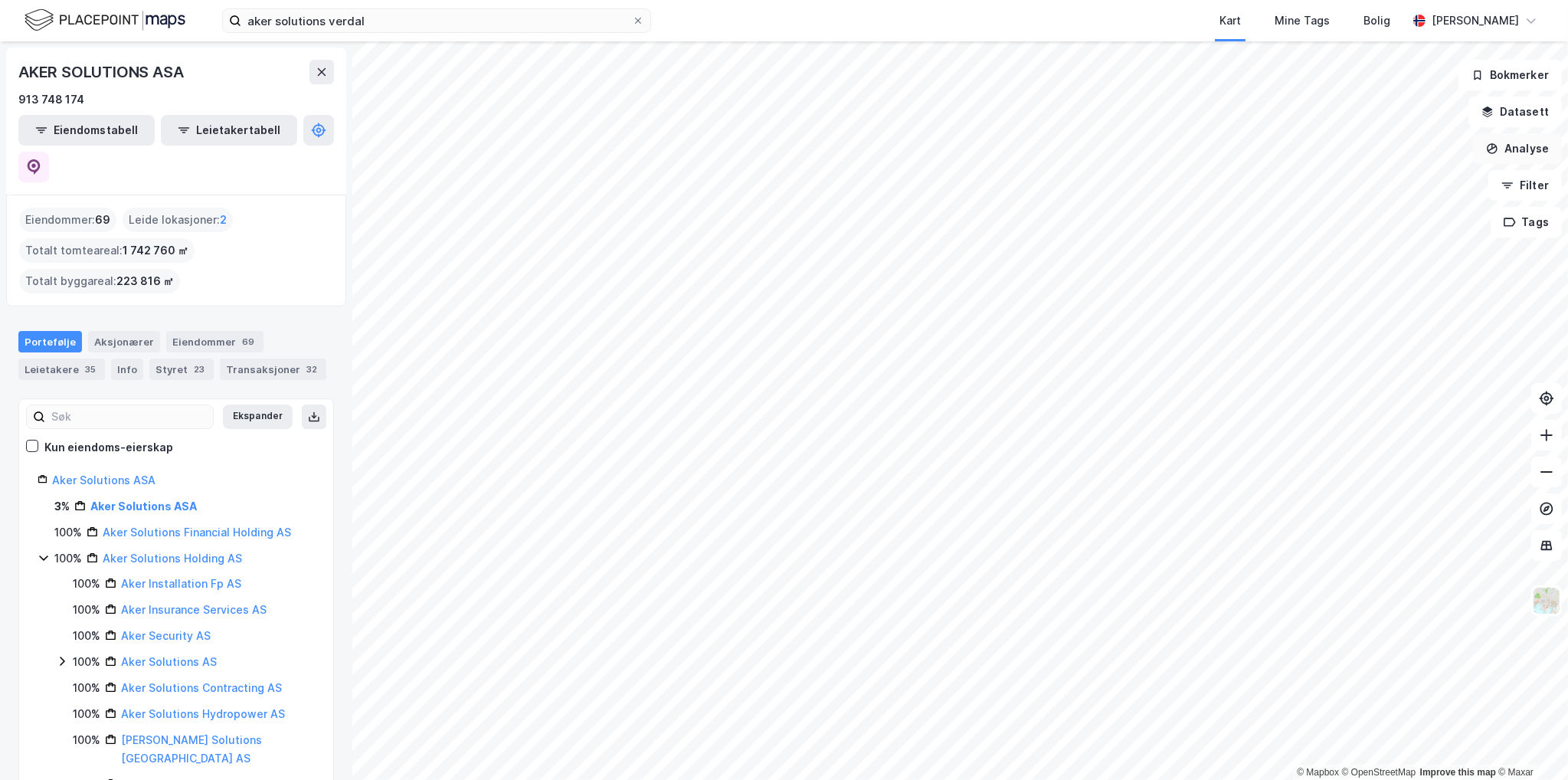
click at [1514, 142] on button "Analyse" at bounding box center [1517, 149] width 88 height 31
click at [1386, 183] on div "Tegn område" at bounding box center [1384, 182] width 134 height 13
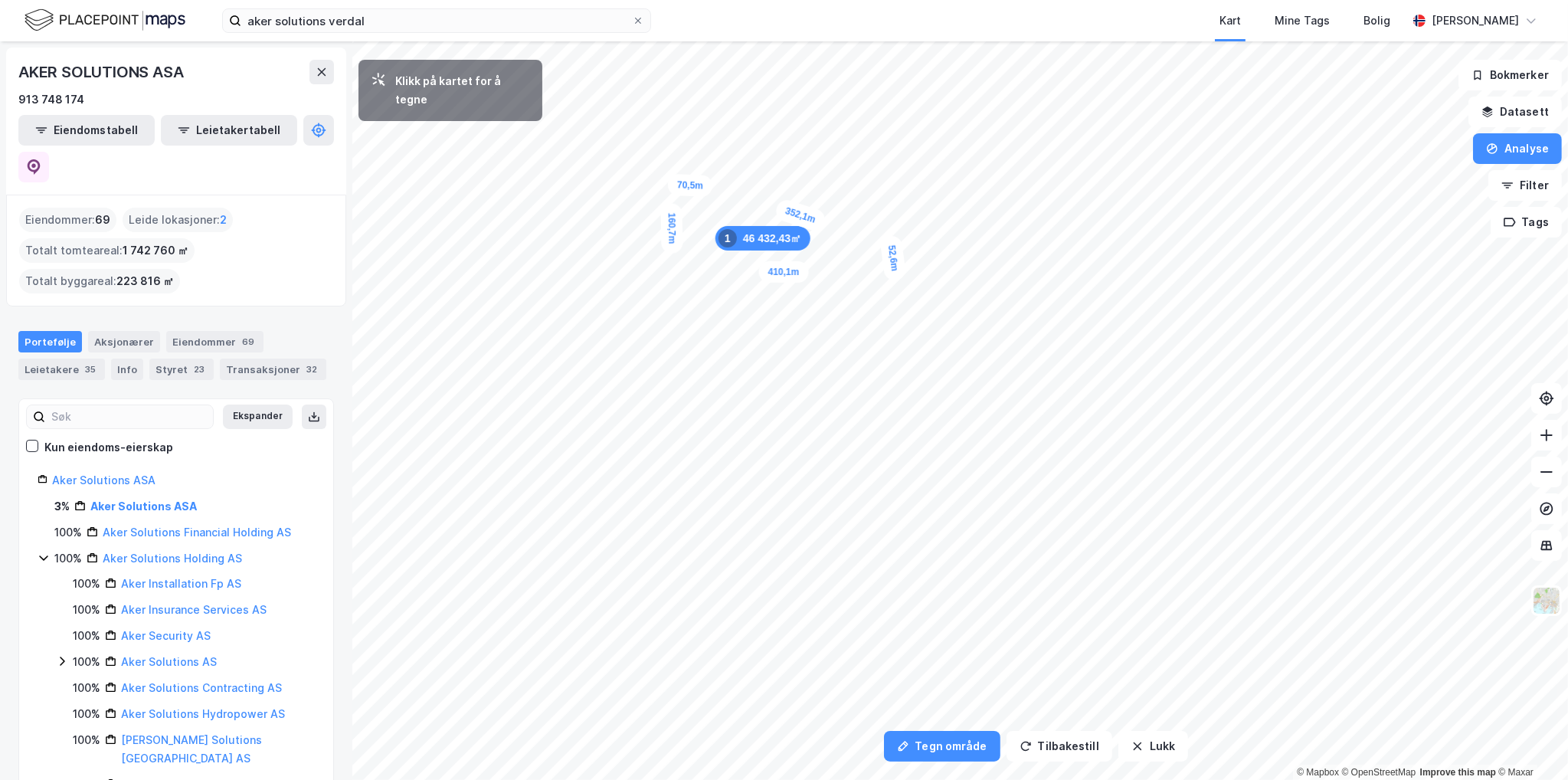
click at [891, 245] on div "52,6m" at bounding box center [892, 258] width 27 height 47
click at [737, 244] on div "31 425,3㎡ 1" at bounding box center [755, 245] width 89 height 24
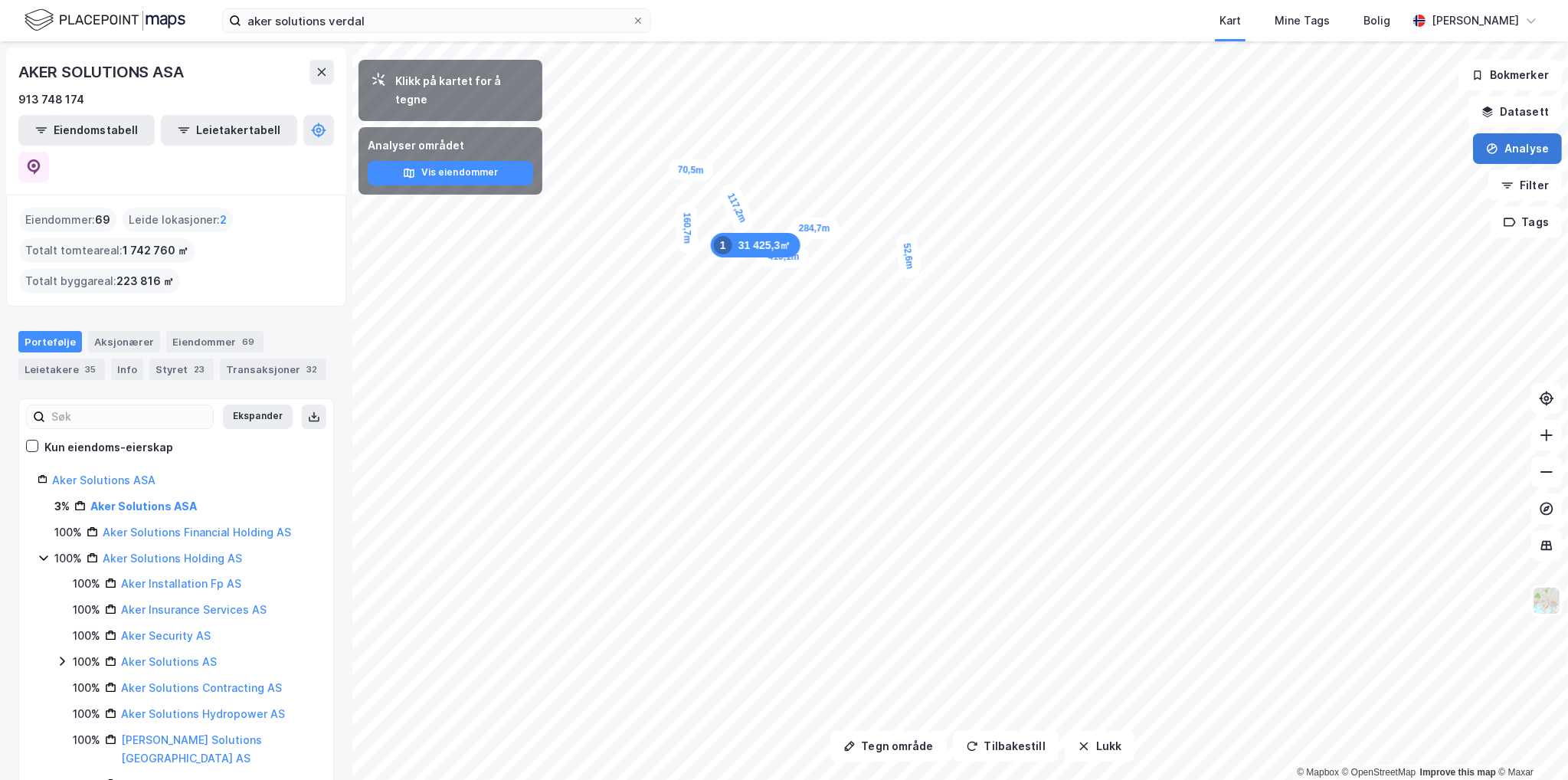
drag, startPoint x: 1527, startPoint y: 151, endPoint x: 1476, endPoint y: 151, distance: 51.0
click at [1527, 151] on button "Analyse" at bounding box center [1517, 149] width 88 height 31
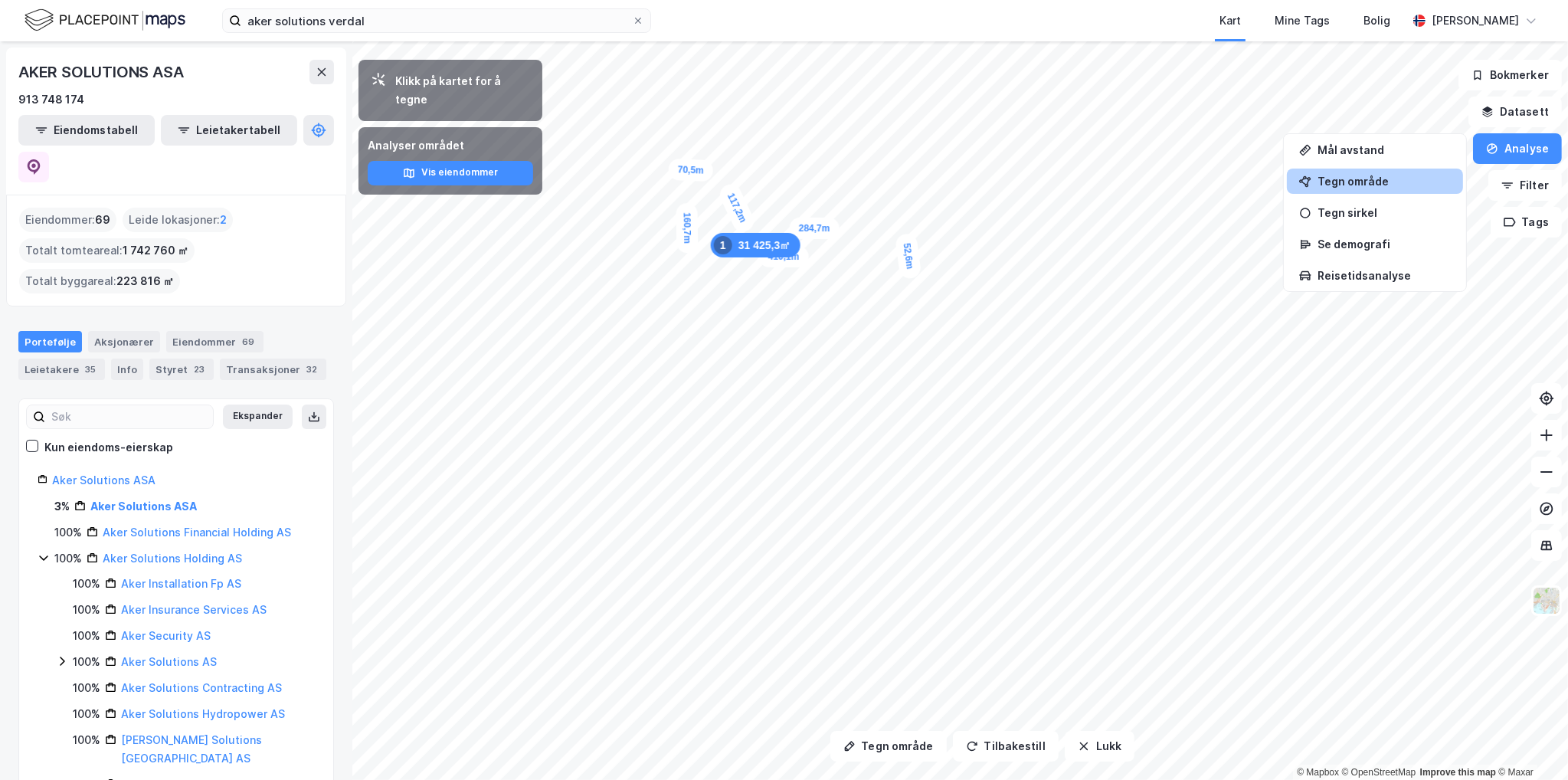
click at [1384, 187] on div "Tegn område" at bounding box center [1384, 182] width 134 height 13
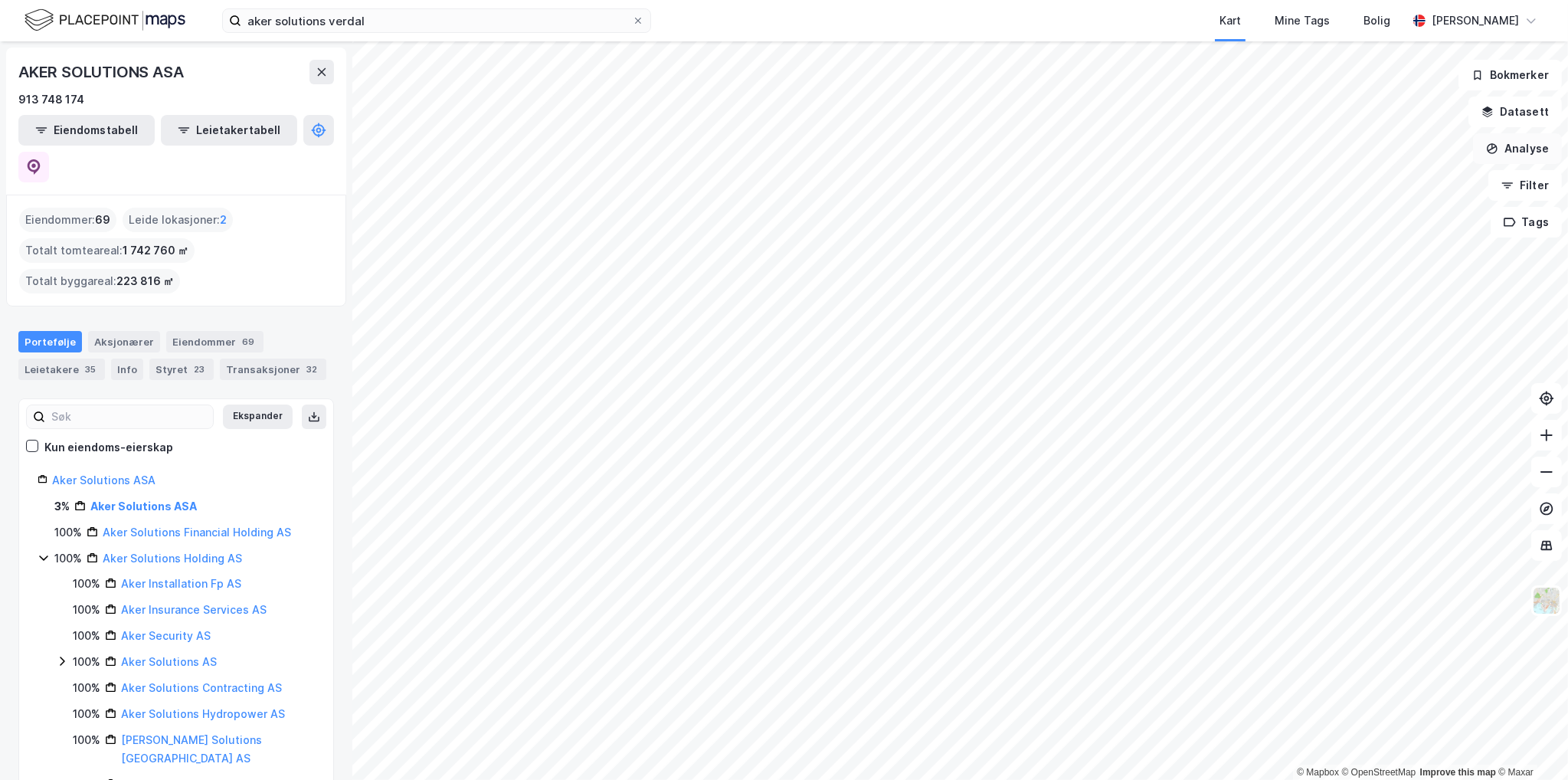
click at [1498, 151] on icon "button" at bounding box center [1493, 148] width 10 height 10
click at [1365, 191] on div "Tegn område" at bounding box center [1374, 181] width 176 height 25
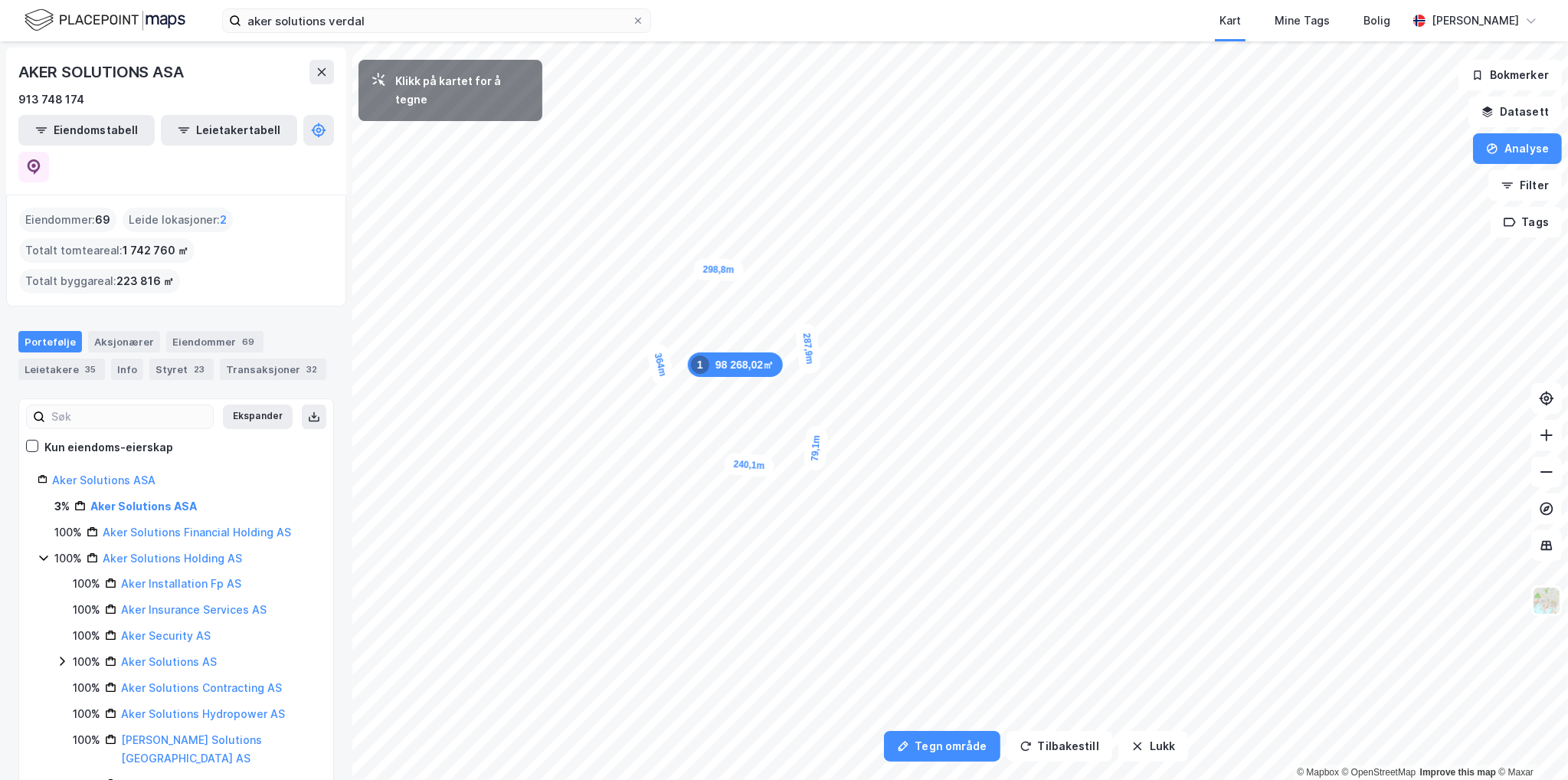
click at [817, 426] on div "79,1m" at bounding box center [816, 448] width 24 height 46
click at [805, 414] on div "31,9m" at bounding box center [812, 421] width 47 height 47
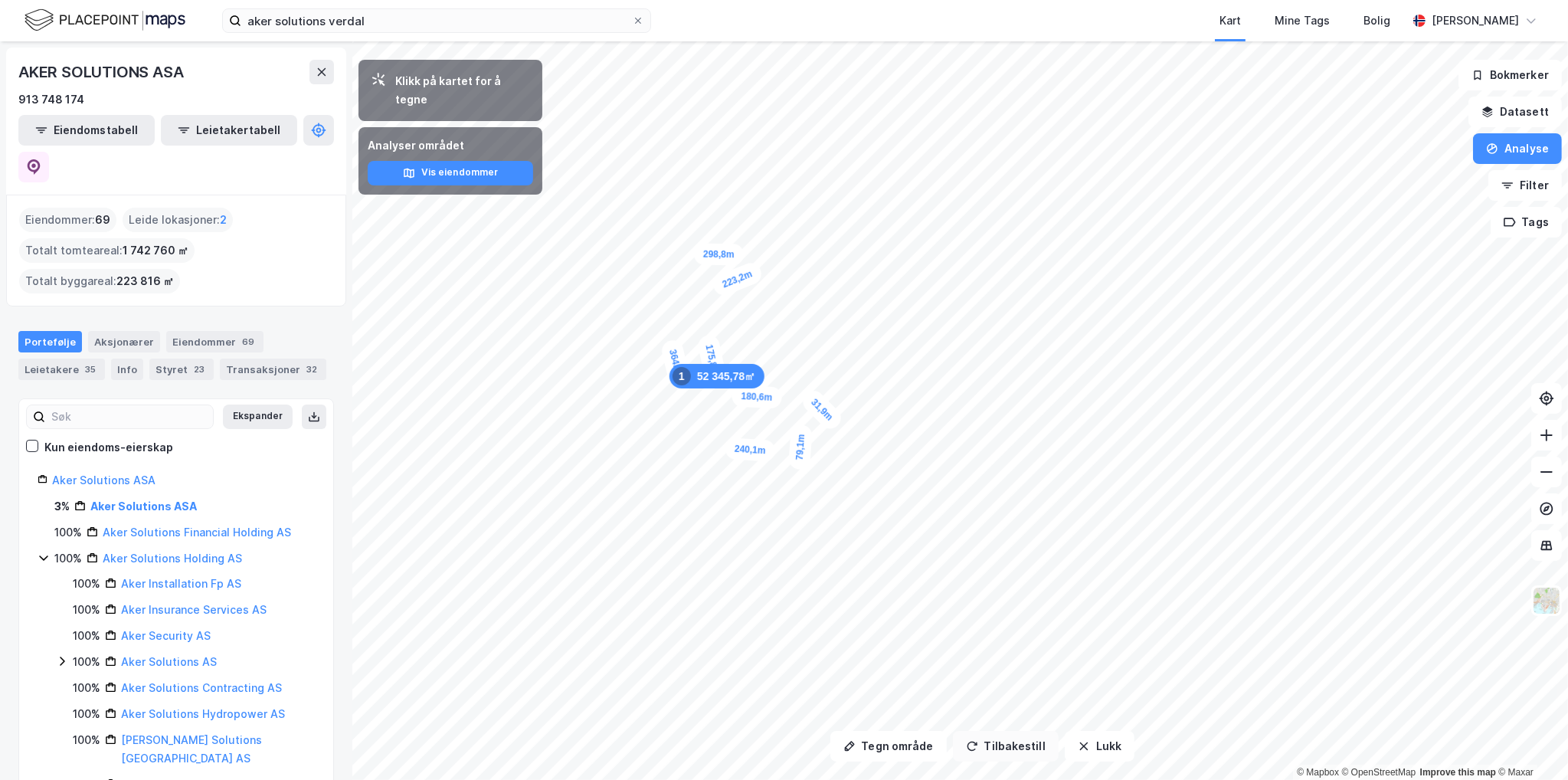
click at [987, 751] on button "Tilbakestill" at bounding box center [1006, 746] width 105 height 31
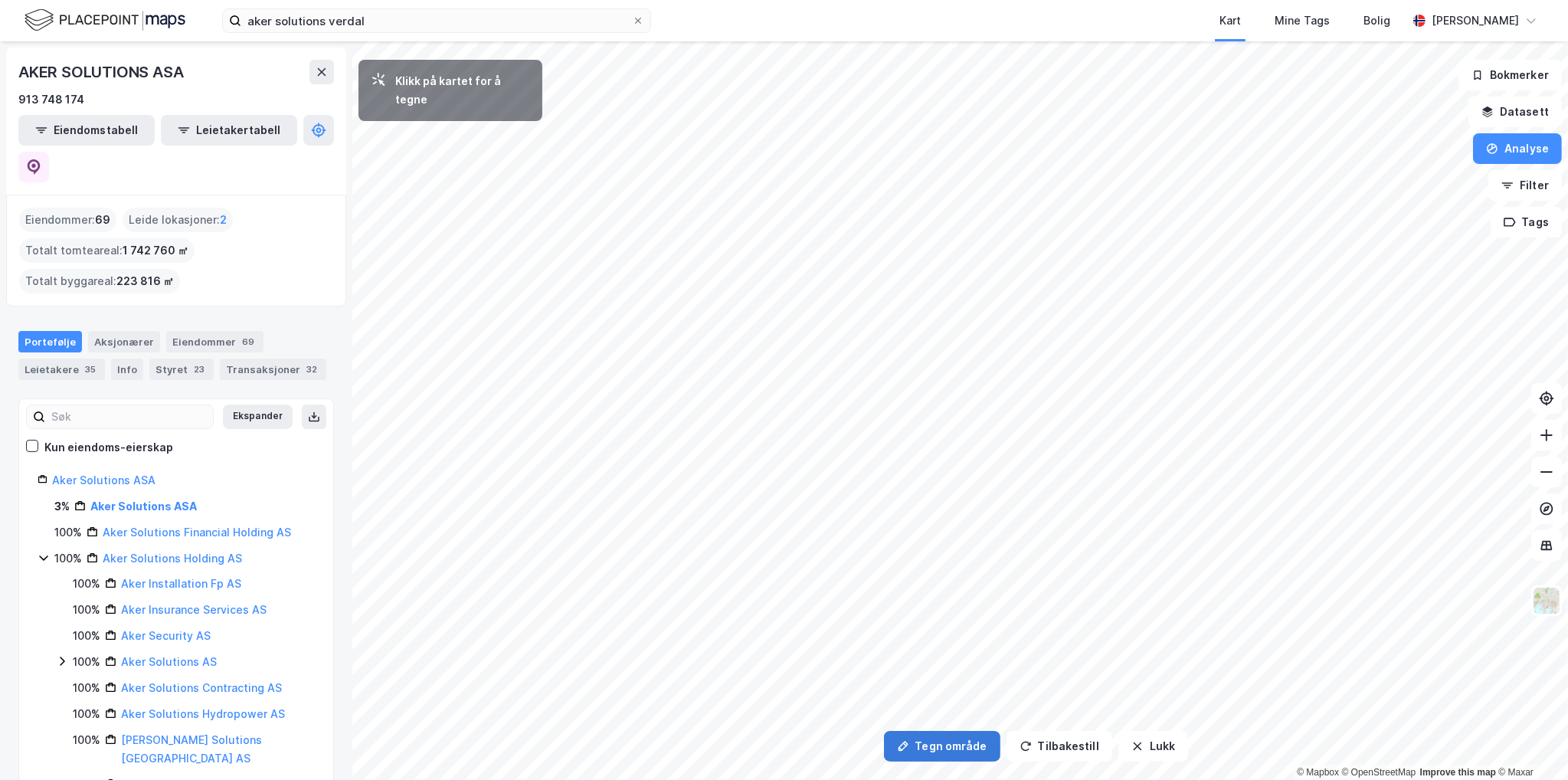
click at [936, 744] on button "Tegn område" at bounding box center [942, 746] width 117 height 31
click at [954, 747] on button "Tegn område" at bounding box center [942, 746] width 117 height 31
click at [685, 459] on div "33,9m" at bounding box center [682, 451] width 34 height 49
click at [802, 415] on div "35,2m" at bounding box center [808, 420] width 48 height 43
click at [696, 316] on div "22,7m" at bounding box center [690, 316] width 47 height 26
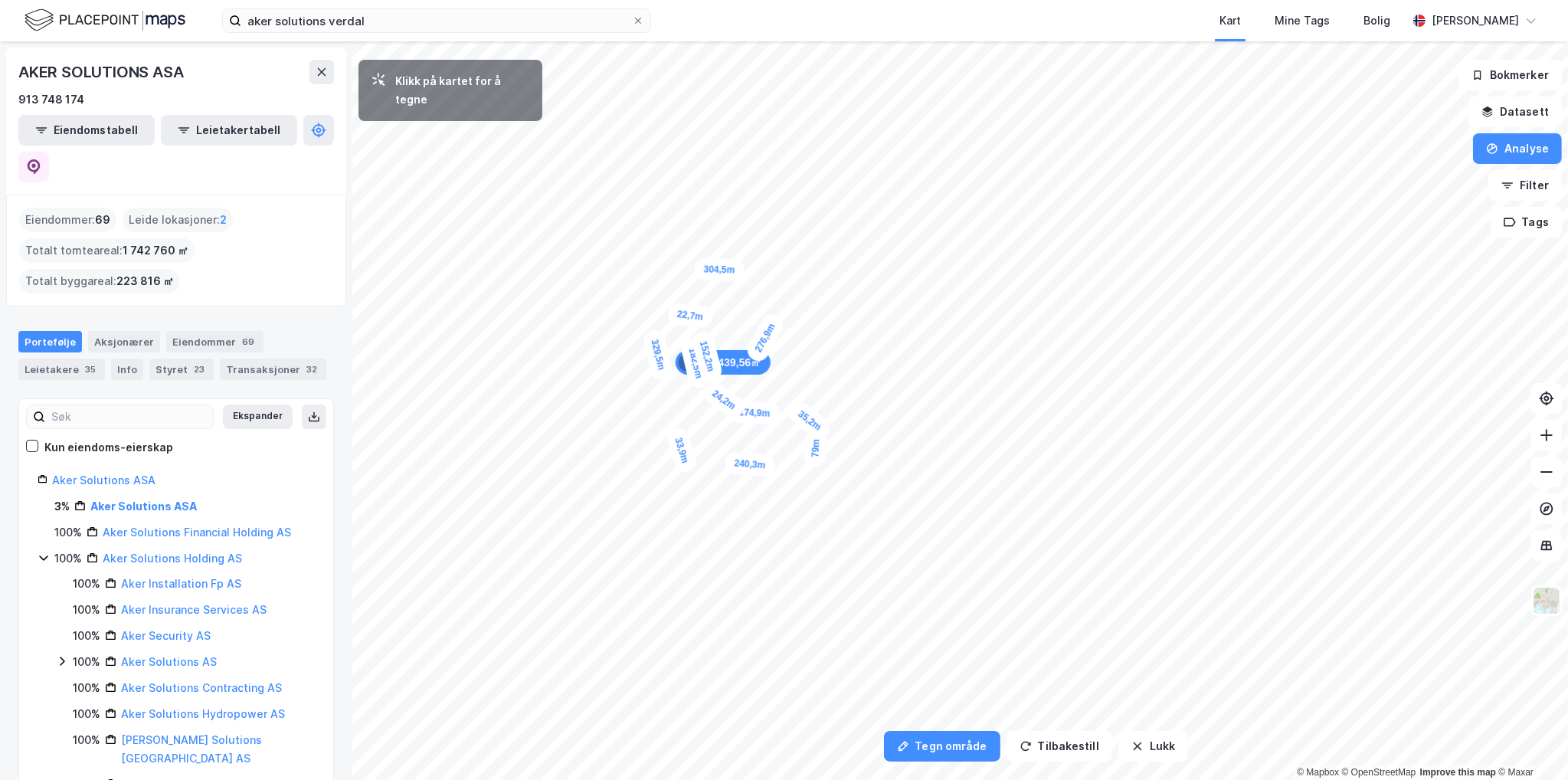
click at [729, 404] on div "24,2m" at bounding box center [723, 400] width 48 height 43
click at [891, 384] on div "50,2m" at bounding box center [883, 394] width 44 height 48
click at [801, 298] on div "47,9m" at bounding box center [801, 285] width 23 height 45
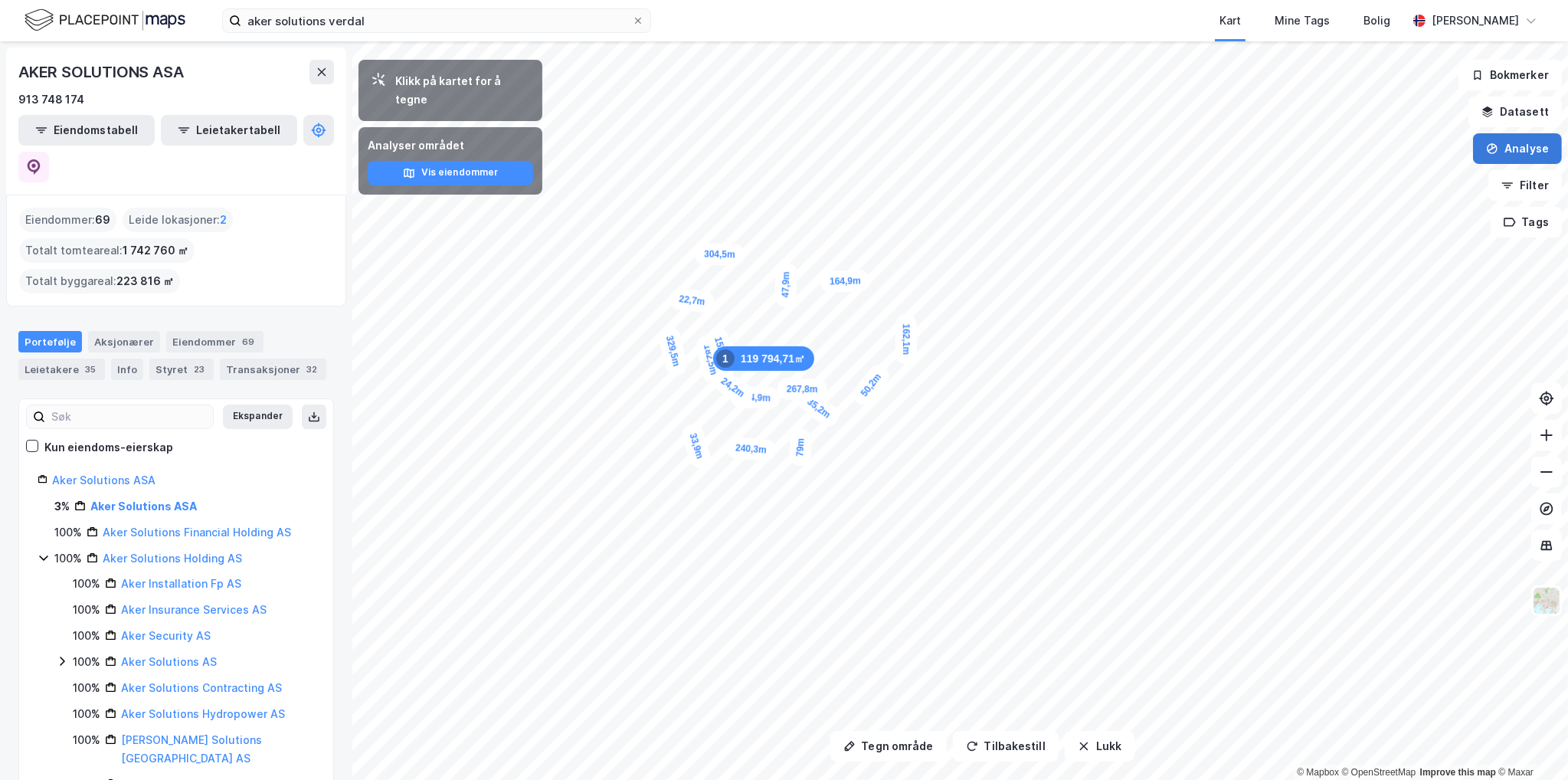
click at [1513, 150] on button "Analyse" at bounding box center [1517, 149] width 88 height 31
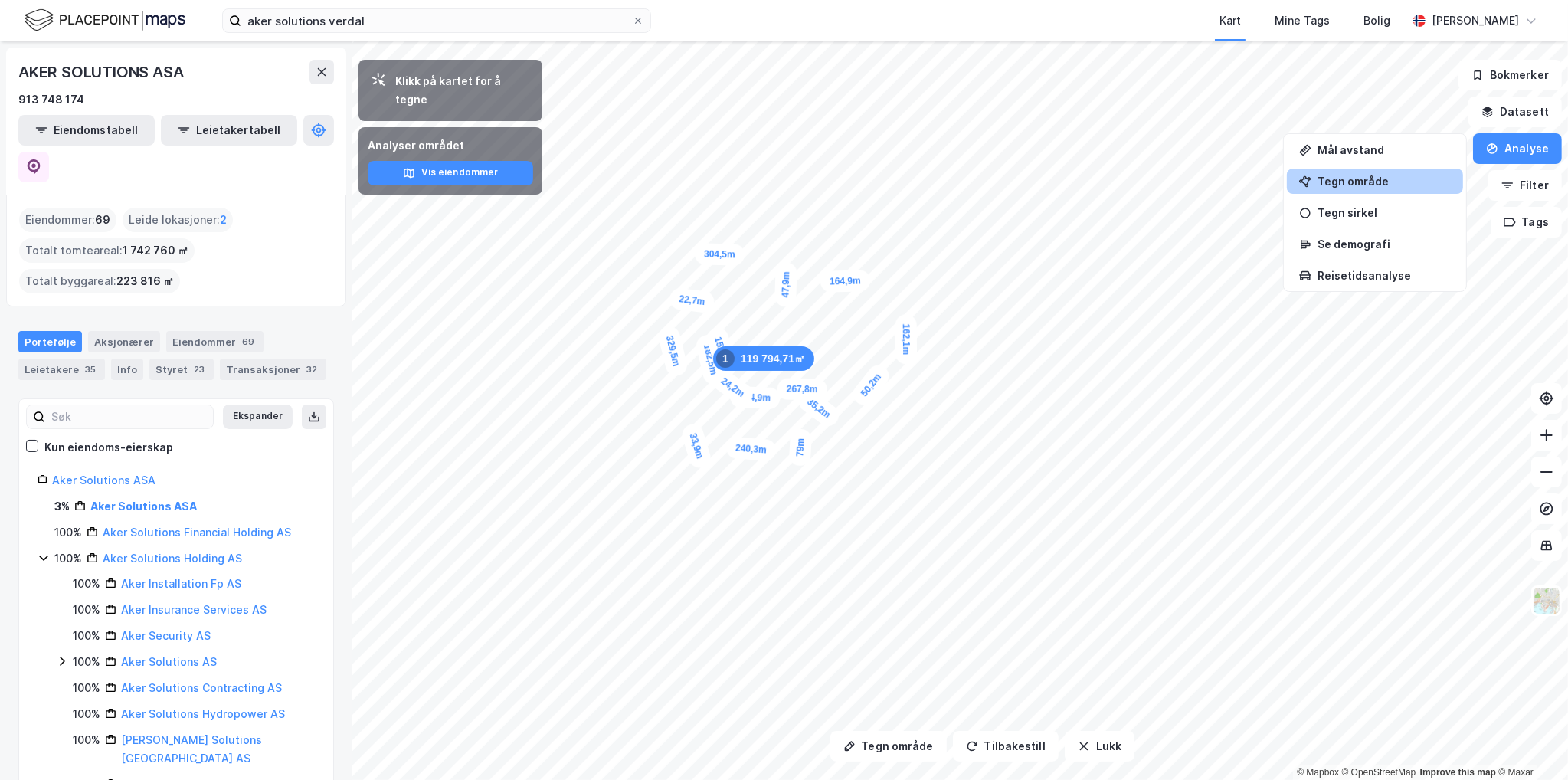
click at [1351, 175] on div "Tegn område" at bounding box center [1384, 182] width 134 height 13
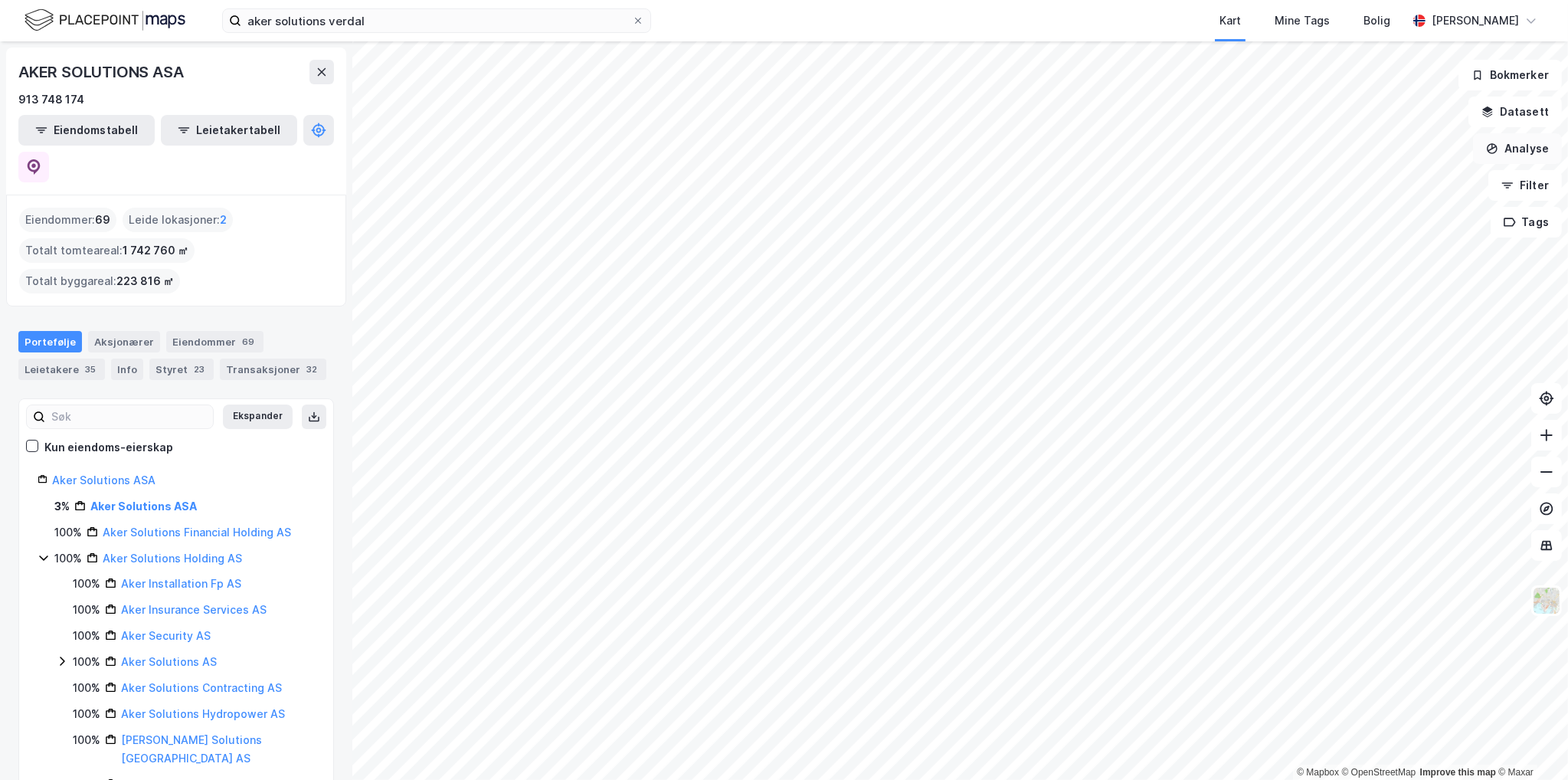
click at [1526, 145] on button "Analyse" at bounding box center [1517, 149] width 88 height 31
click at [1365, 185] on div "Tegn område" at bounding box center [1384, 182] width 134 height 13
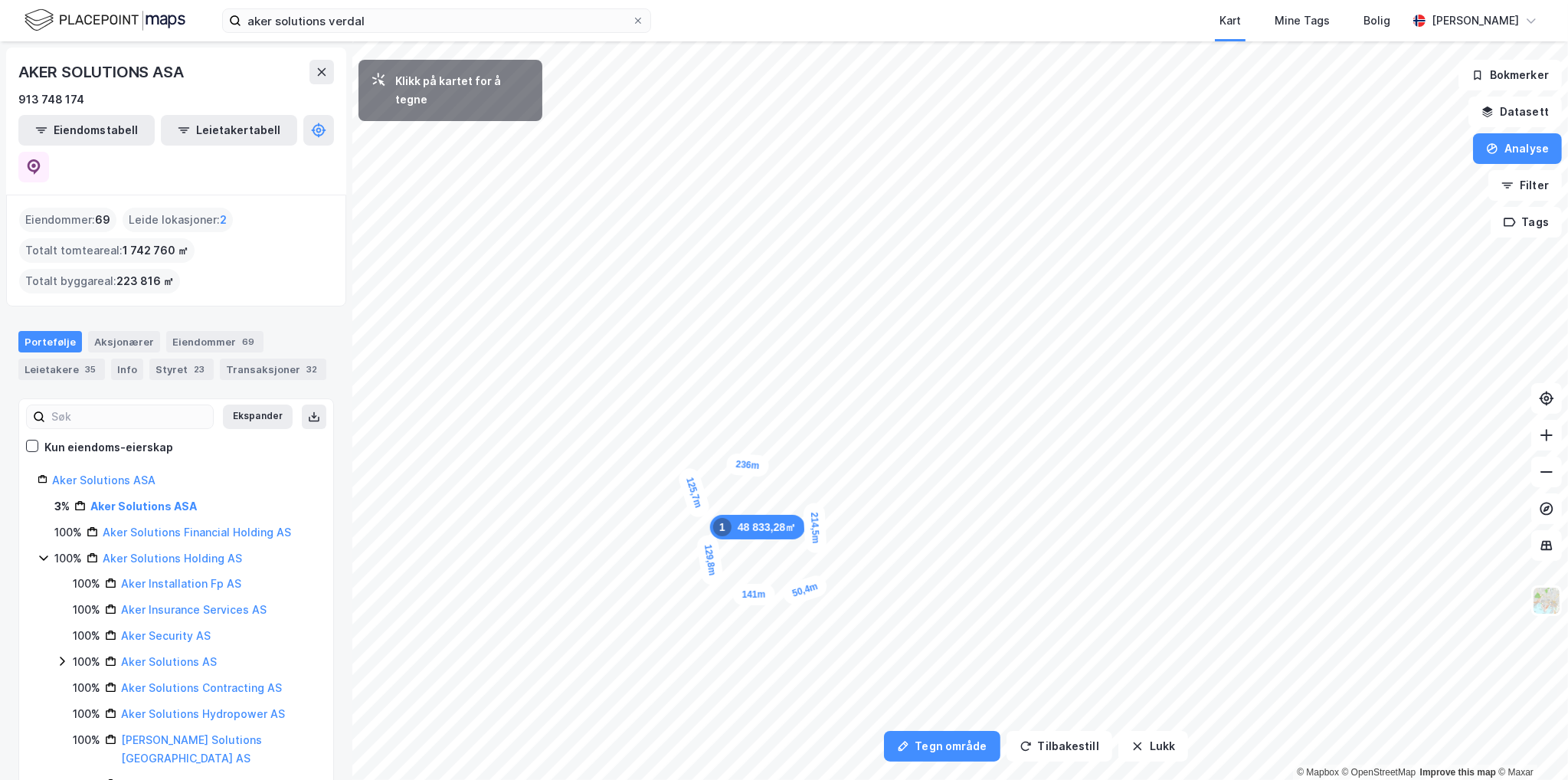
click at [818, 586] on div "50,4m" at bounding box center [805, 590] width 49 height 35
click at [800, 530] on div "21,2m" at bounding box center [805, 530] width 46 height 24
click at [799, 494] on div "51,1m" at bounding box center [805, 482] width 40 height 49
click at [812, 495] on div "46,5m" at bounding box center [811, 481] width 22 height 44
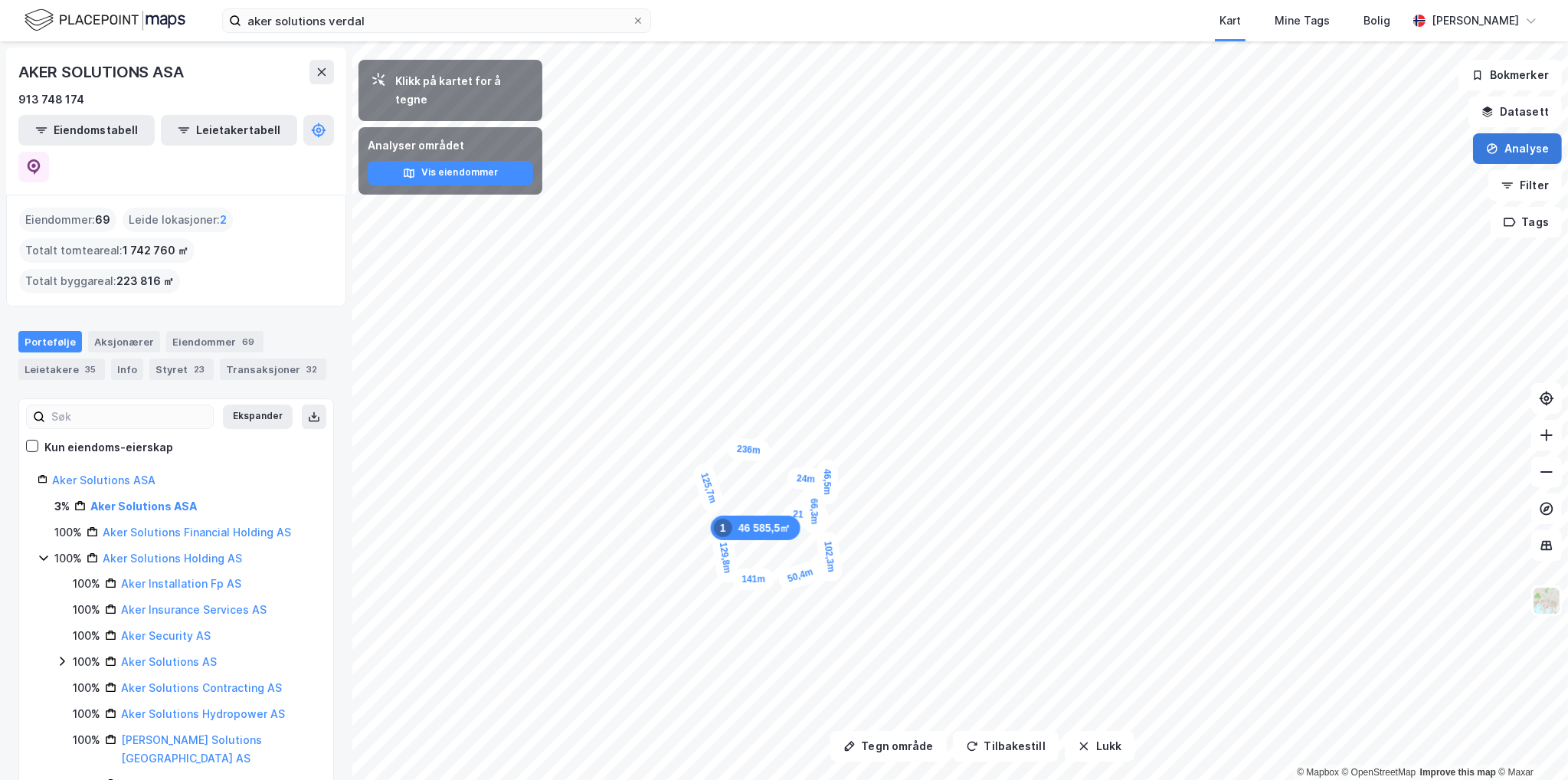
click at [1535, 149] on button "Analyse" at bounding box center [1517, 149] width 88 height 31
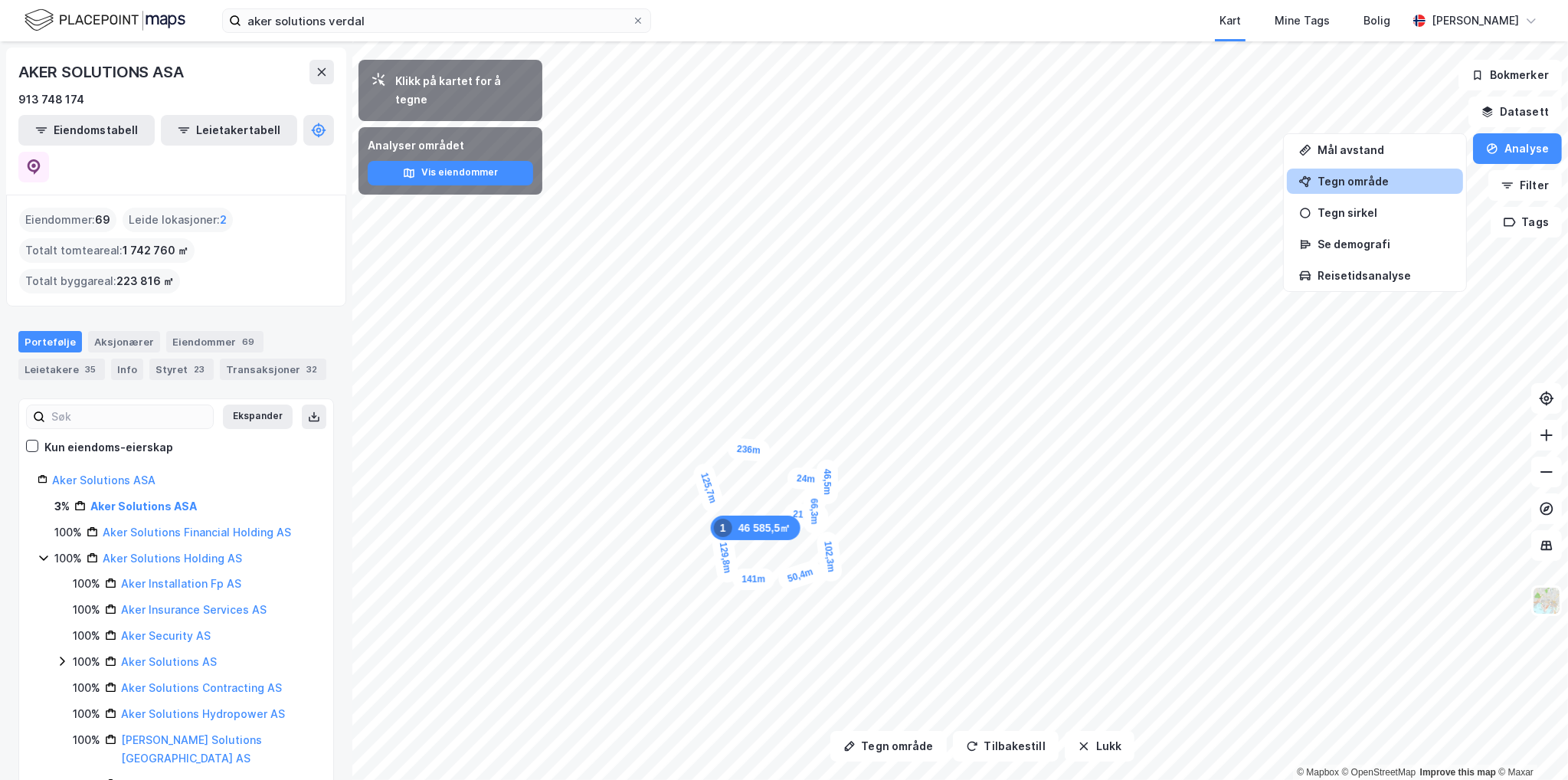
click at [1384, 183] on div "Tegn område" at bounding box center [1384, 182] width 134 height 13
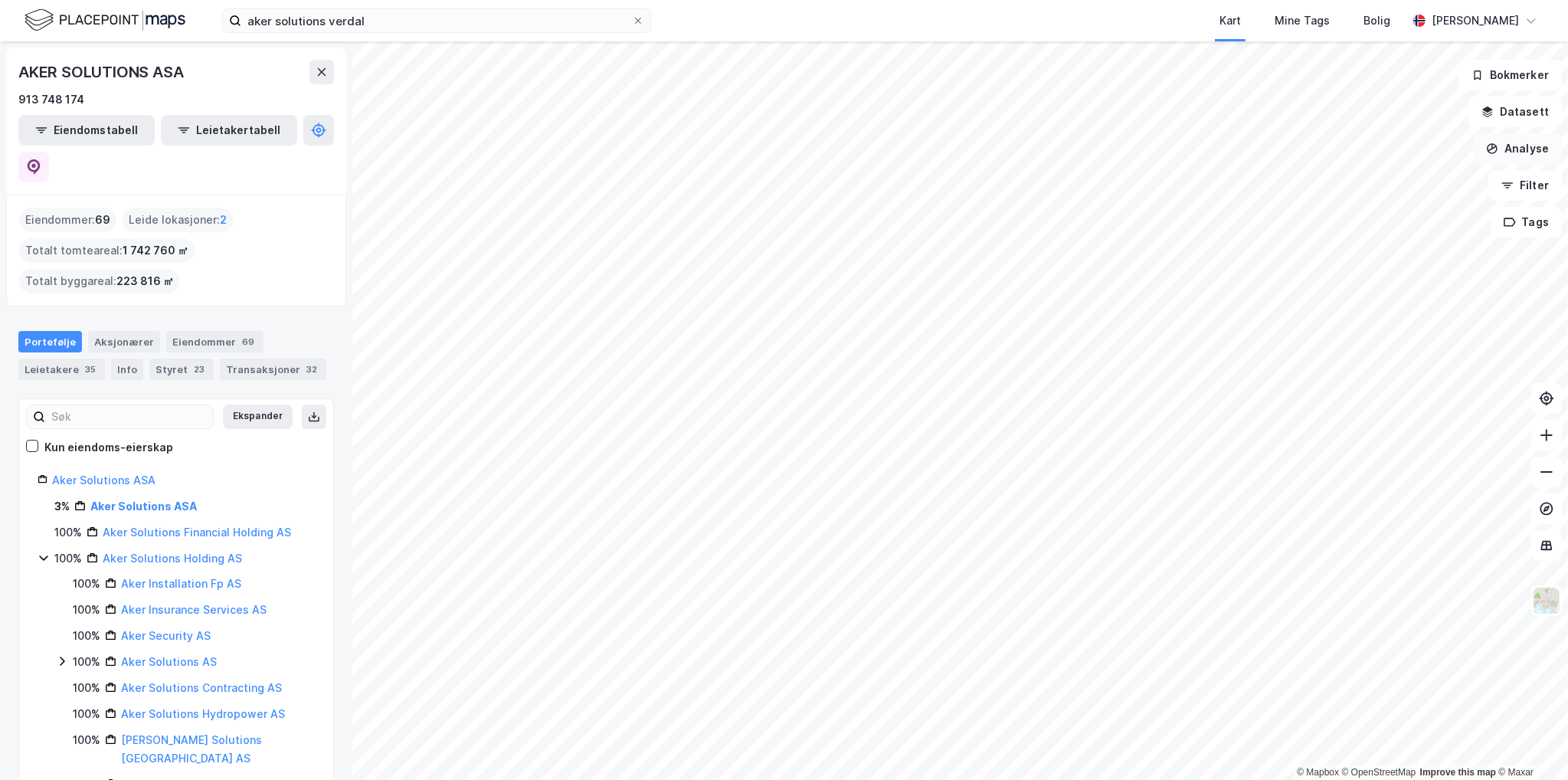
click at [1523, 151] on button "Analyse" at bounding box center [1517, 149] width 88 height 31
click at [1379, 187] on div "Tegn område" at bounding box center [1384, 182] width 134 height 13
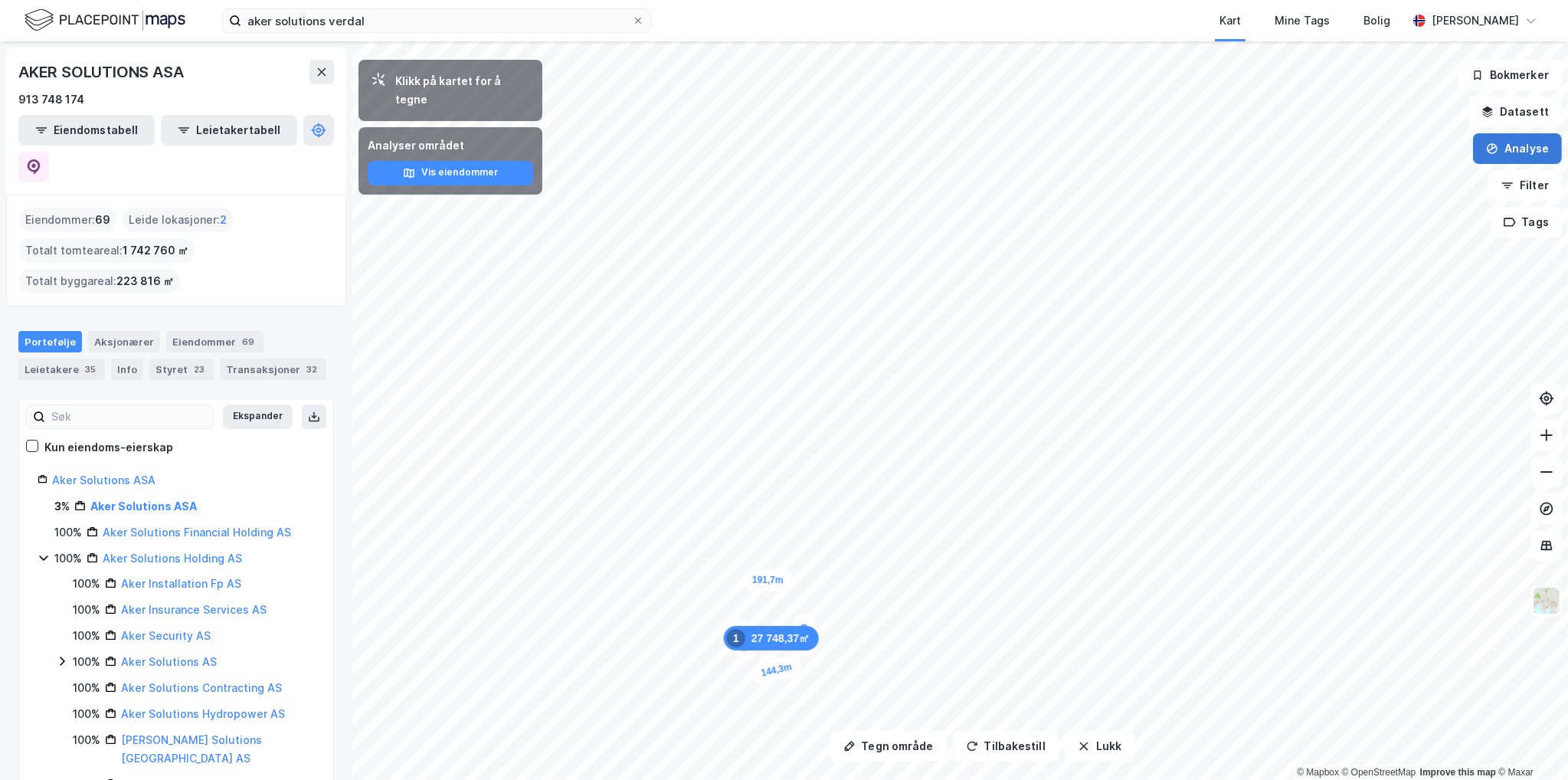
click at [1513, 137] on button "Analyse" at bounding box center [1517, 149] width 88 height 31
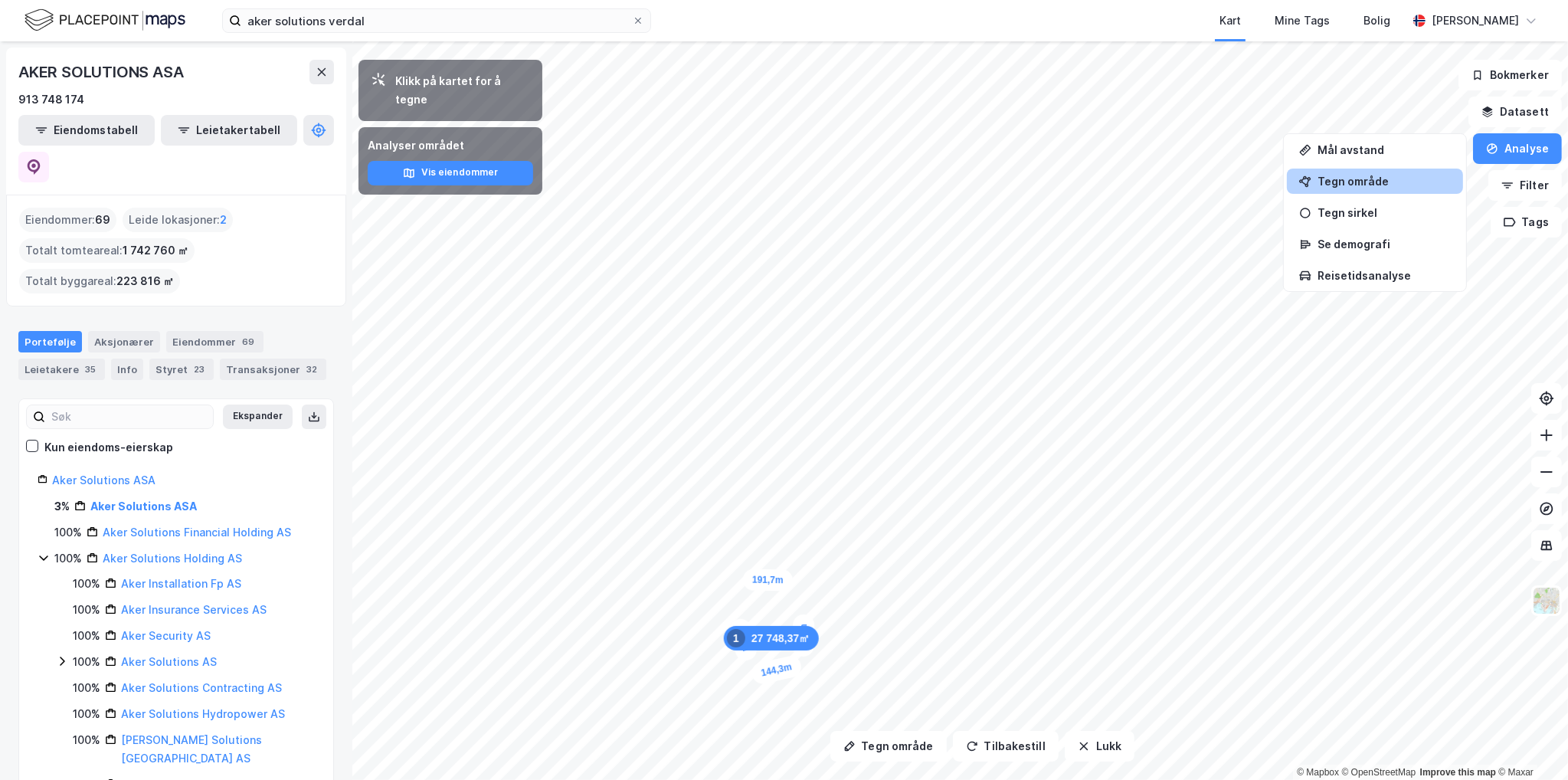
click at [1373, 179] on div "Tegn område" at bounding box center [1384, 182] width 134 height 13
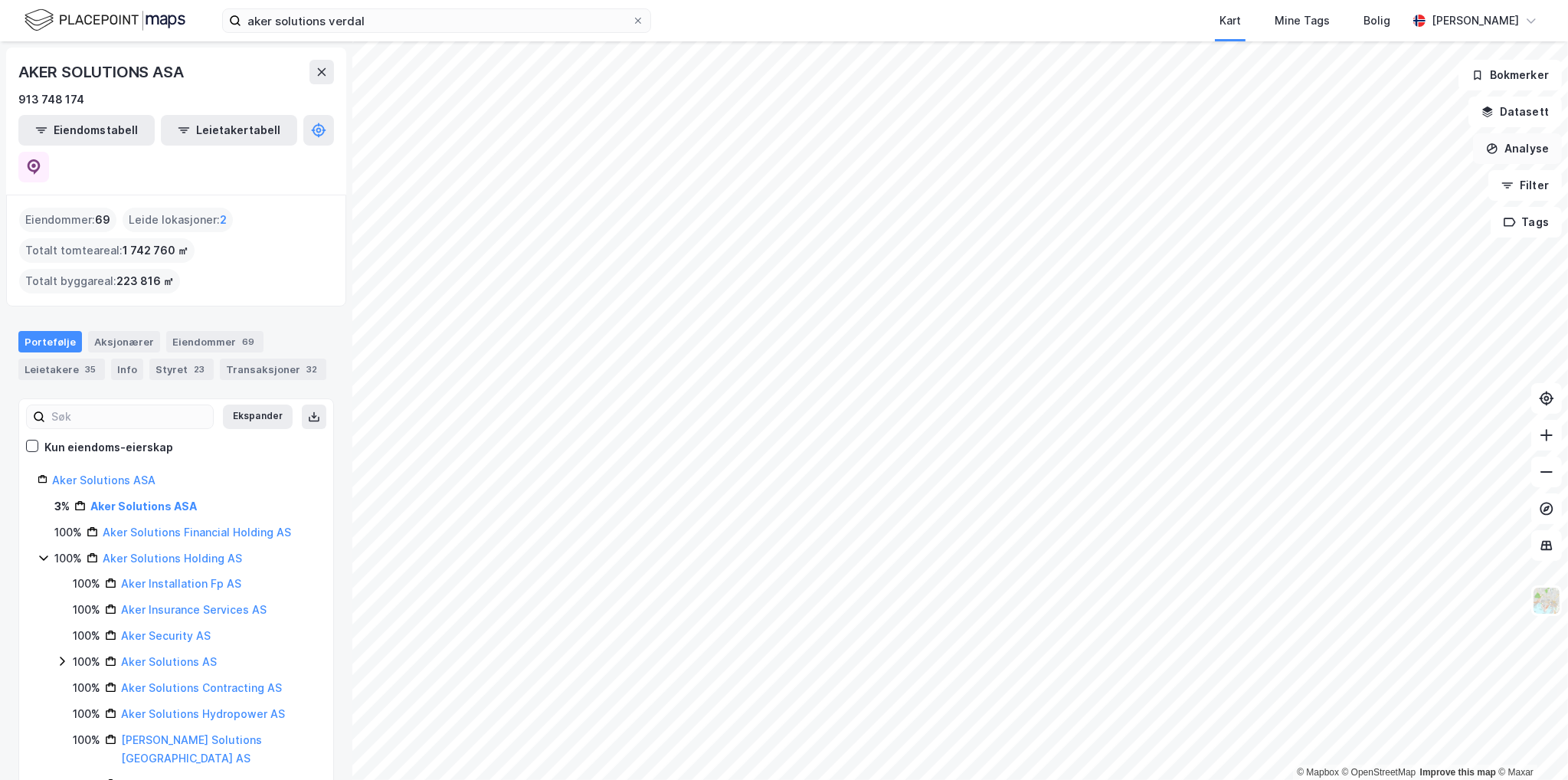
click at [1506, 151] on button "Analyse" at bounding box center [1517, 149] width 88 height 31
click at [1361, 187] on div "Tegn område" at bounding box center [1384, 182] width 134 height 13
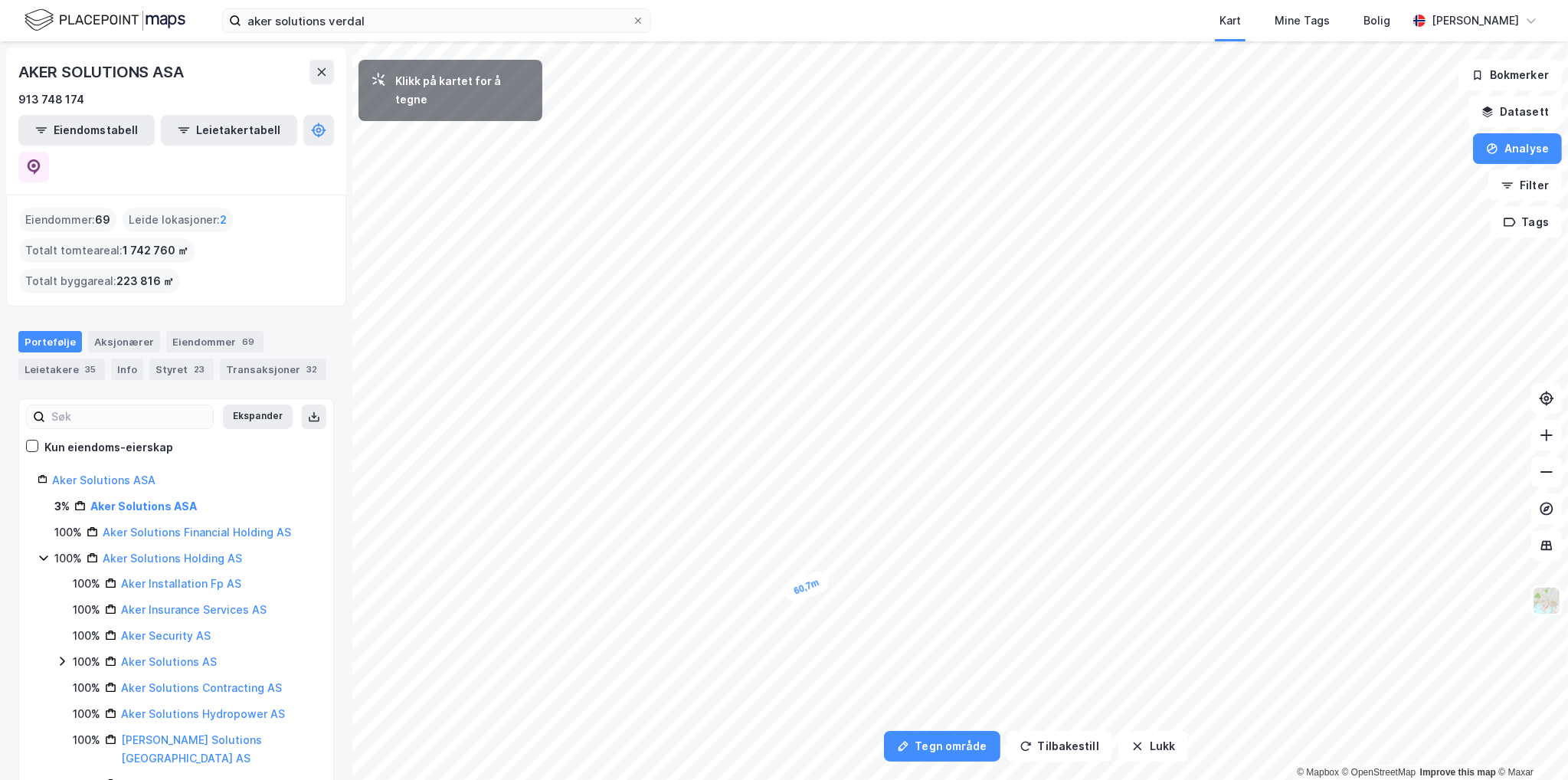
click at [792, 593] on div "60,7m" at bounding box center [807, 586] width 49 height 37
click at [1042, 755] on button "Tilbakestill" at bounding box center [1060, 746] width 105 height 31
click at [1505, 140] on button "Analyse" at bounding box center [1517, 149] width 88 height 31
click at [1386, 191] on div "Tegn område" at bounding box center [1374, 181] width 176 height 25
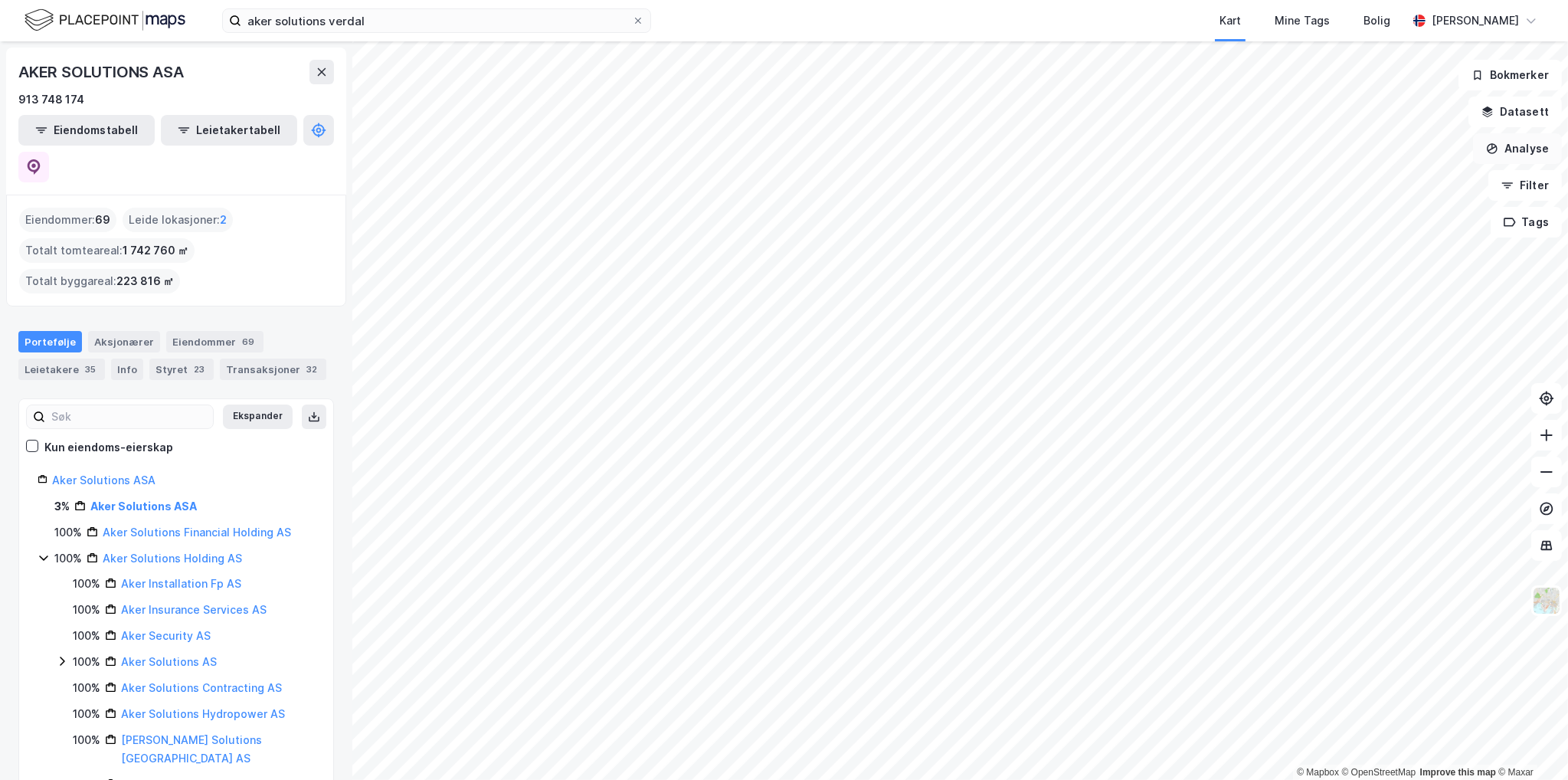
click at [1542, 148] on button "Analyse" at bounding box center [1517, 149] width 88 height 31
click at [1364, 184] on div "Tegn område" at bounding box center [1384, 182] width 134 height 13
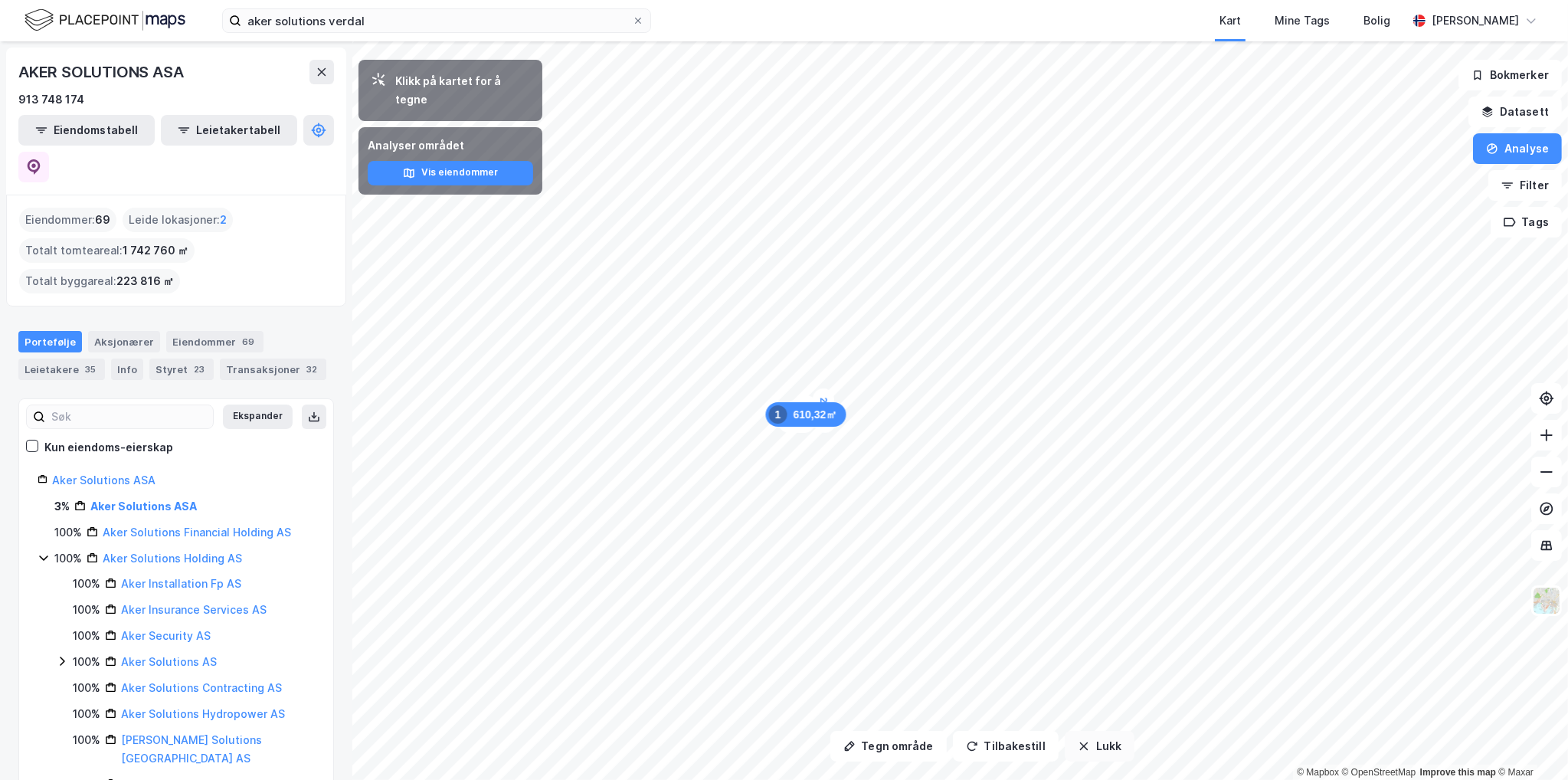
click at [1080, 748] on icon "button" at bounding box center [1084, 746] width 8 height 8
